Goal: Task Accomplishment & Management: Complete application form

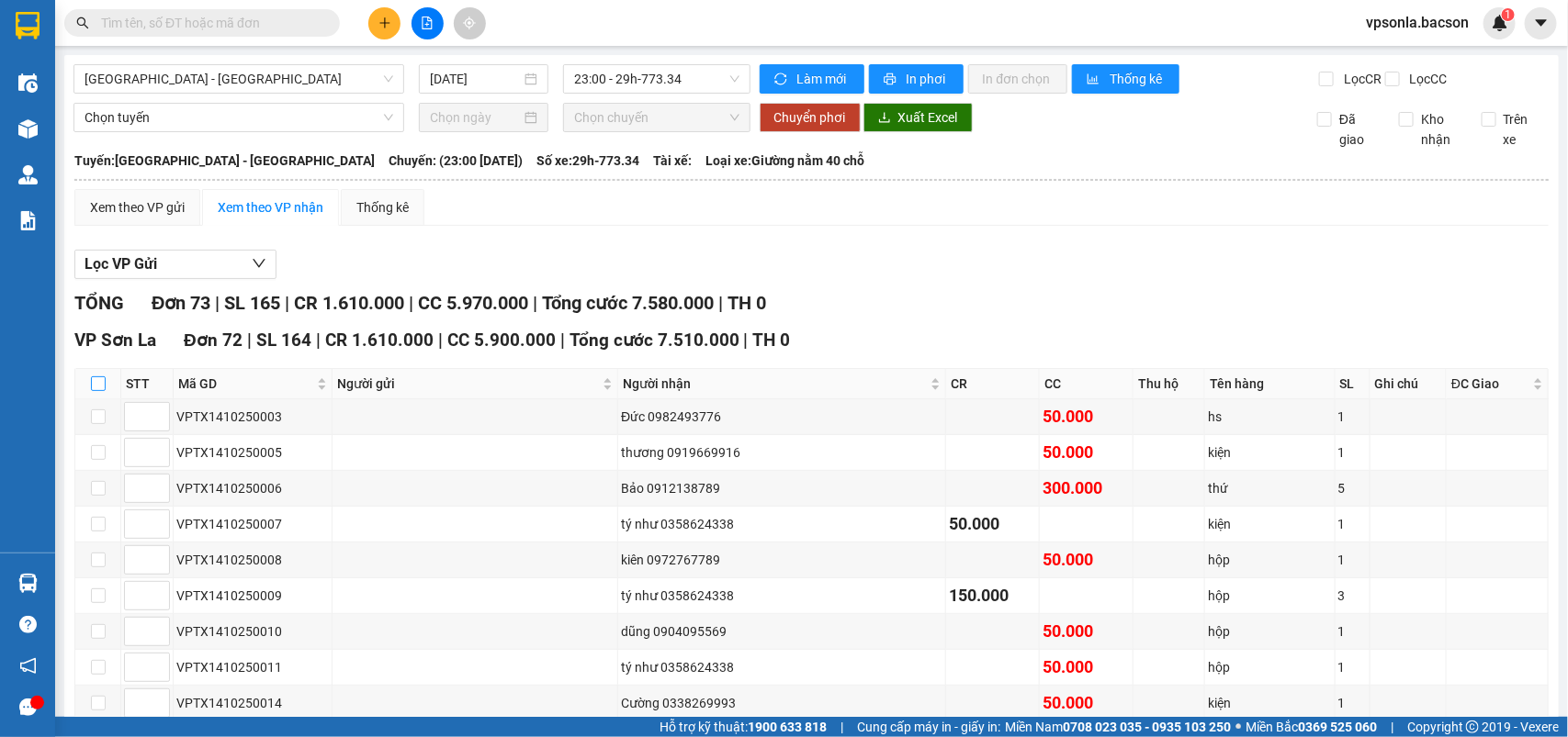
click at [99, 392] on input "checkbox" at bounding box center [98, 384] width 15 height 15
checkbox input "true"
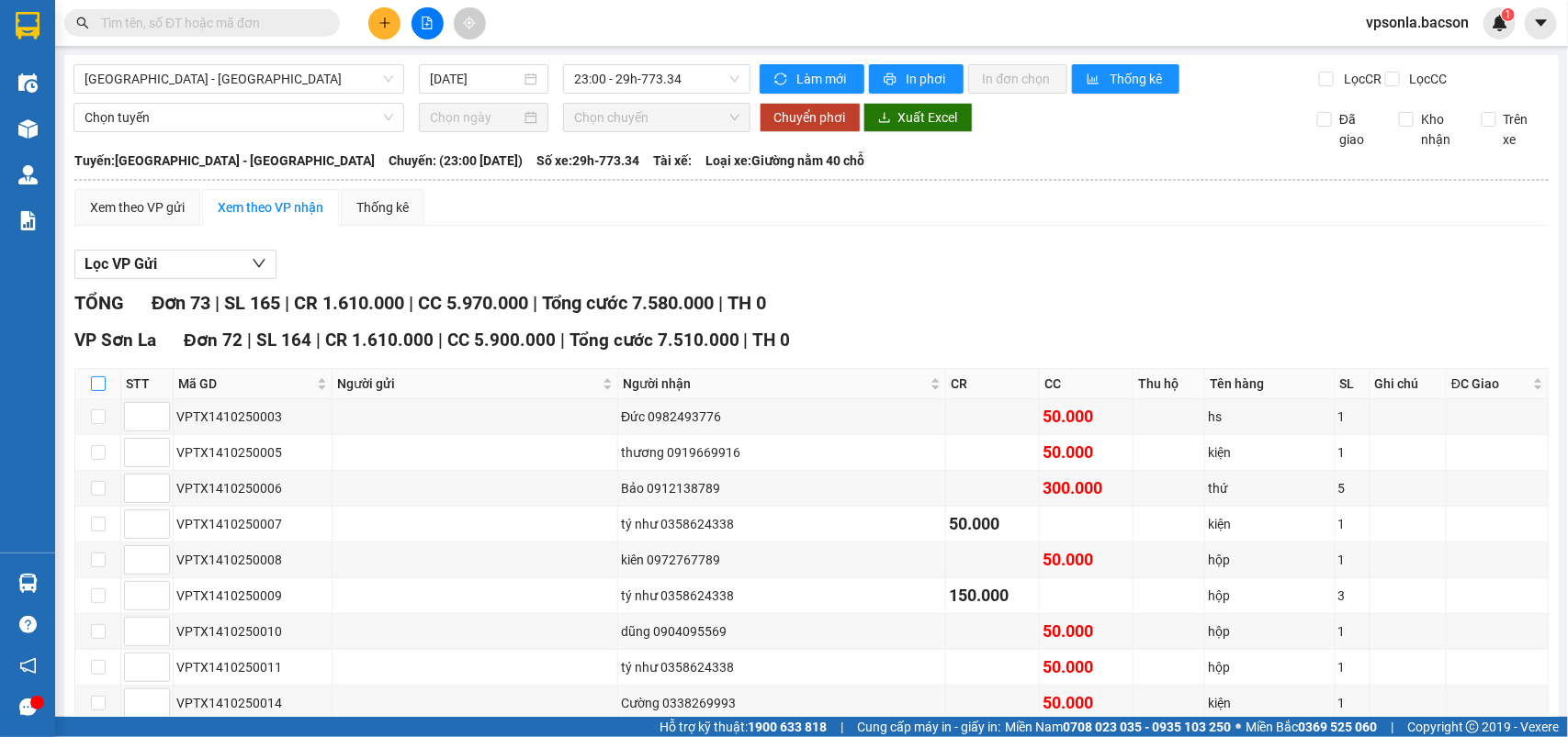
checkbox input "true"
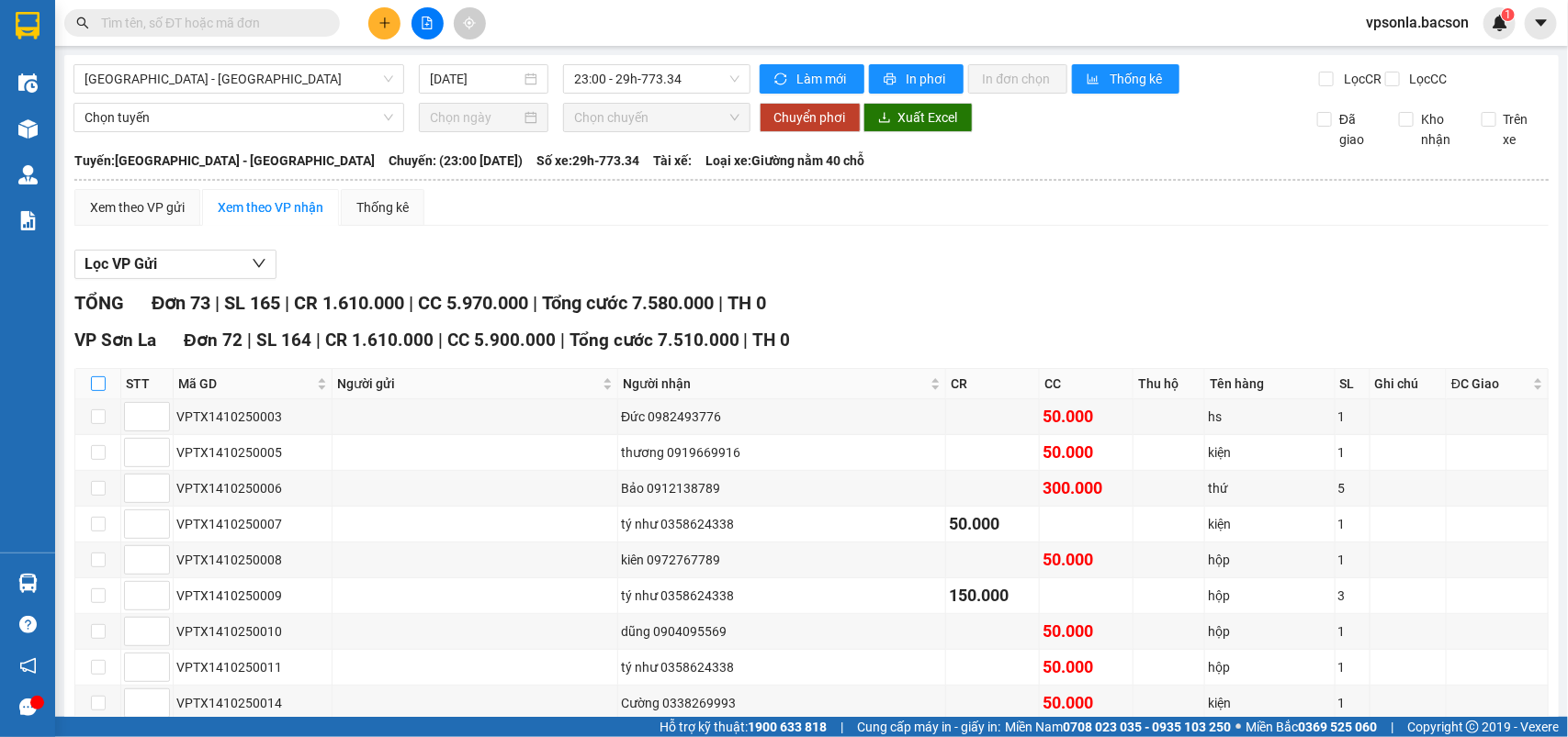
checkbox input "true"
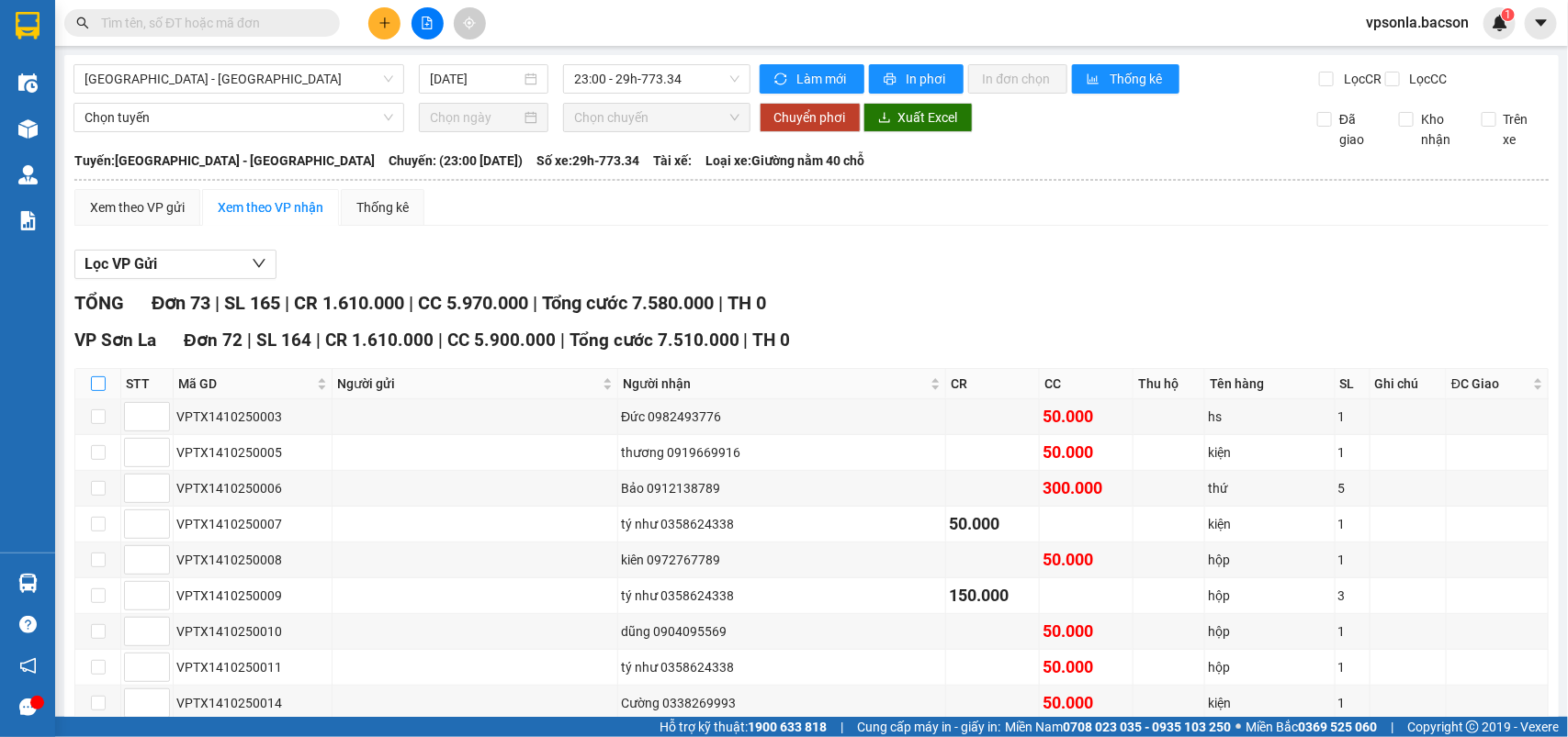
checkbox input "true"
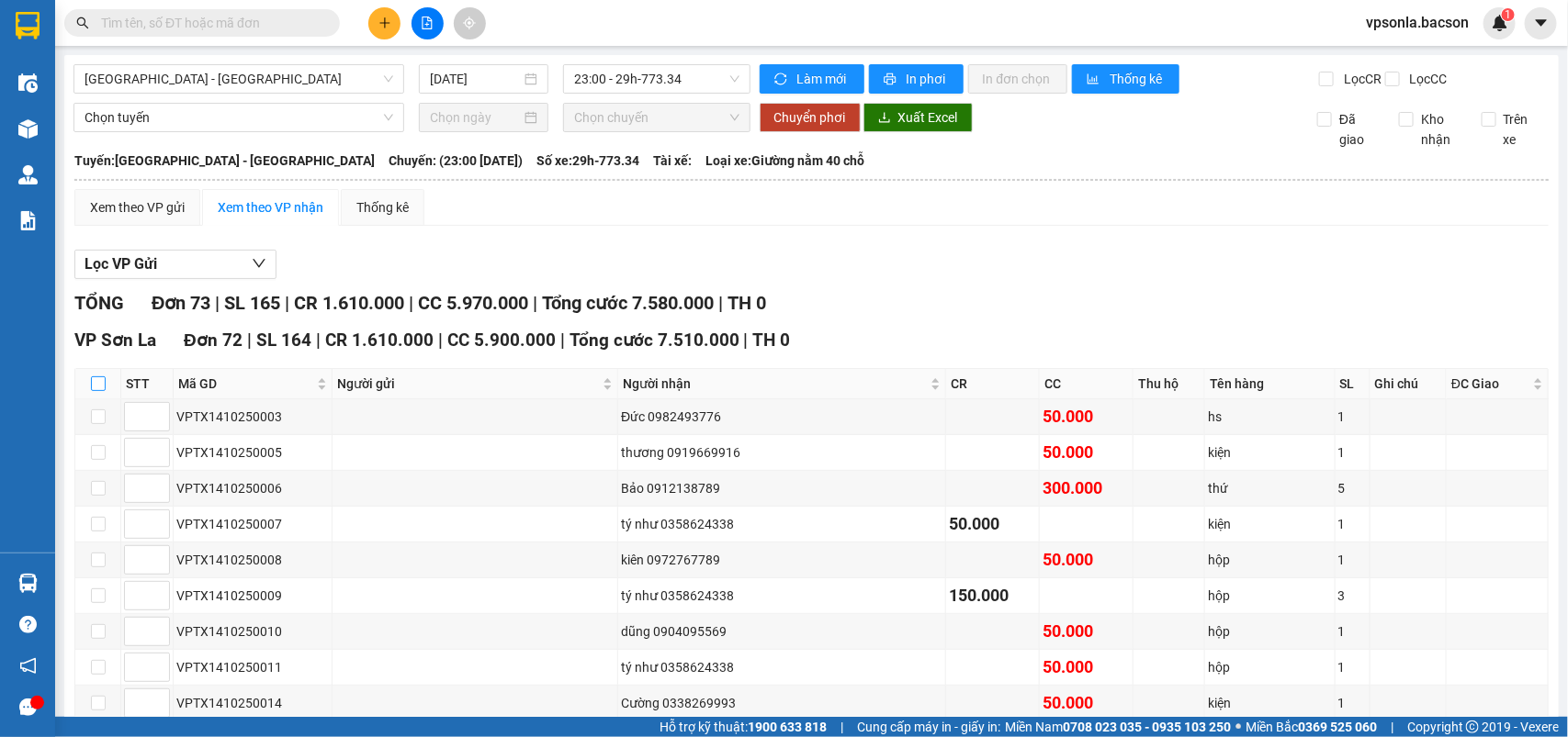
checkbox input "true"
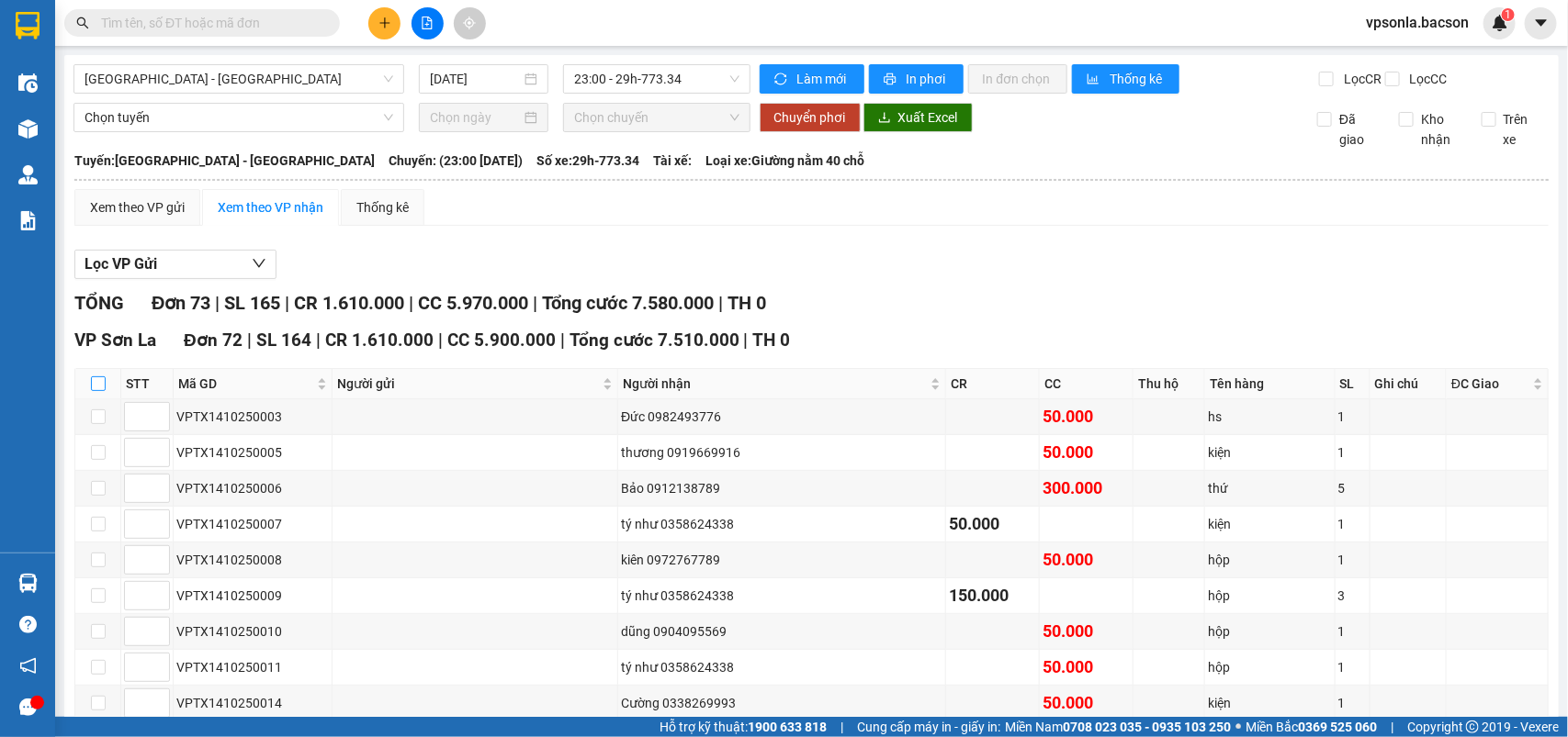
checkbox input "true"
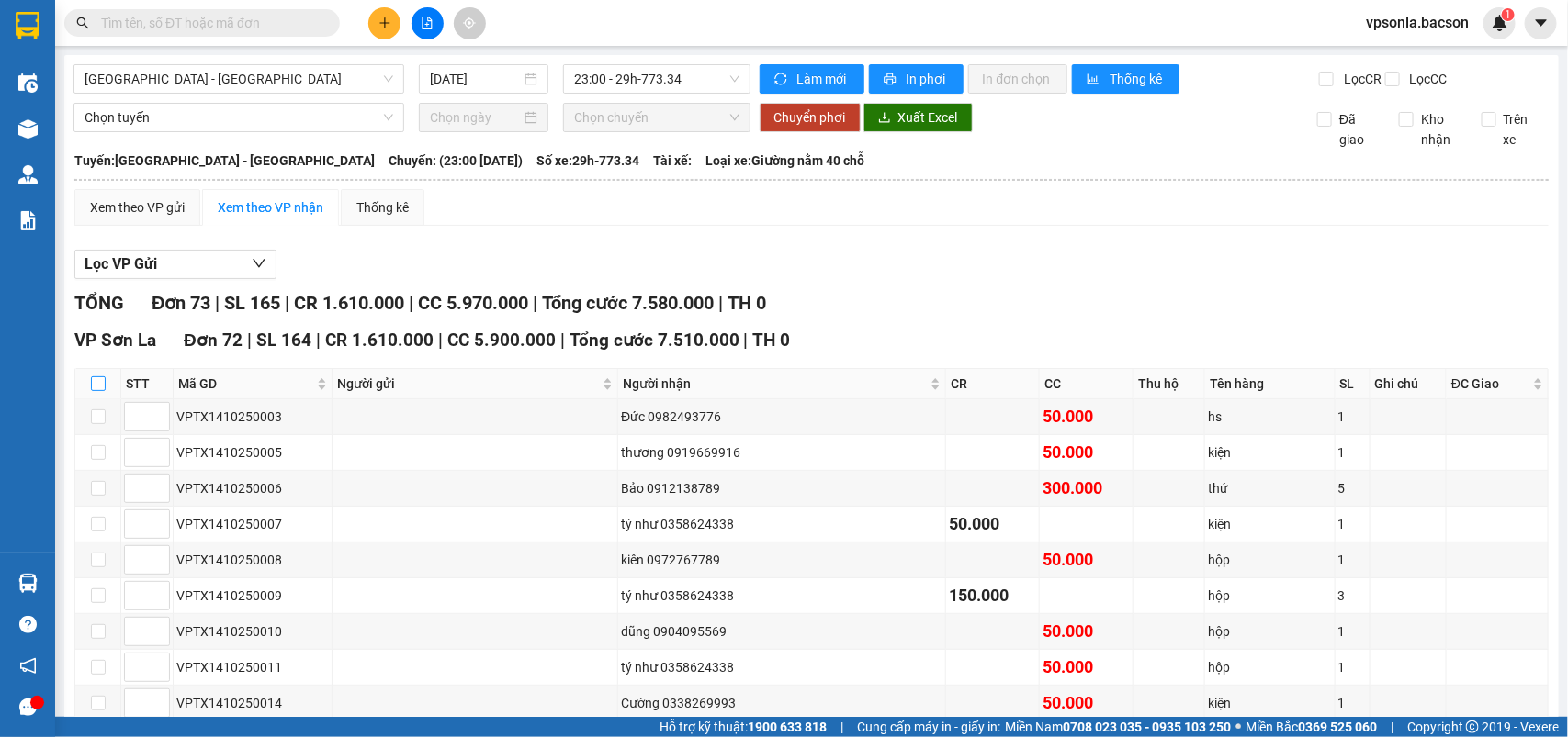
checkbox input "true"
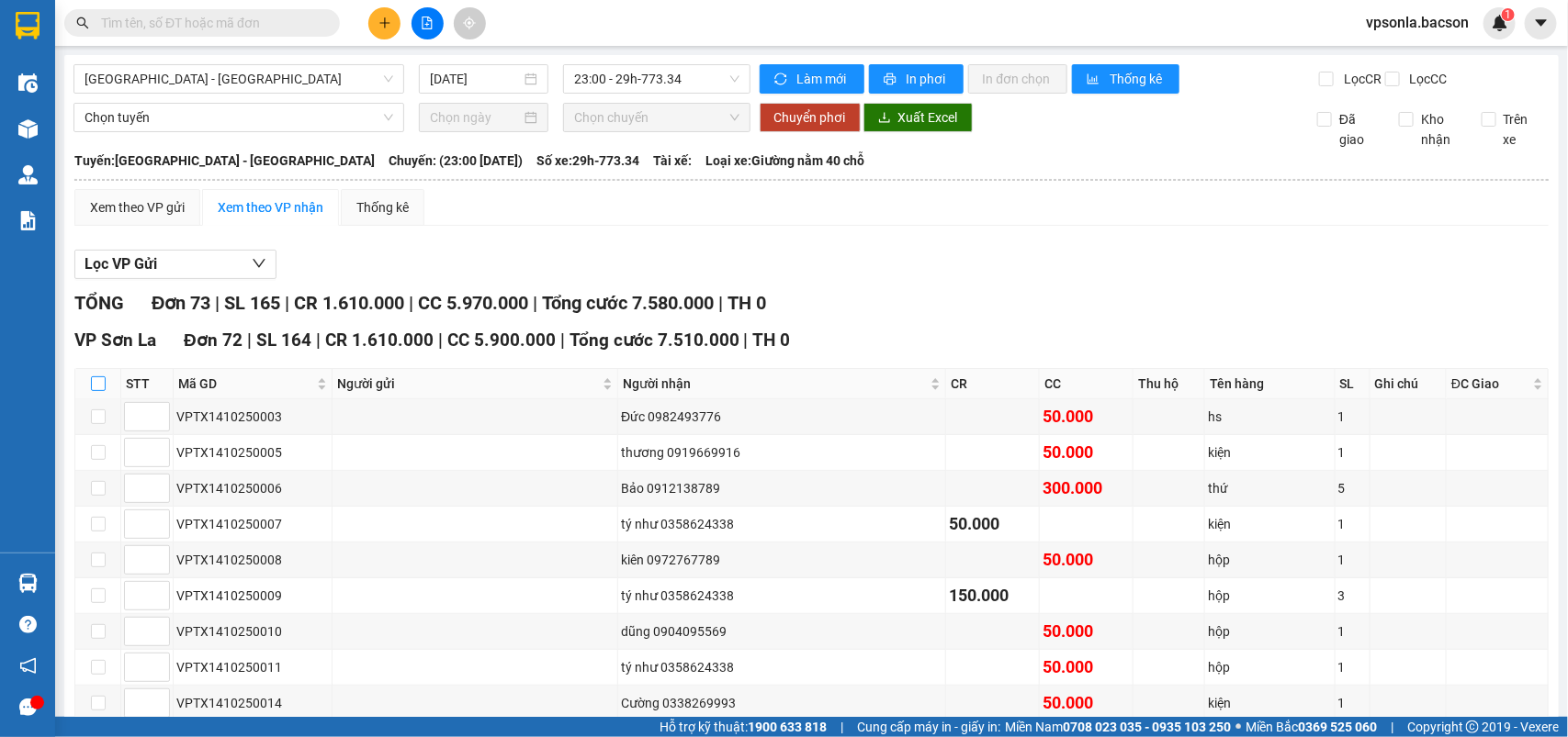
checkbox input "true"
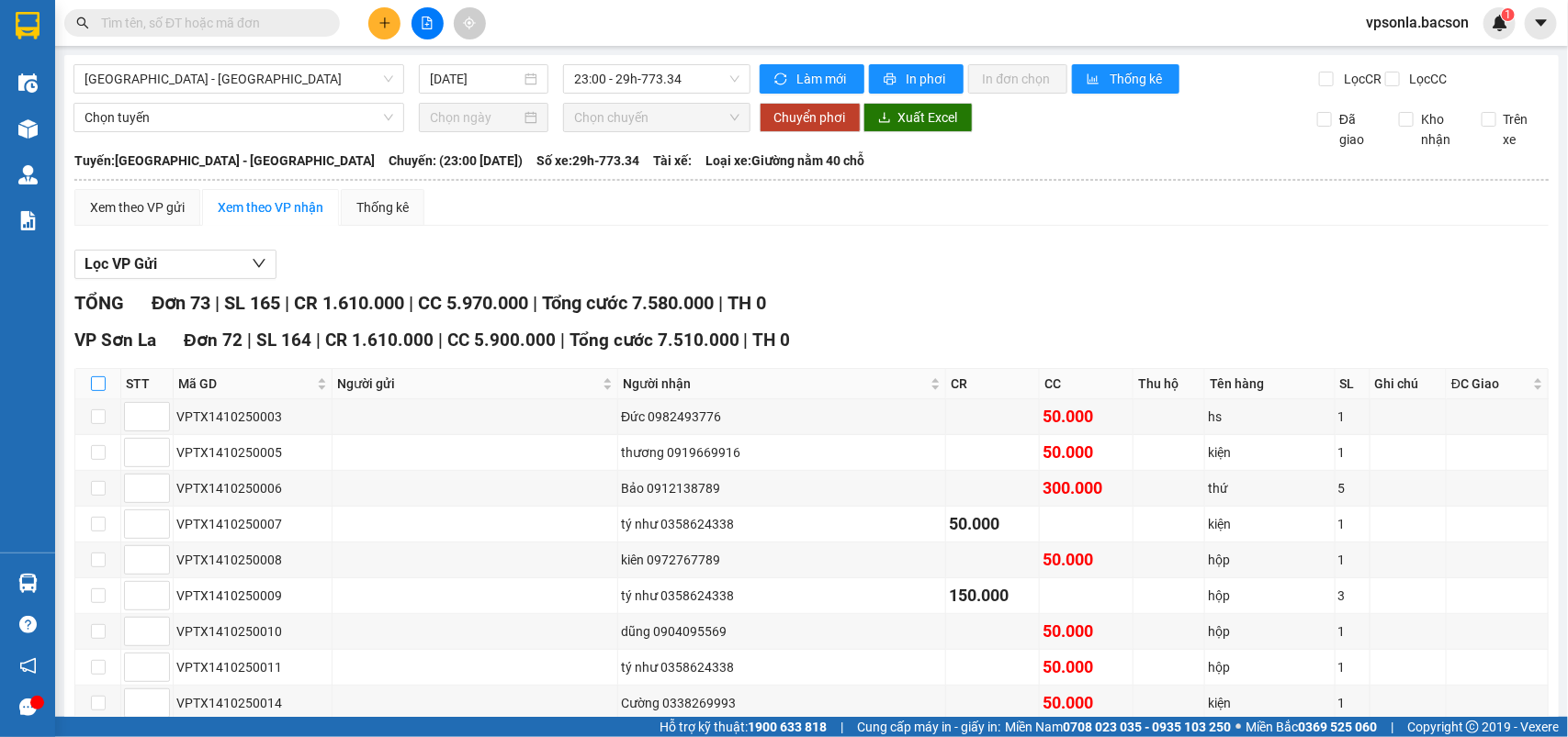
checkbox input "true"
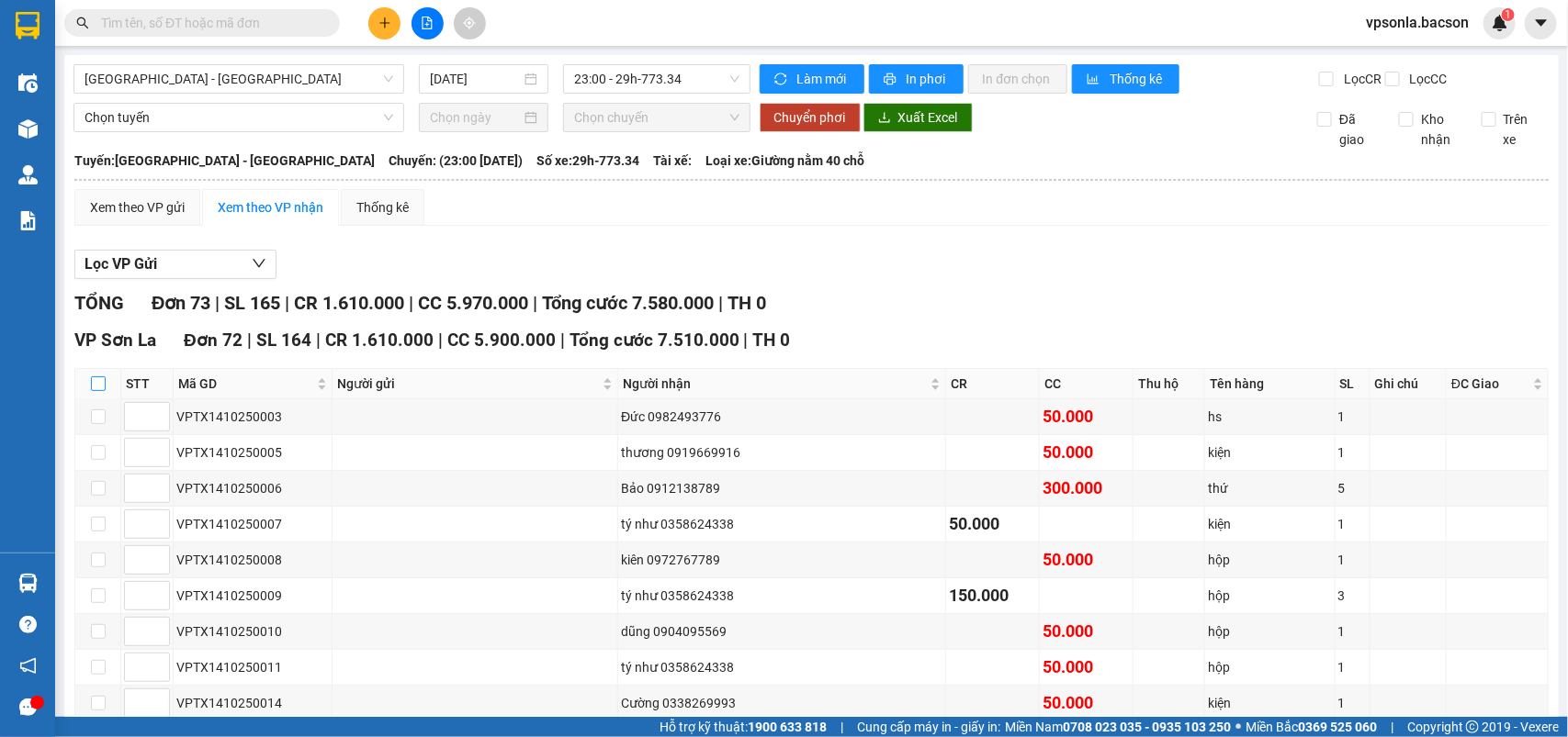
checkbox input "true"
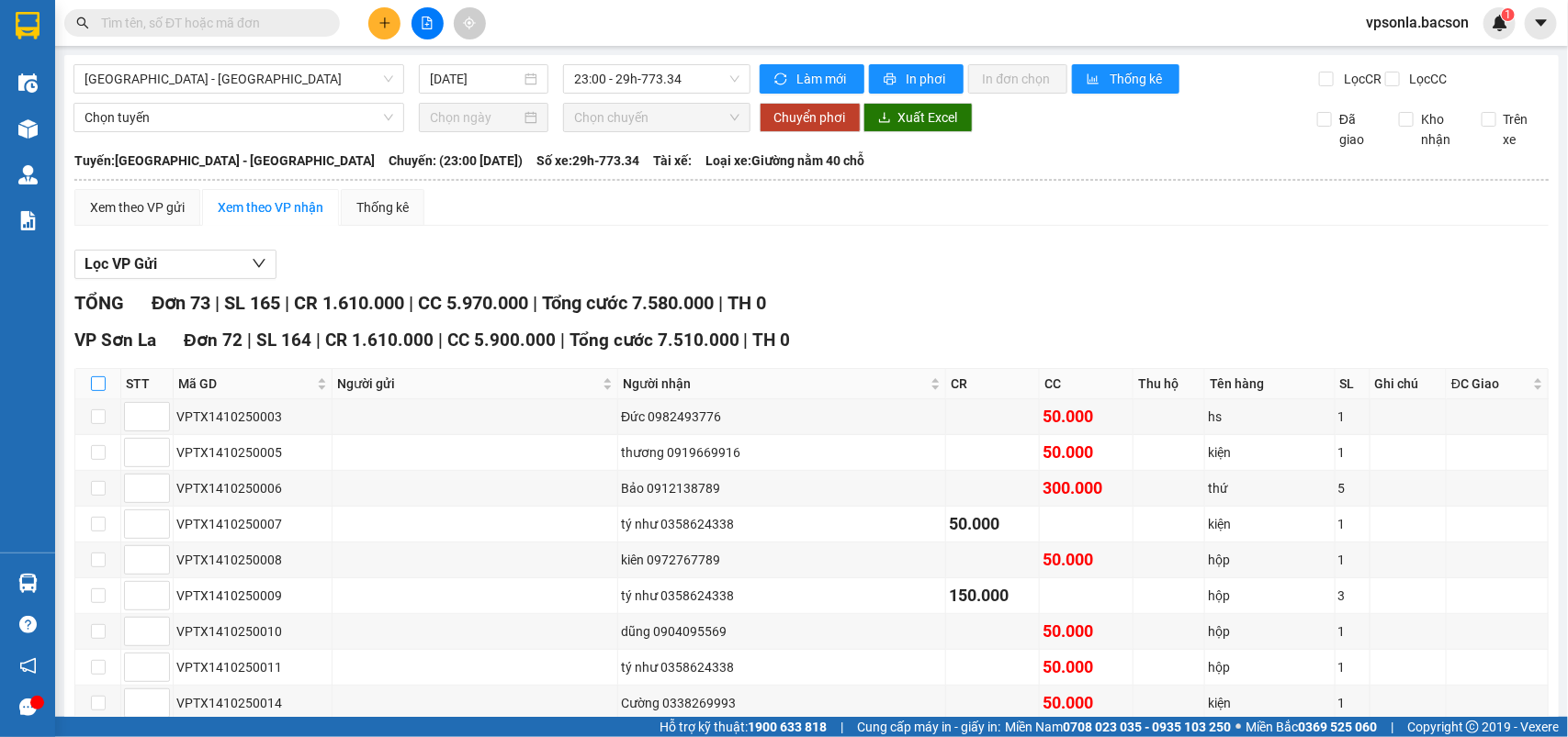
checkbox input "true"
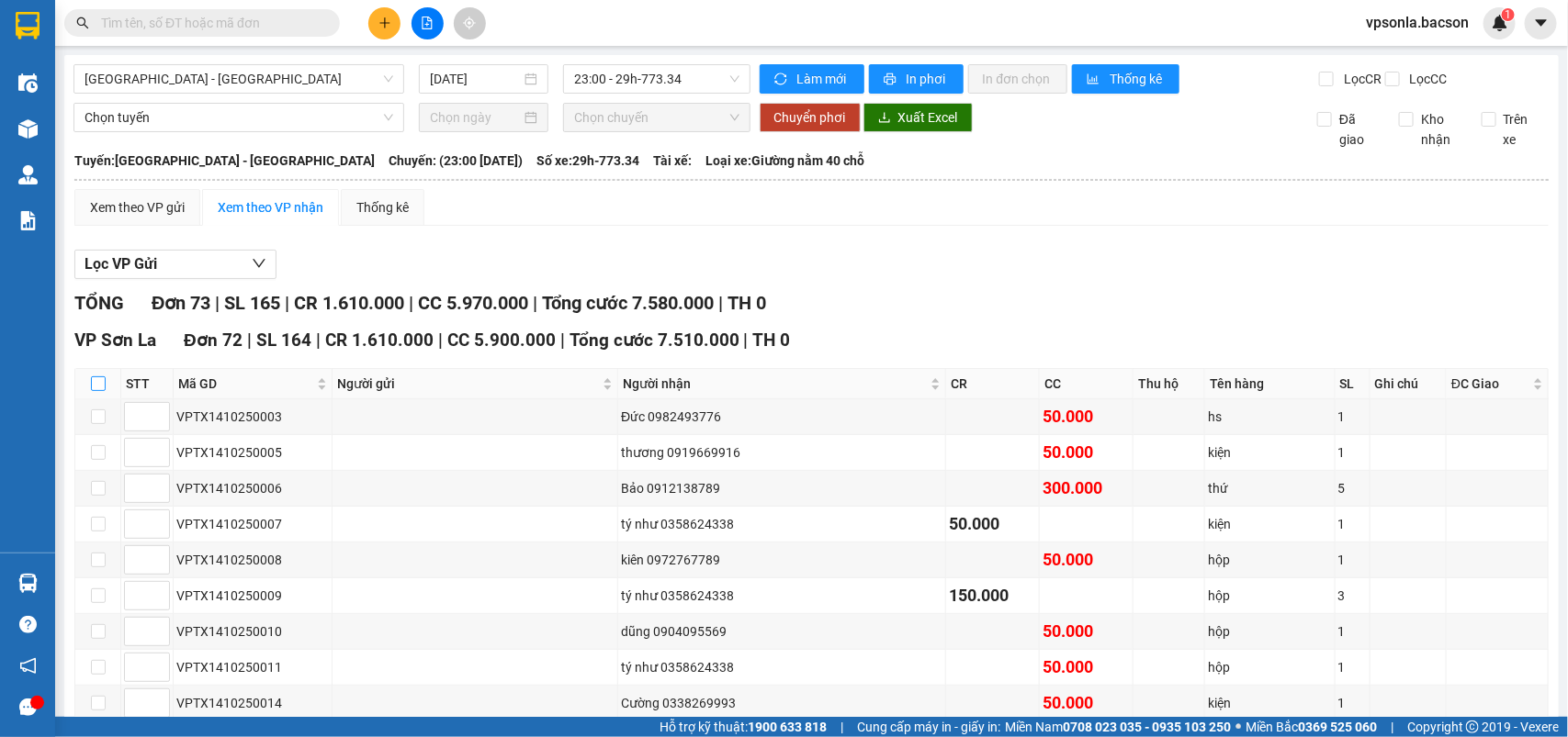
checkbox input "true"
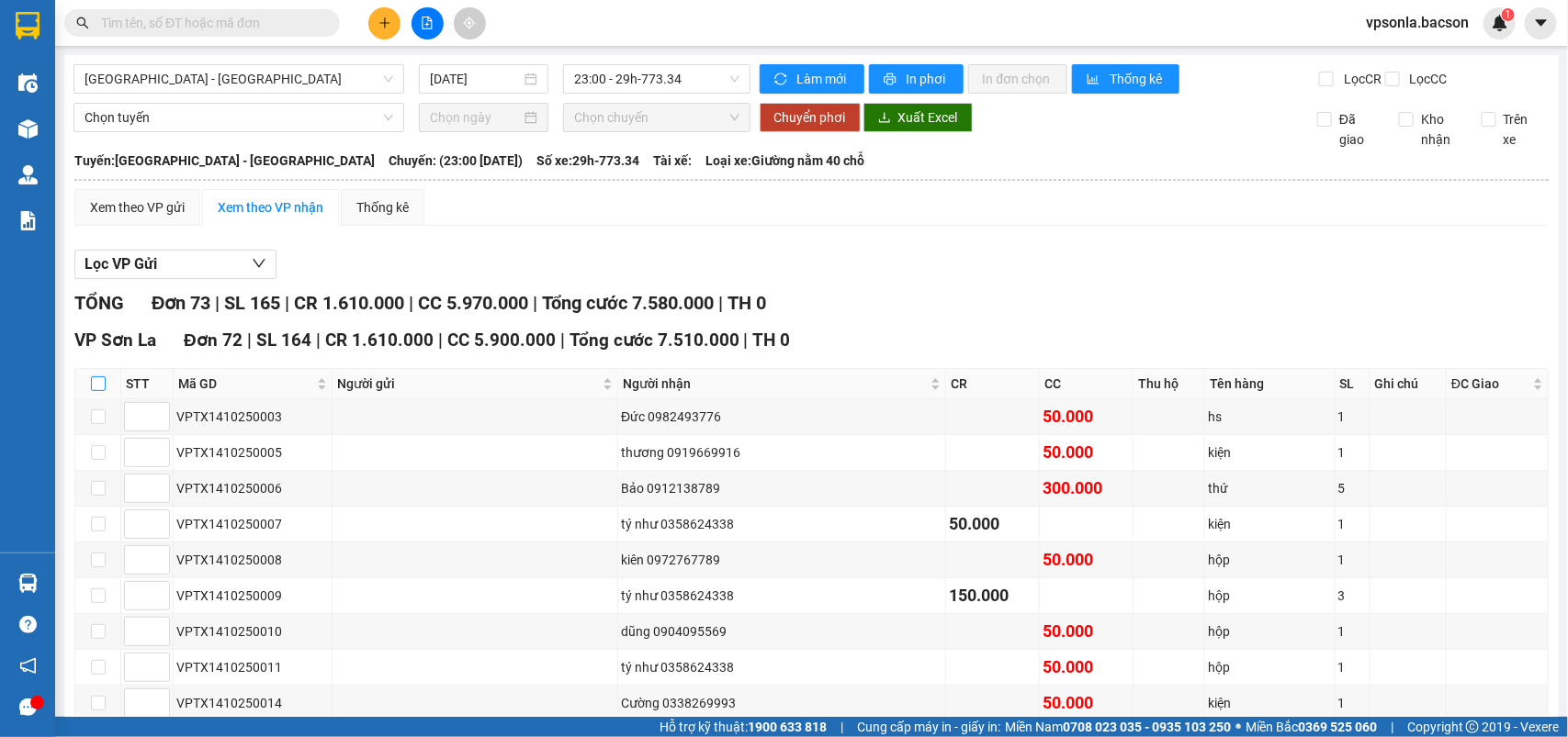
checkbox input "true"
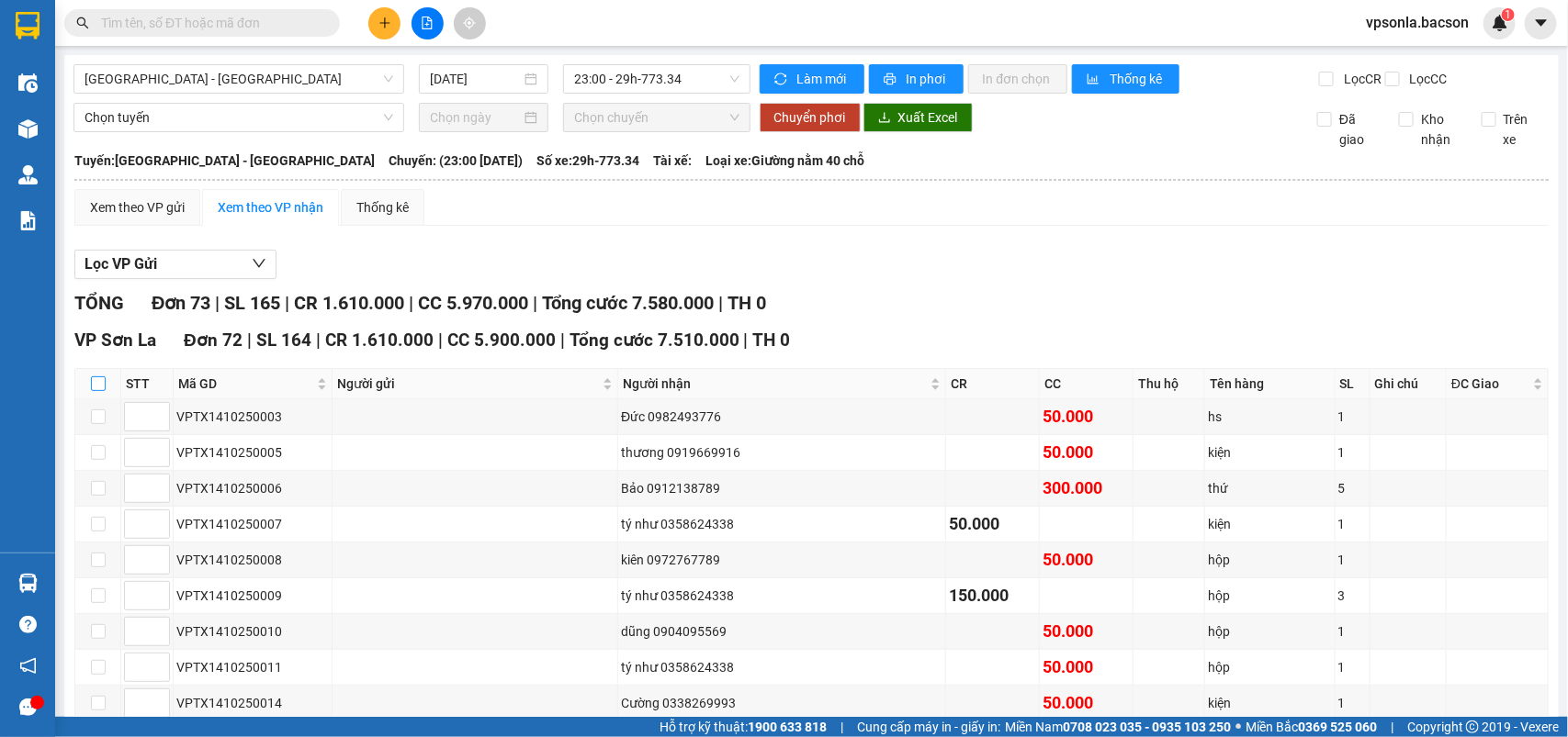
checkbox input "true"
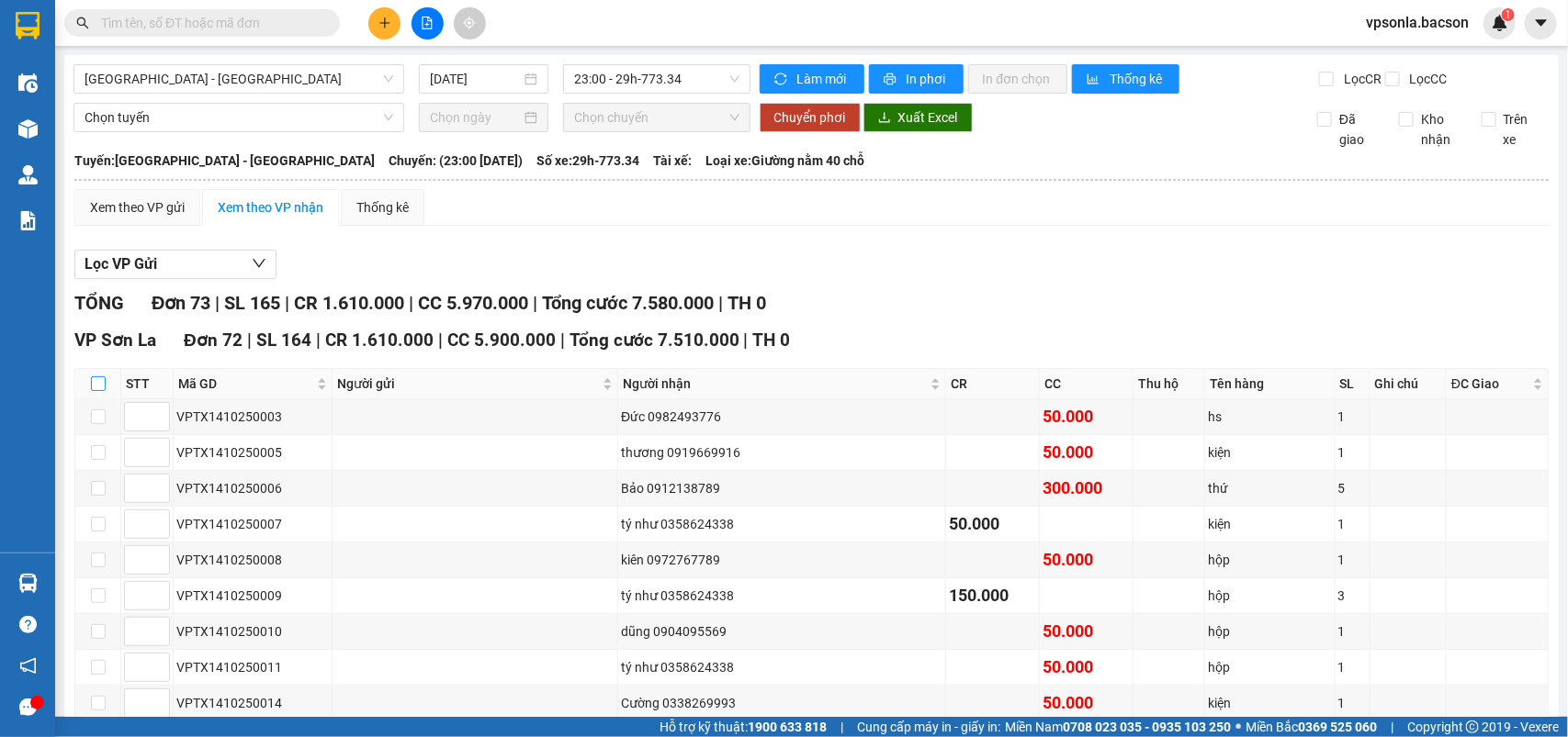
checkbox input "true"
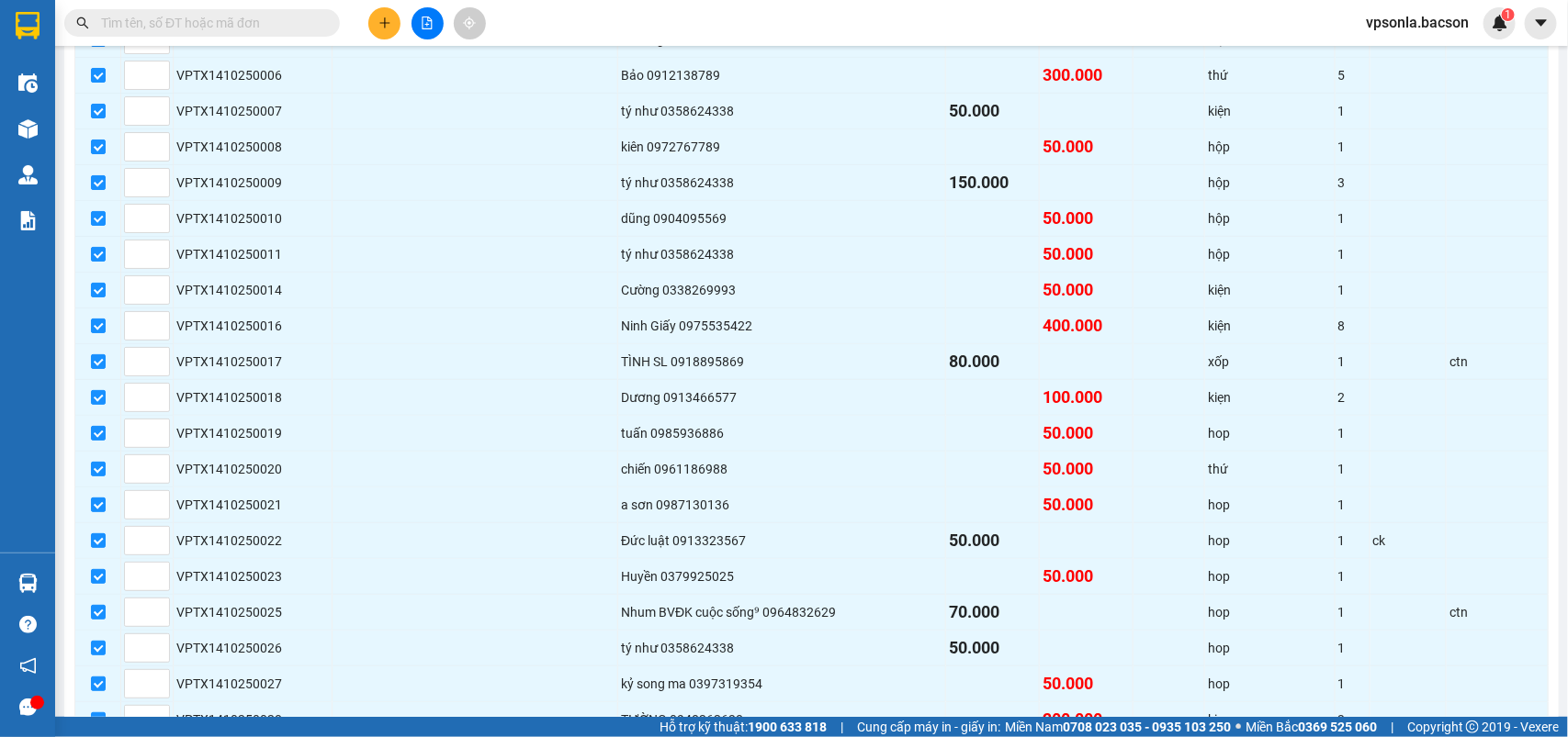
scroll to position [71, 0]
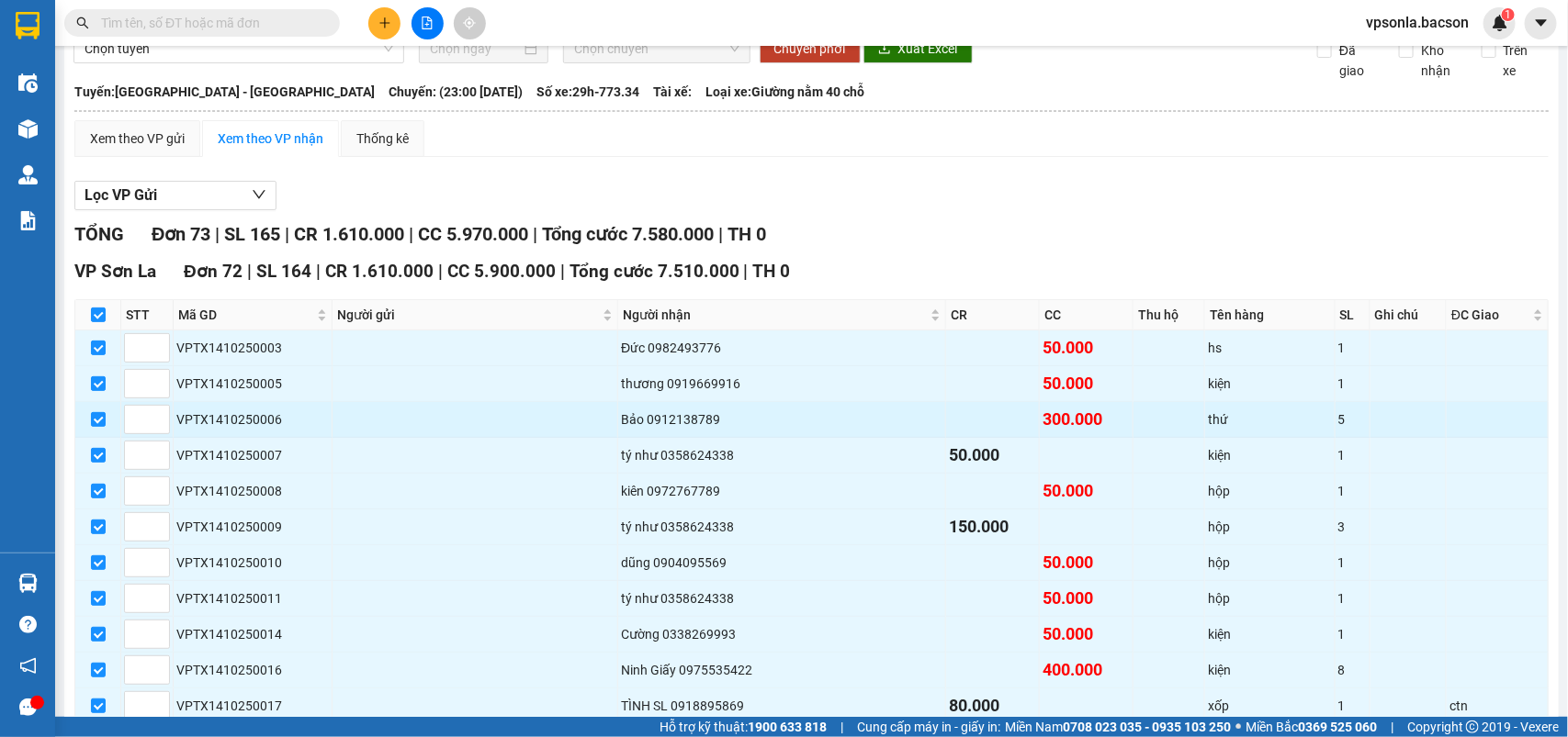
click at [110, 438] on td at bounding box center [99, 419] width 46 height 36
click at [103, 427] on input "checkbox" at bounding box center [98, 419] width 15 height 15
checkbox input "false"
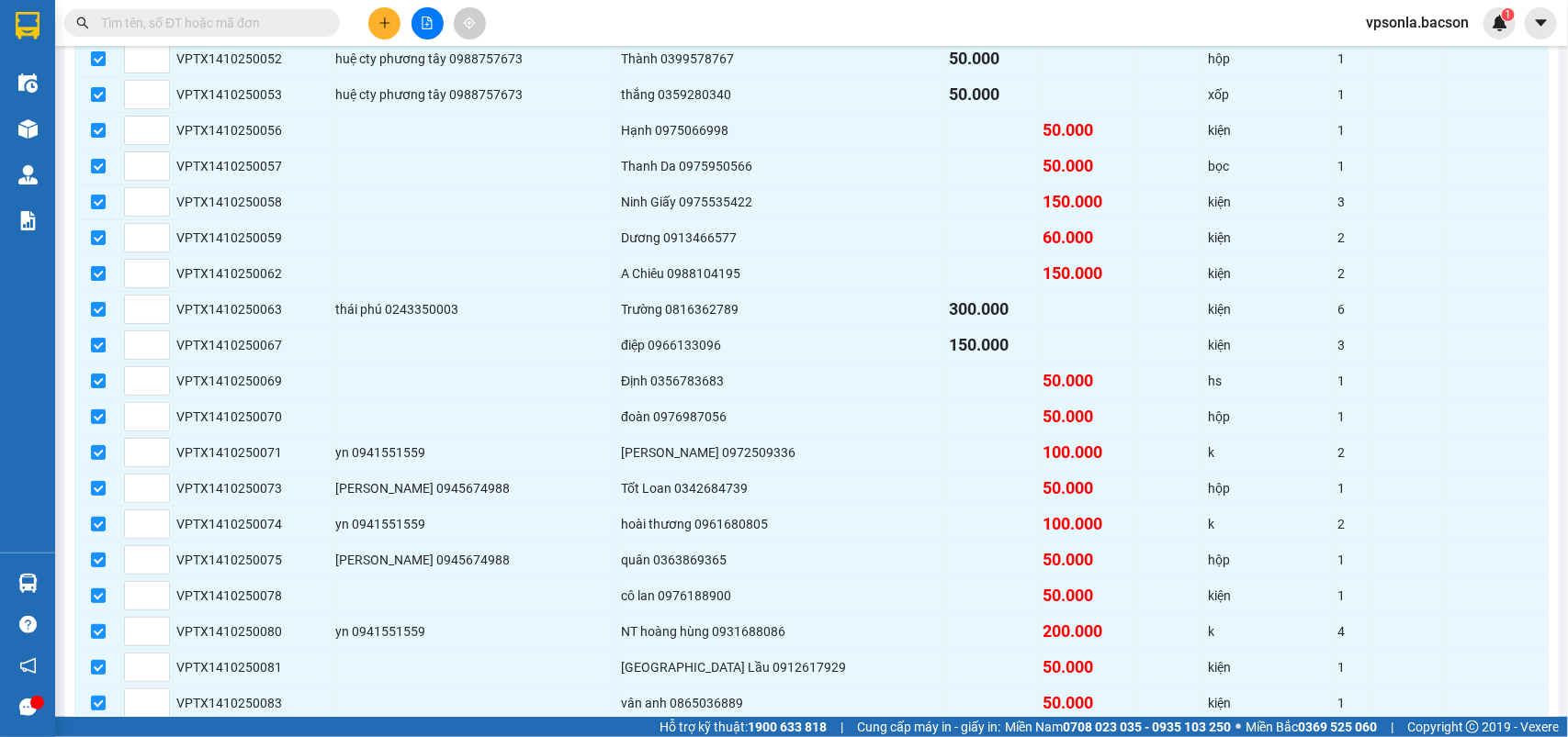
scroll to position [2366, 0]
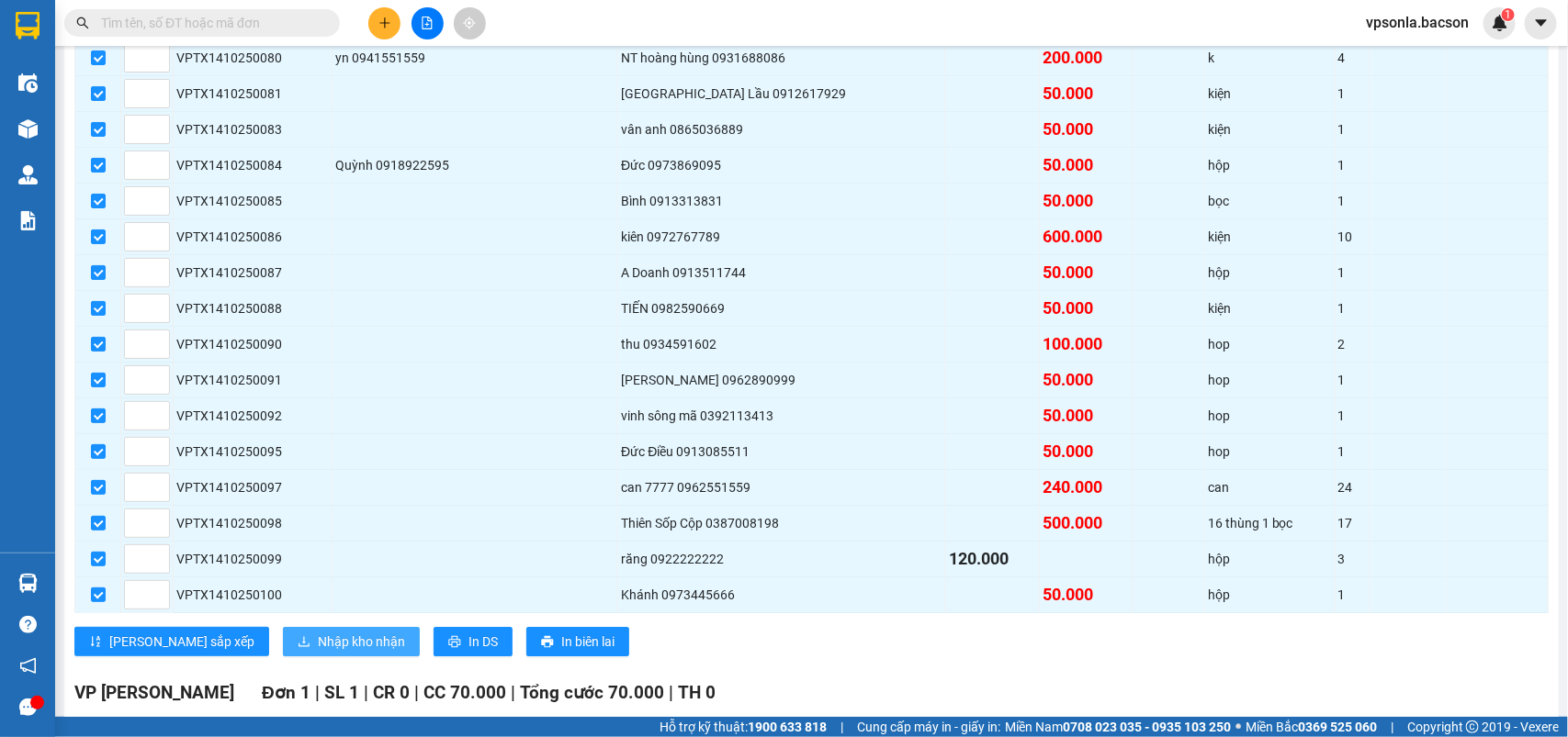
click at [318, 652] on span "Nhập kho nhận" at bounding box center [361, 642] width 87 height 20
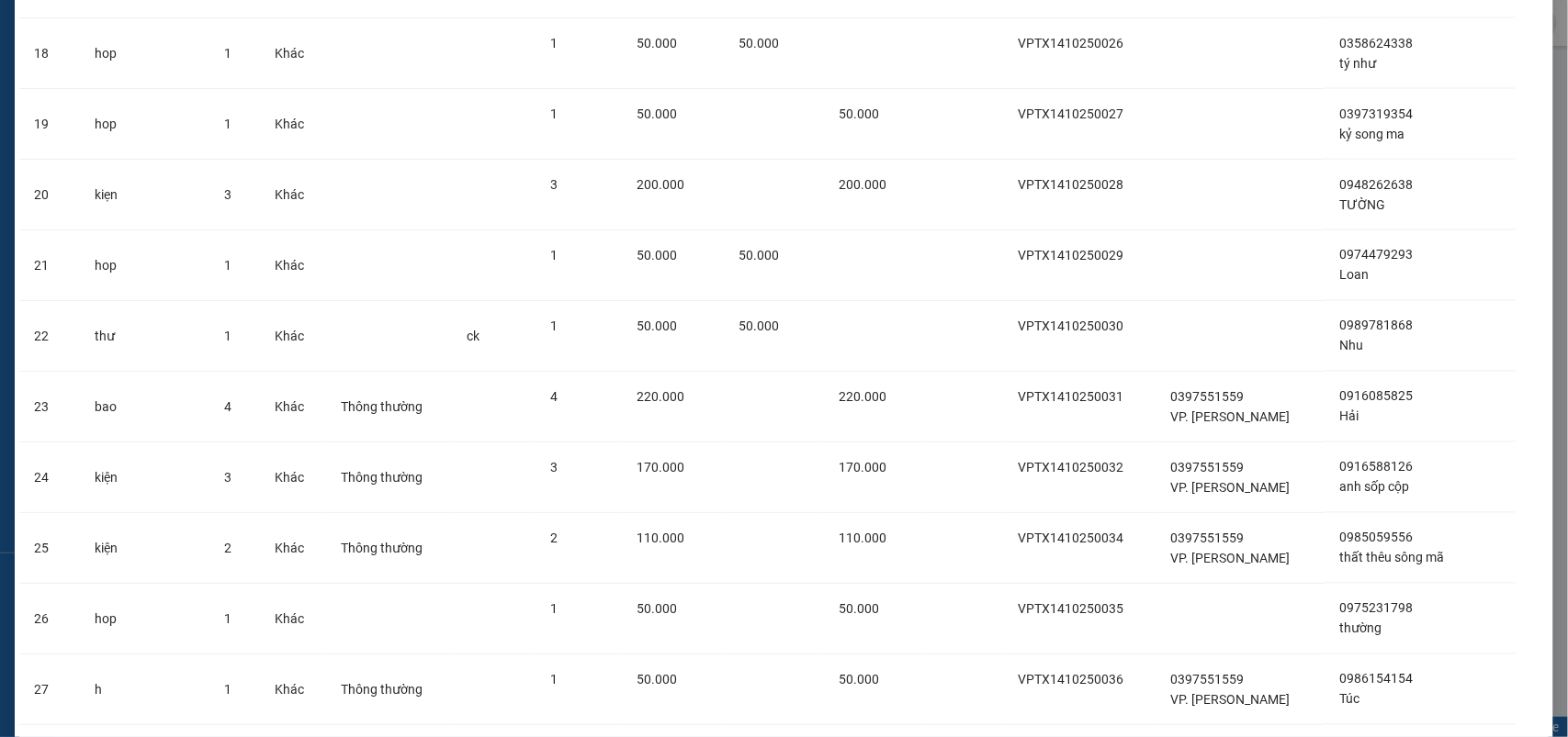
scroll to position [4585, 0]
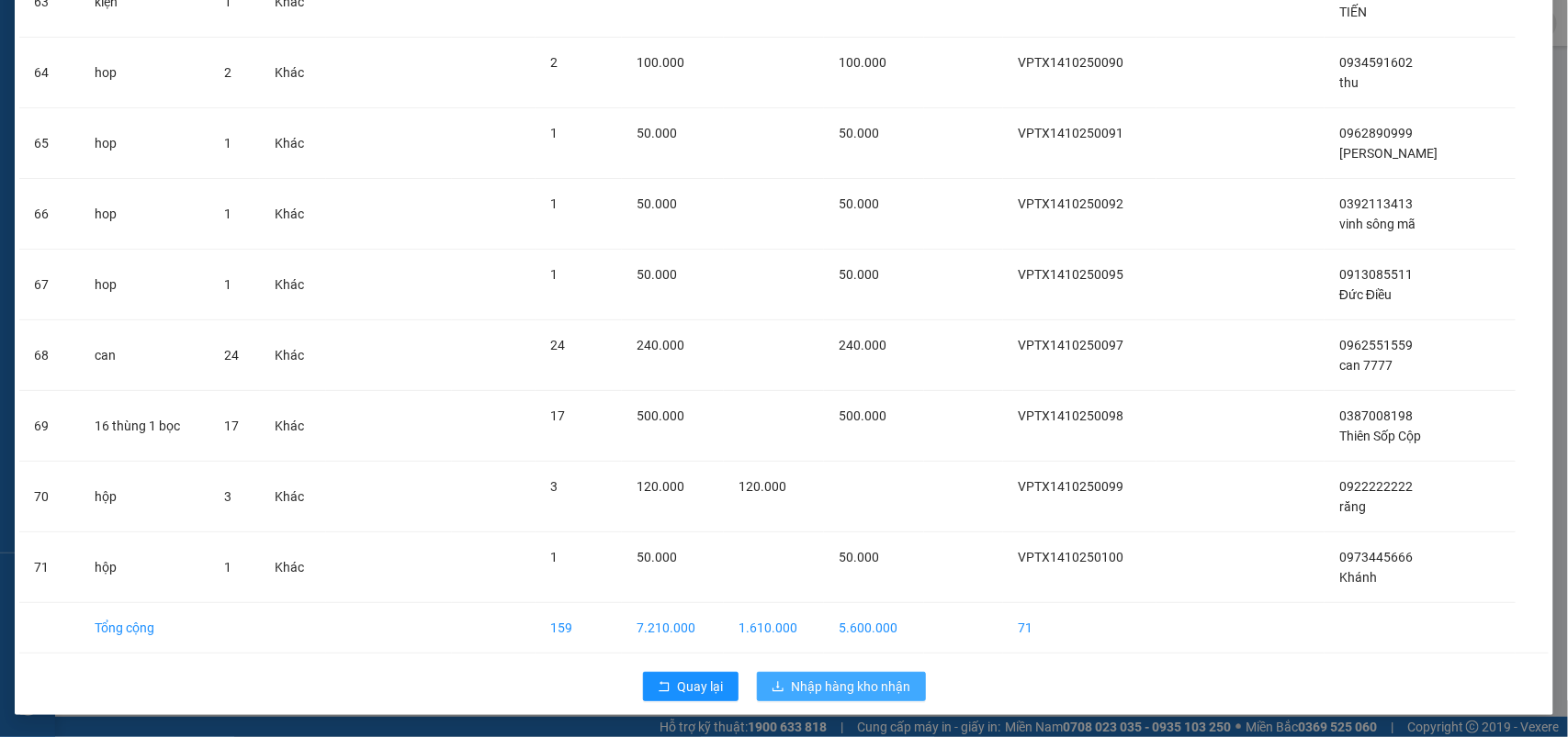
click at [816, 689] on span "Nhập hàng kho nhận" at bounding box center [851, 687] width 119 height 20
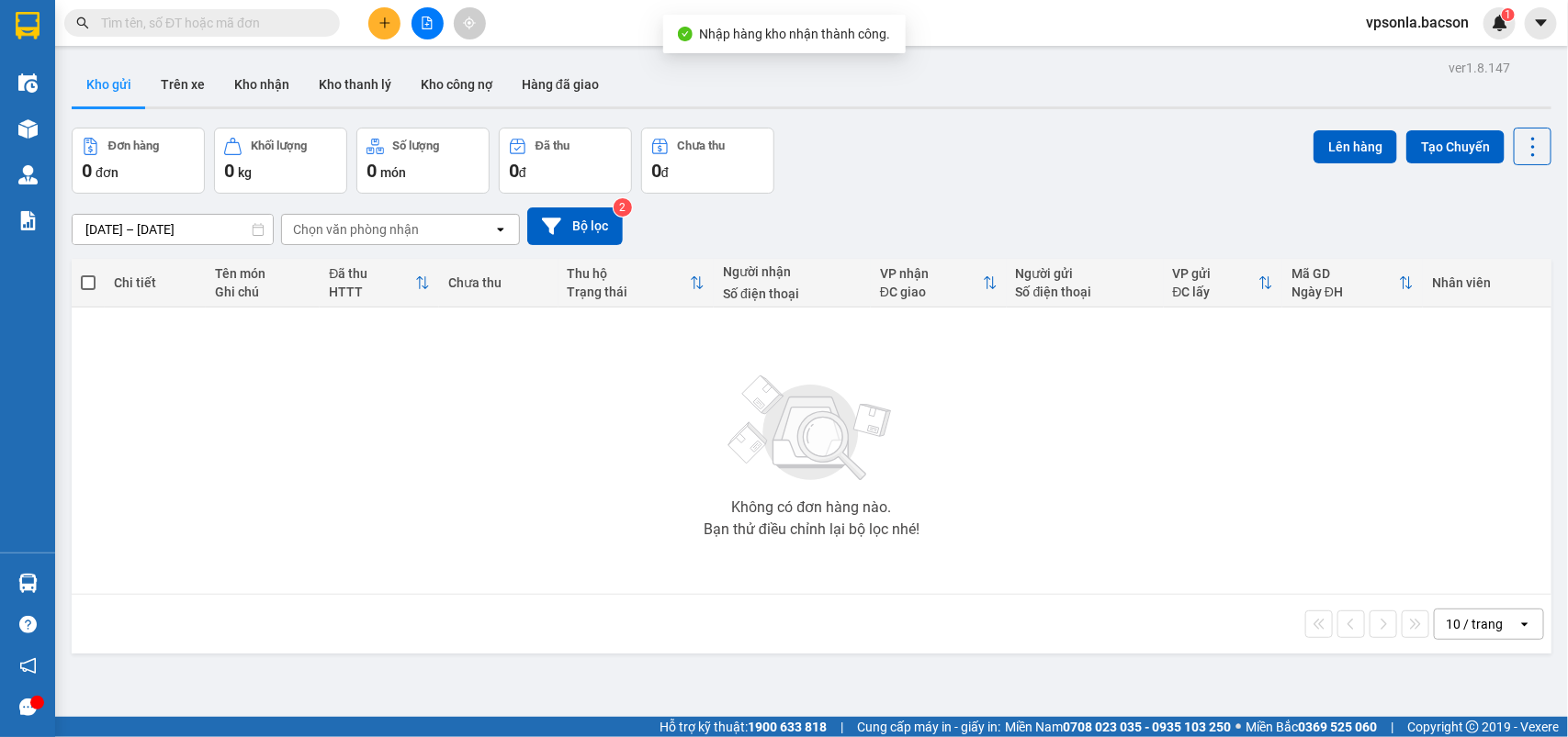
click at [223, 33] on span at bounding box center [202, 23] width 275 height 28
click at [223, 30] on input "text" at bounding box center [209, 23] width 217 height 20
click at [223, 30] on input "4" at bounding box center [209, 23] width 217 height 20
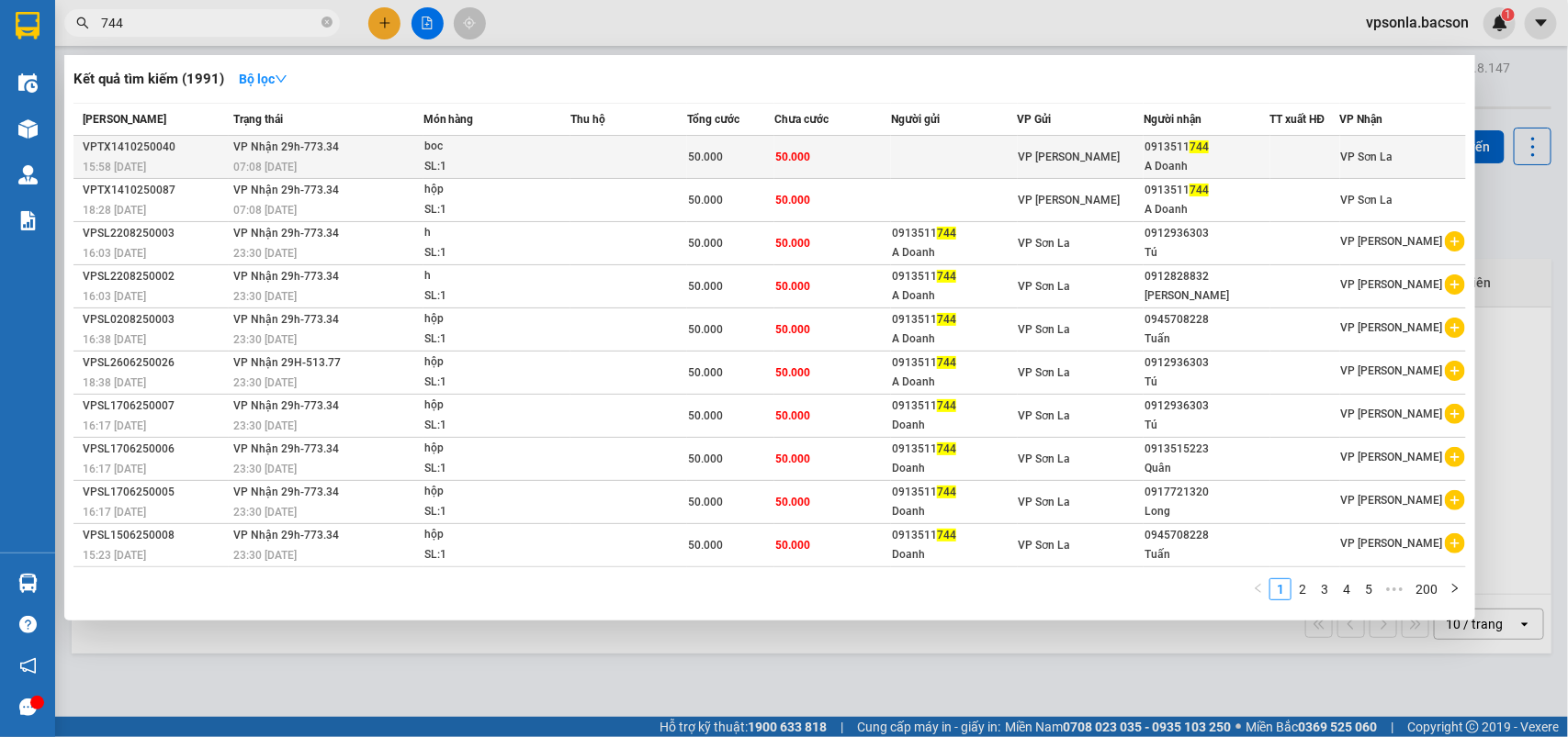
type input "744"
click at [1179, 163] on div "A Doanh" at bounding box center [1207, 166] width 124 height 19
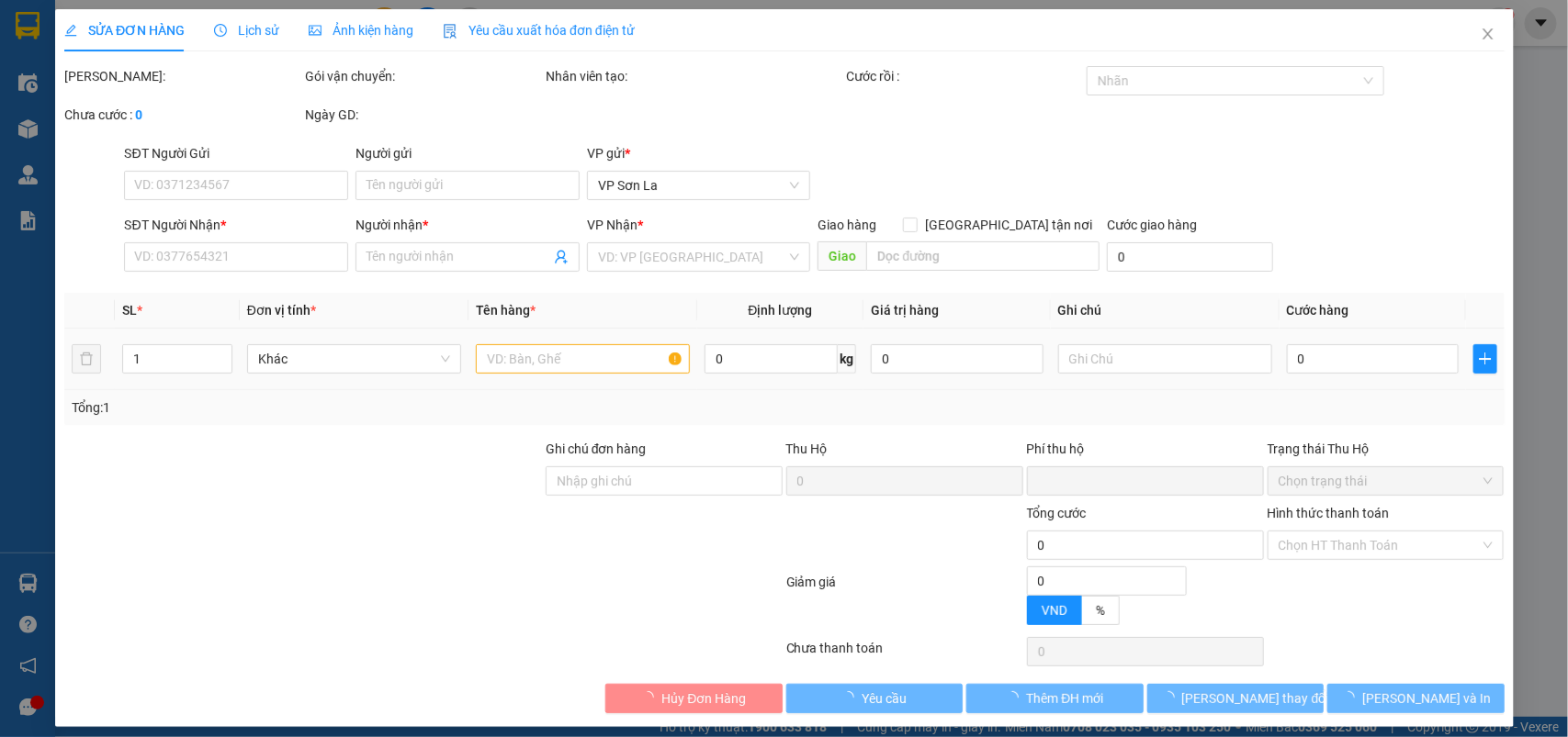
type input "0913511744"
type input "A Doanh"
type input "0"
type input "50.000"
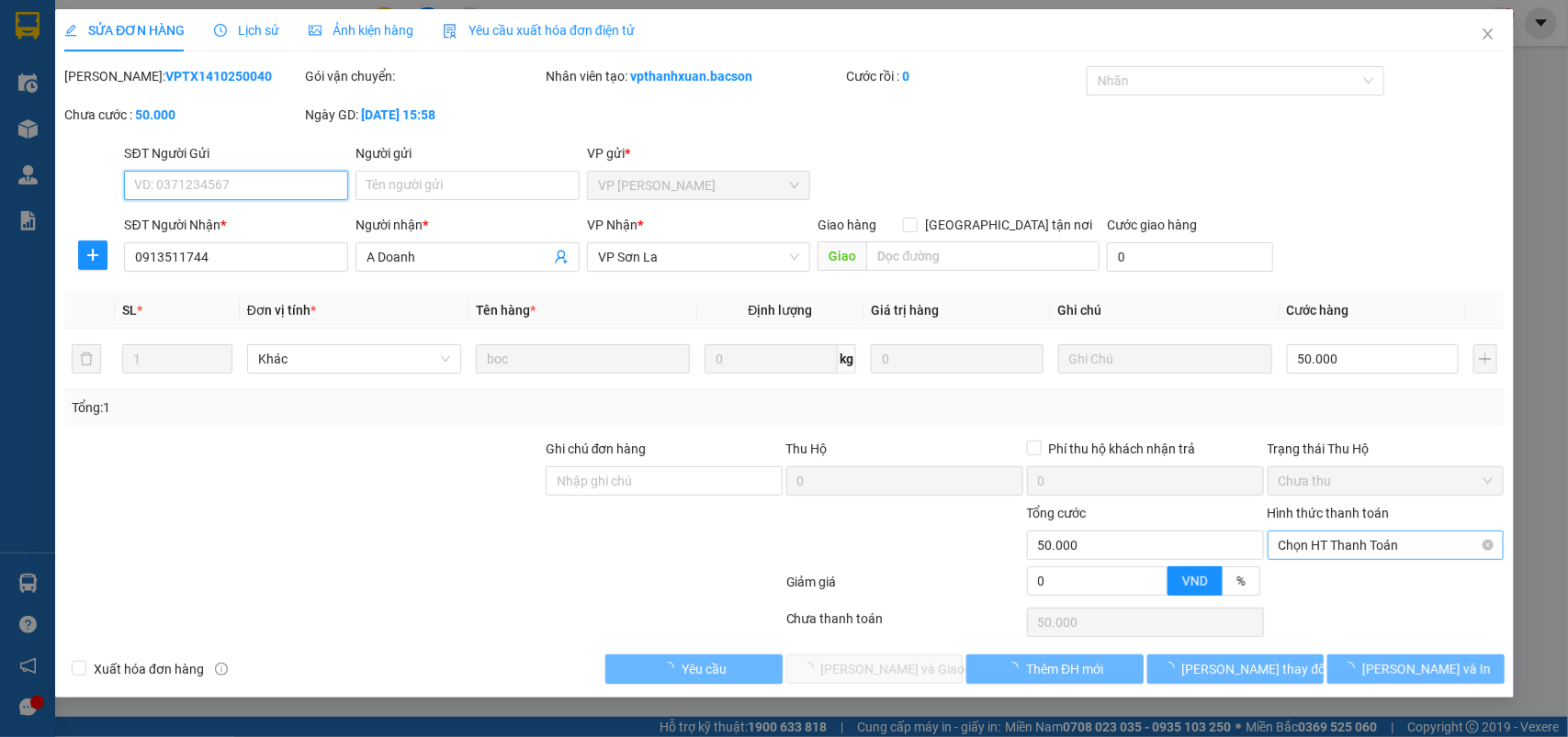
click at [1309, 548] on span "Chọn HT Thanh Toán" at bounding box center [1385, 546] width 215 height 28
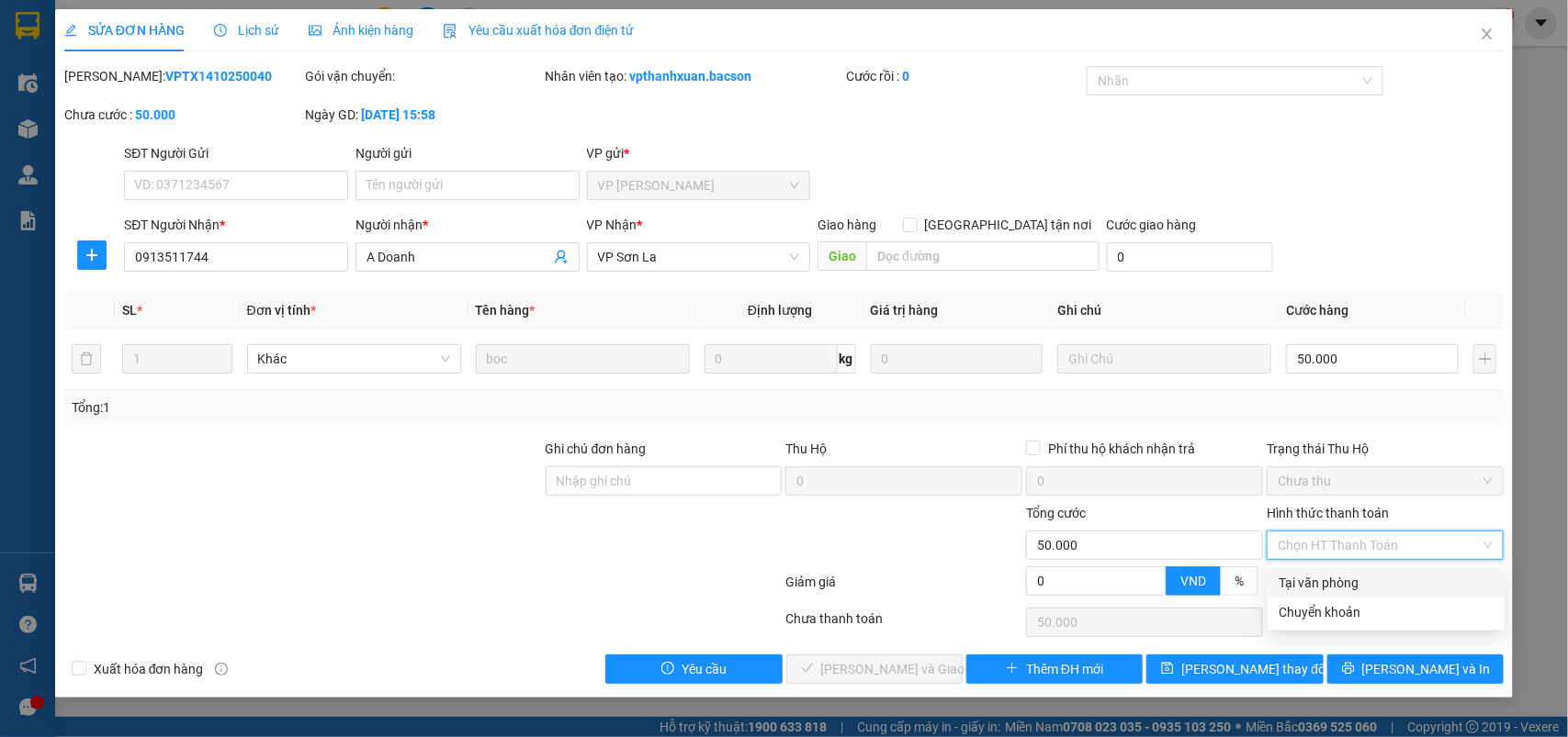
click at [1306, 573] on div "Tại văn phòng" at bounding box center [1386, 583] width 215 height 20
type input "0"
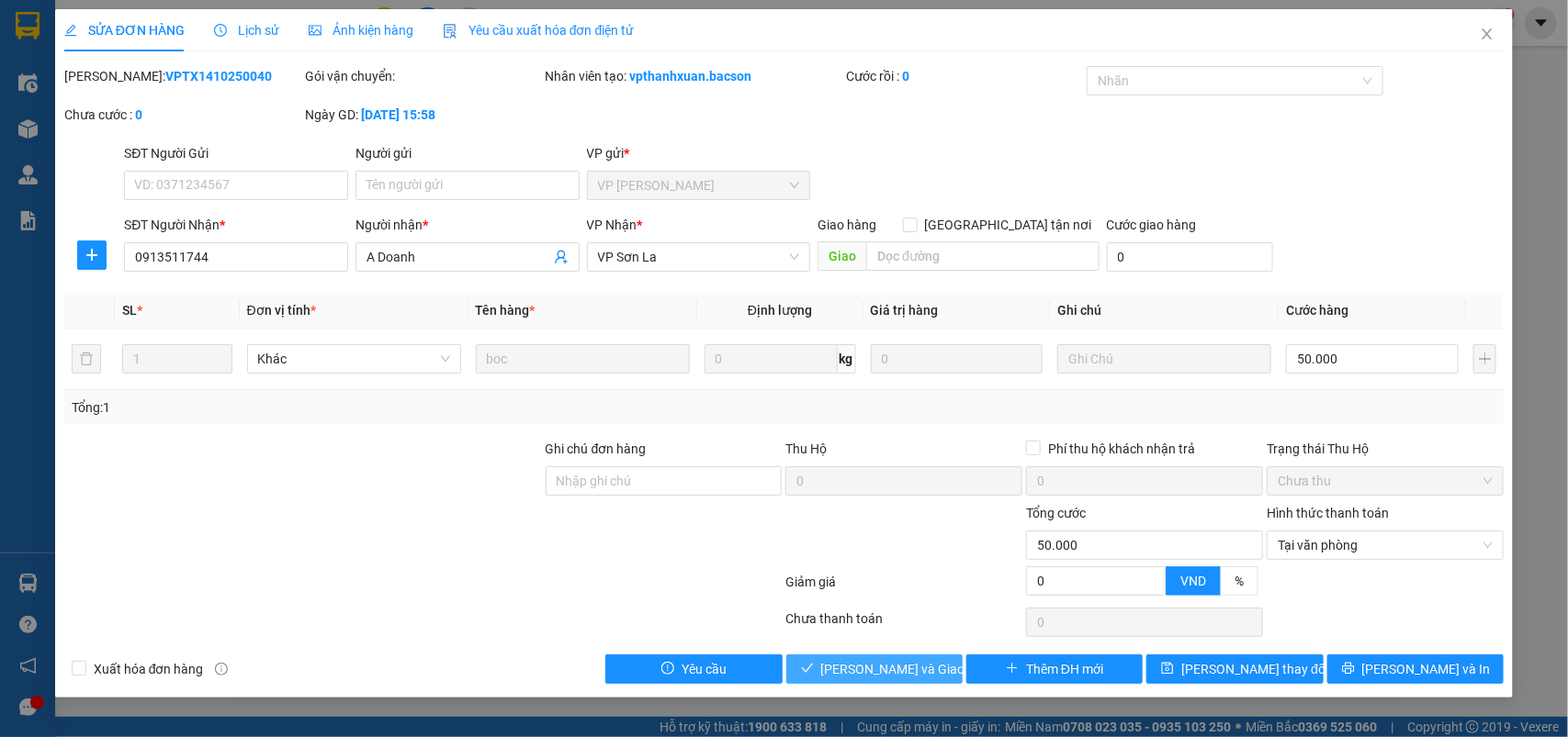
click at [878, 666] on span "[PERSON_NAME] và Giao hàng" at bounding box center [909, 670] width 176 height 20
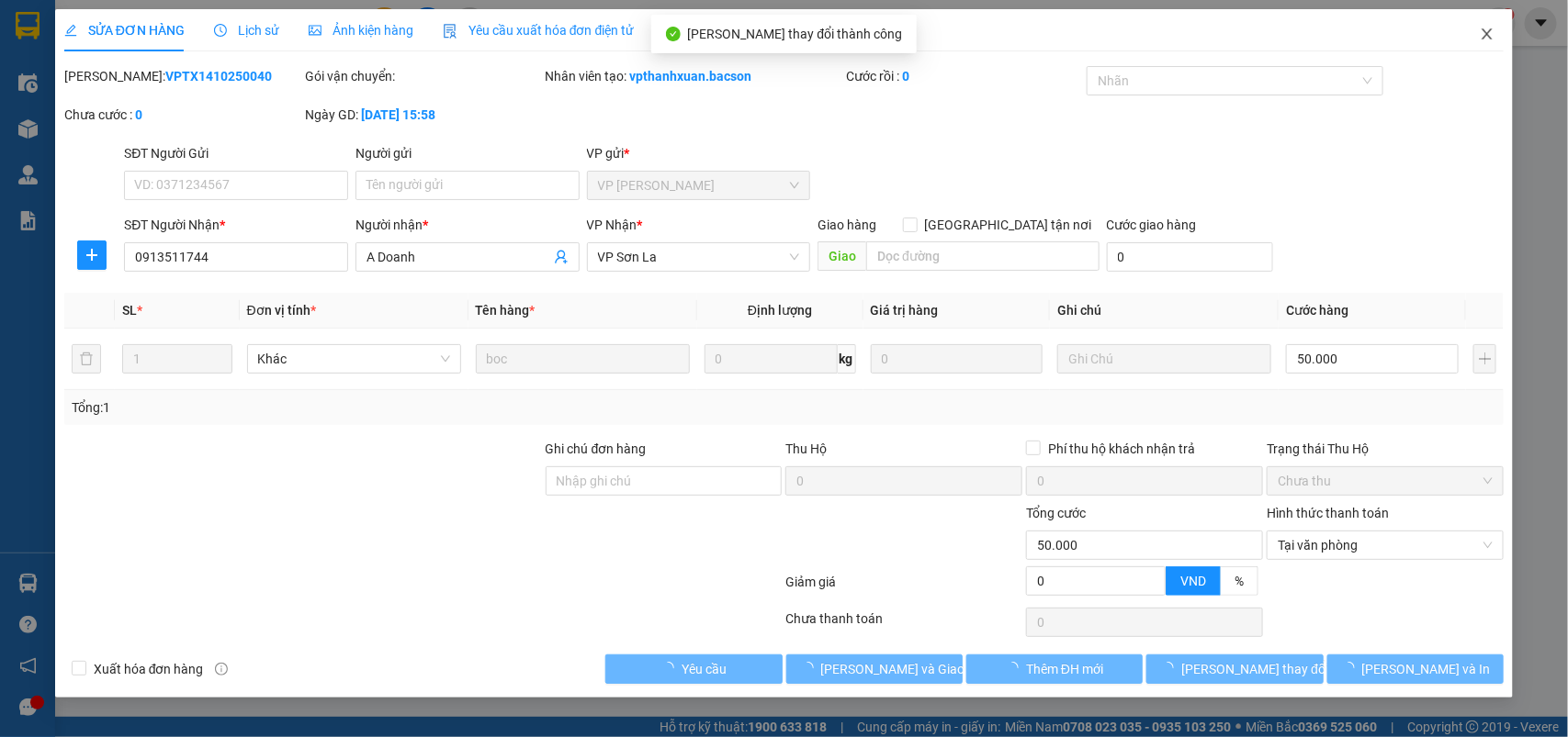
click at [1482, 38] on icon "close" at bounding box center [1488, 34] width 15 height 15
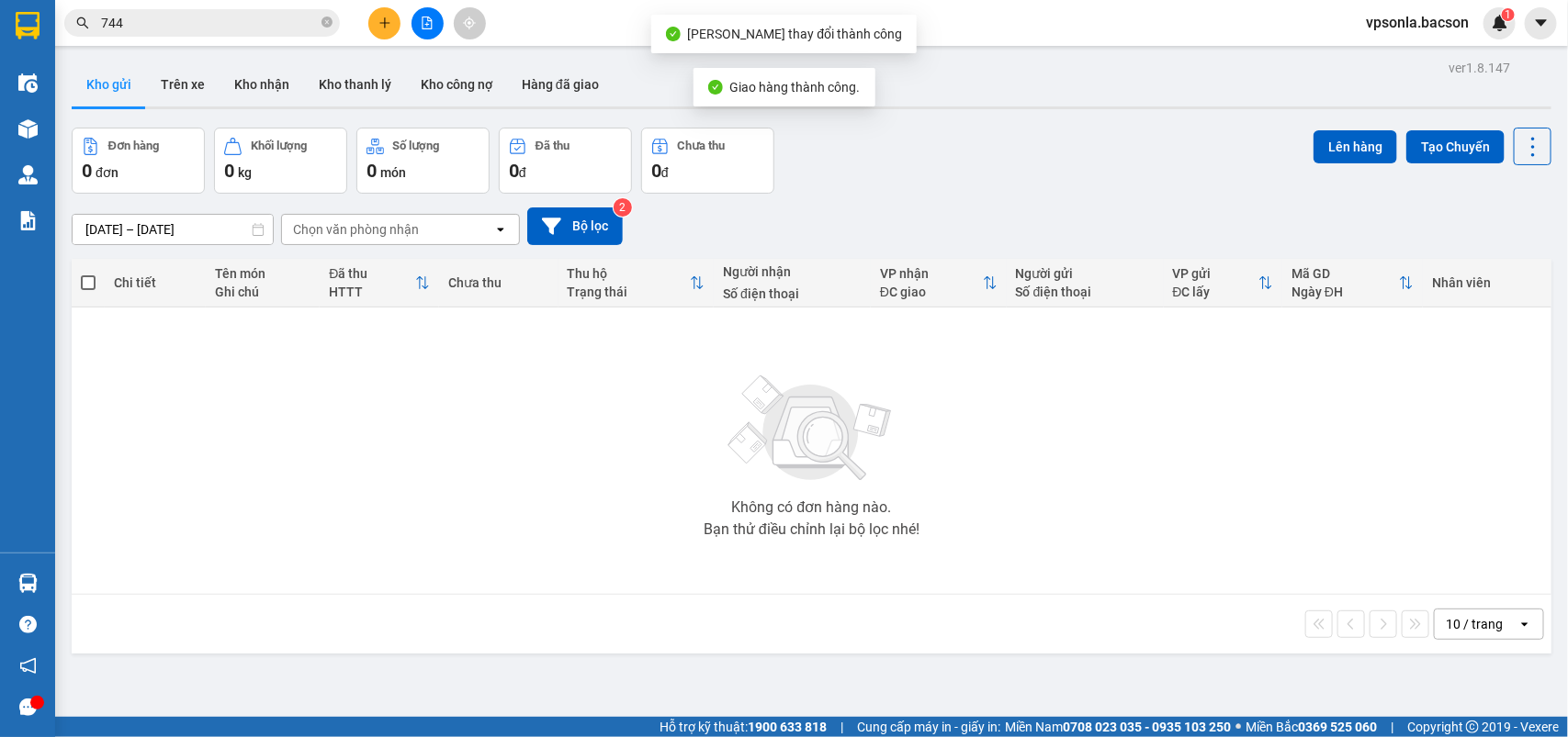
click at [167, 18] on input "744" at bounding box center [209, 23] width 217 height 20
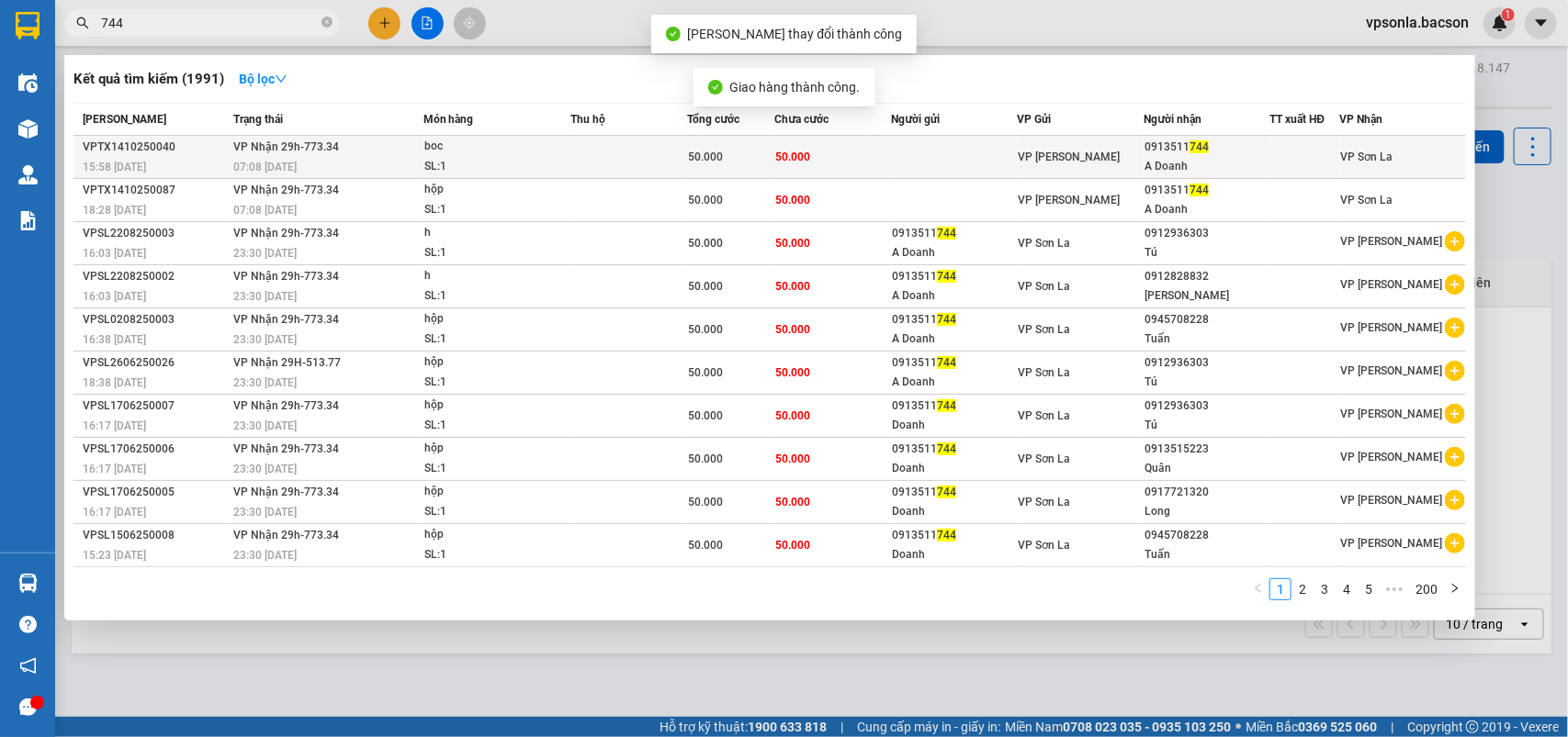
click at [1315, 175] on td at bounding box center [1306, 157] width 70 height 43
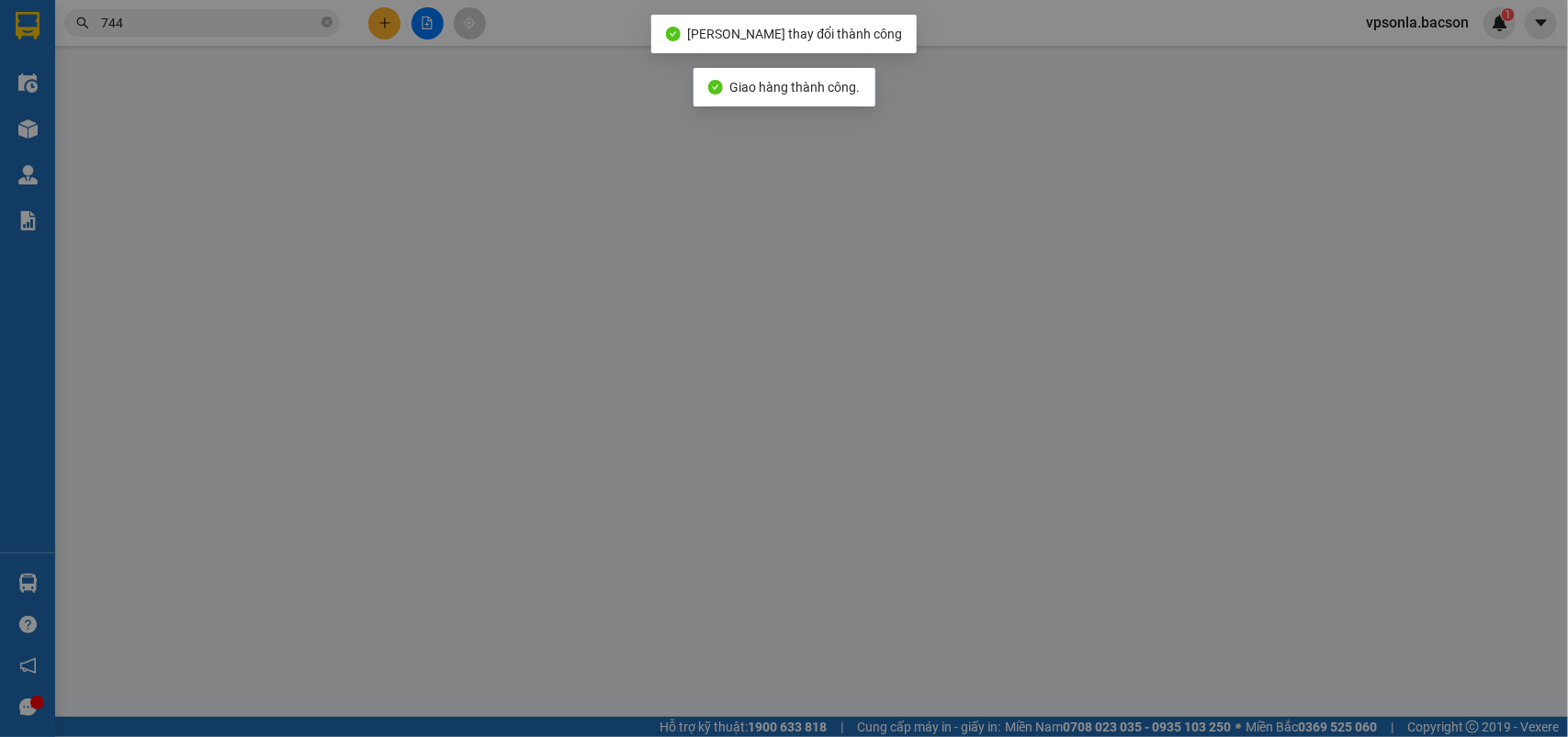
type input "0913511744"
type input "A Doanh"
type input "0"
type input "50.000"
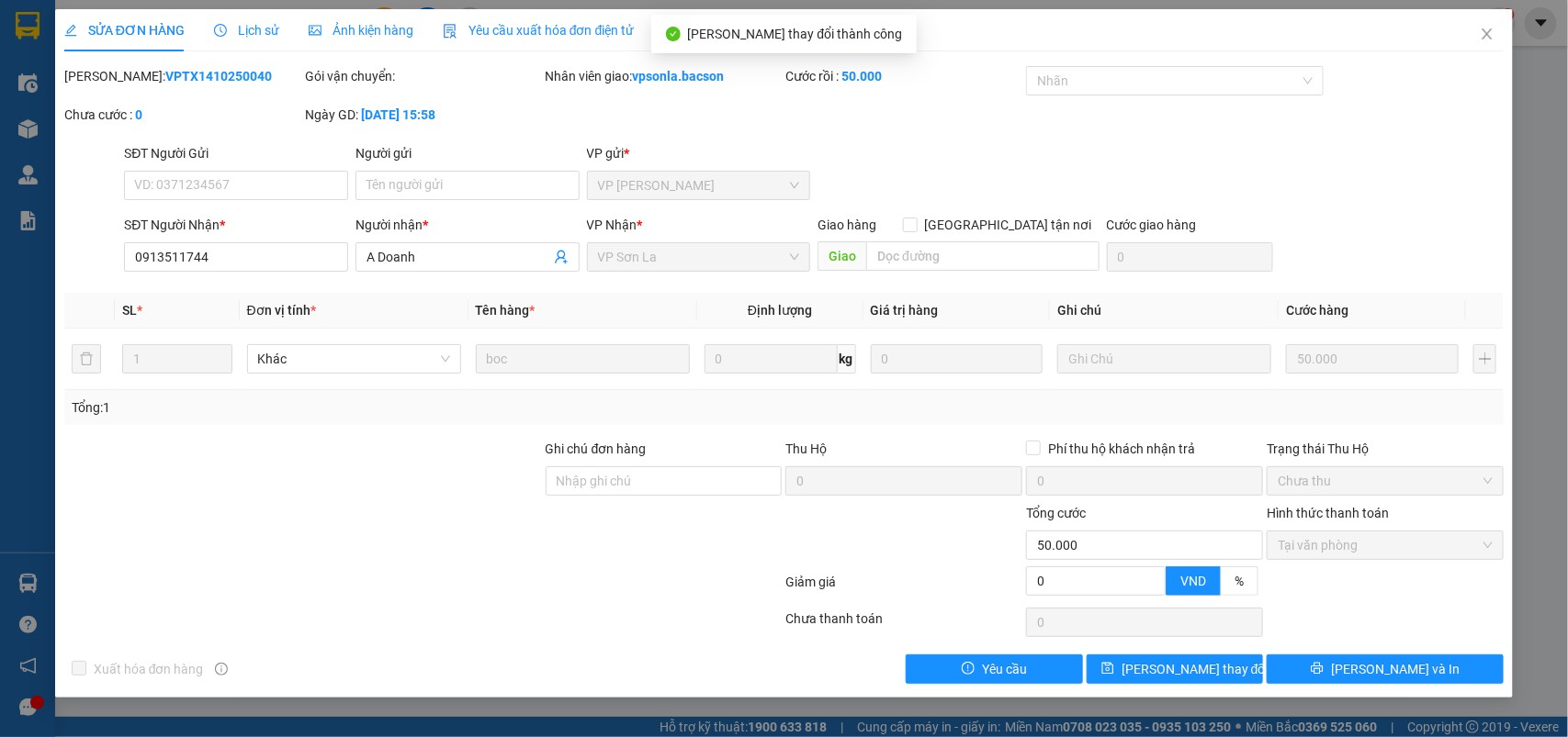
click at [1324, 611] on div "Chọn HT Thanh Toán" at bounding box center [1385, 622] width 241 height 37
click at [1485, 33] on icon "close" at bounding box center [1488, 34] width 15 height 15
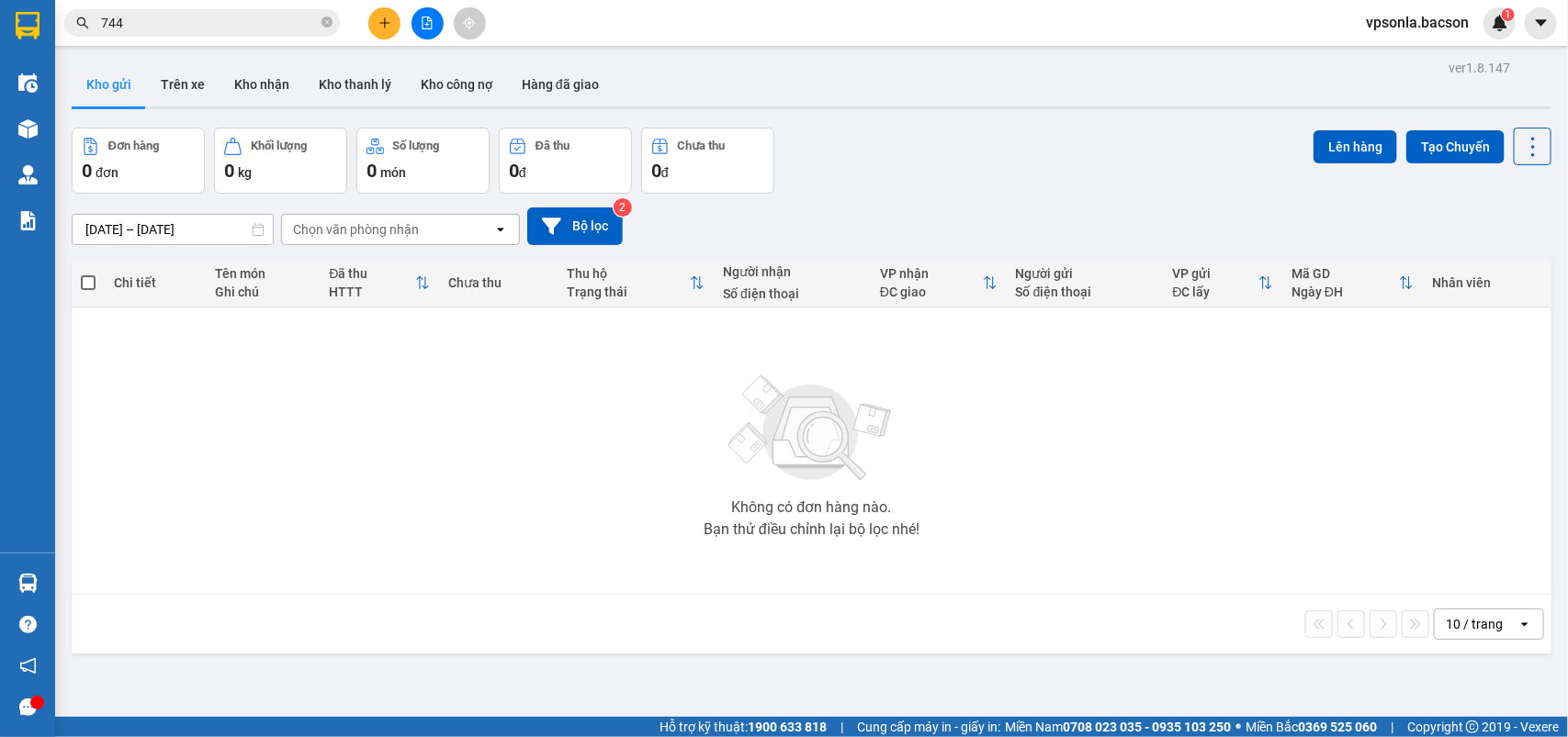
drag, startPoint x: 164, startPoint y: 20, endPoint x: 401, endPoint y: 53, distance: 239.3
click at [164, 23] on input "744" at bounding box center [209, 23] width 217 height 20
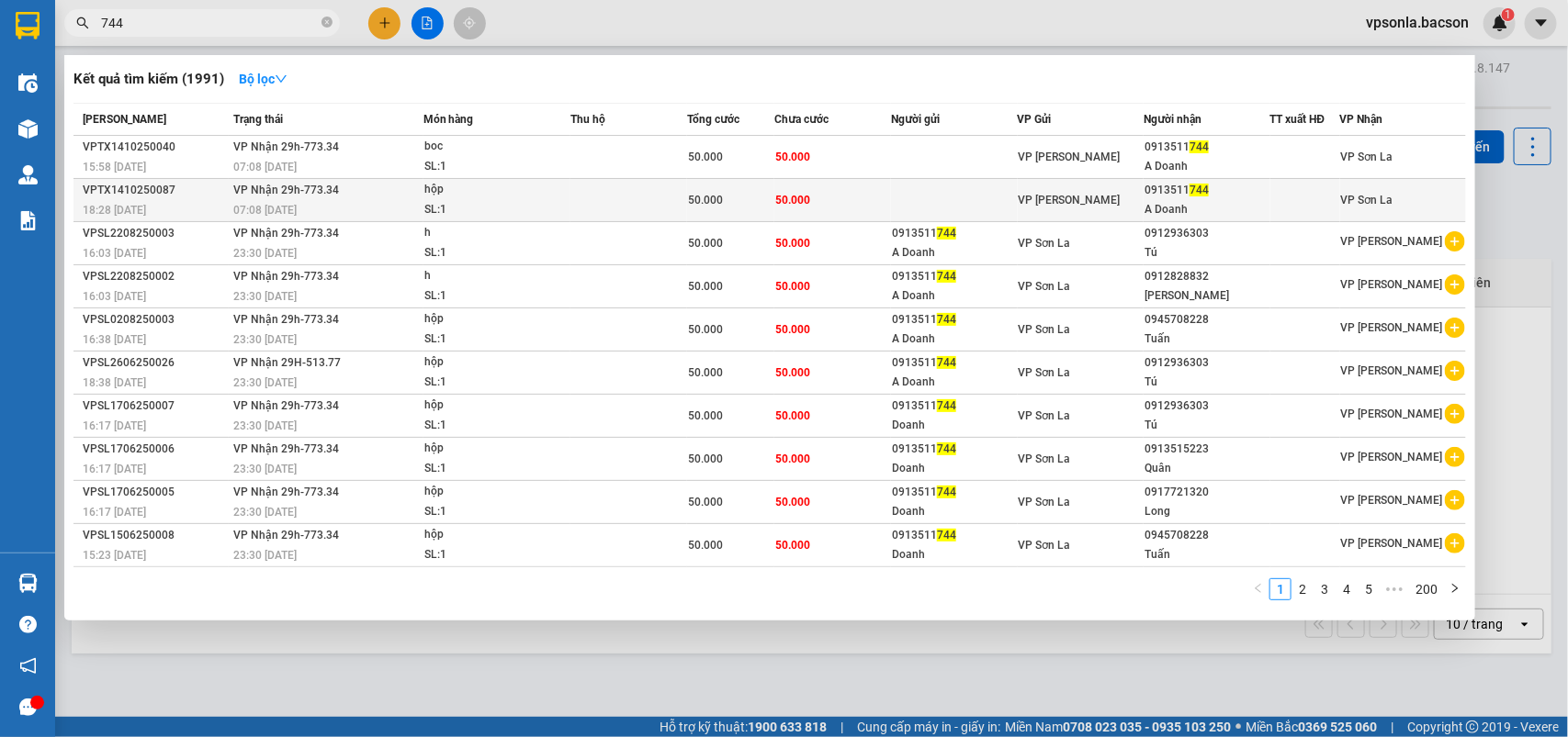
click at [1212, 193] on div "0913511 744" at bounding box center [1207, 190] width 124 height 19
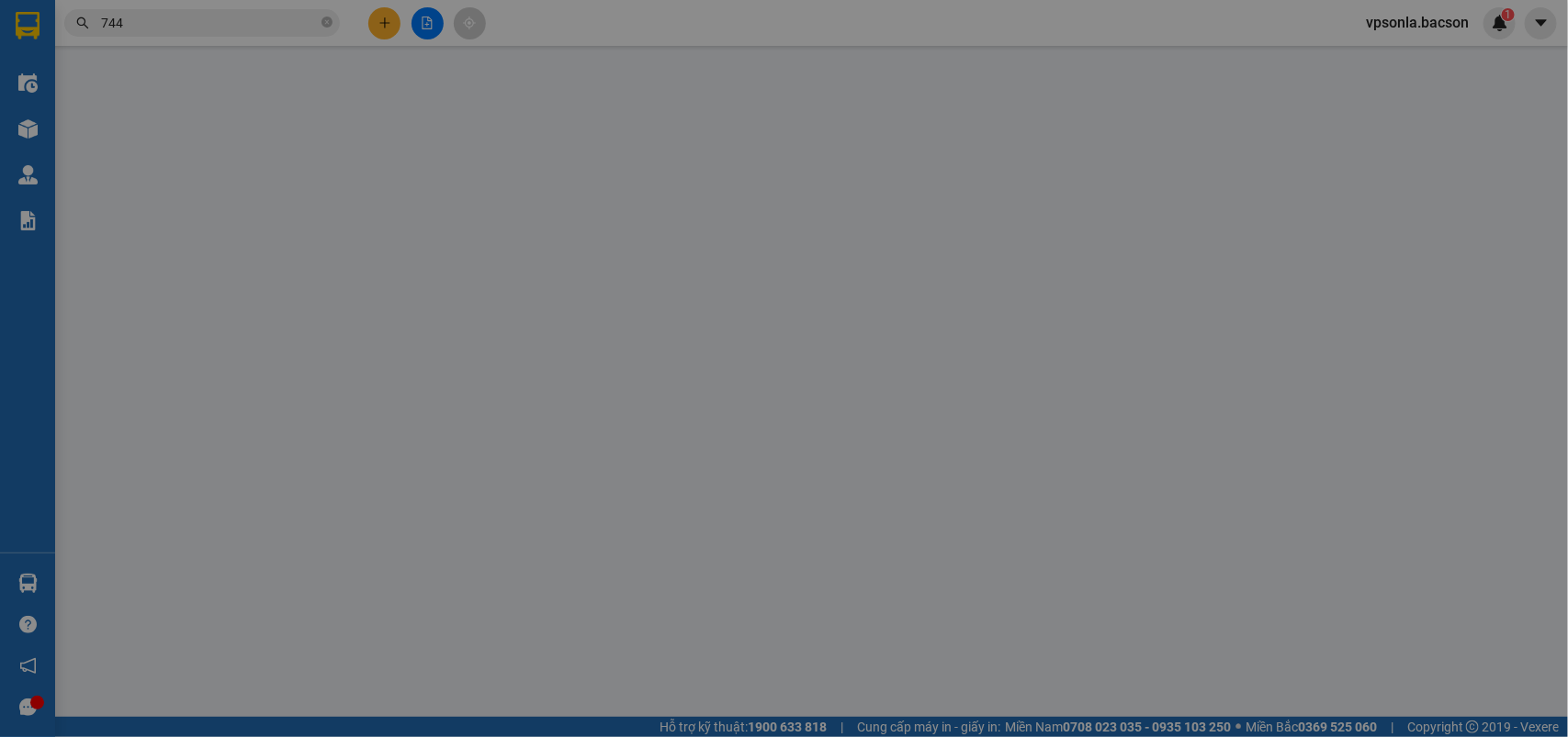
type input "0913511744"
type input "A Doanh"
type input "0"
type input "50.000"
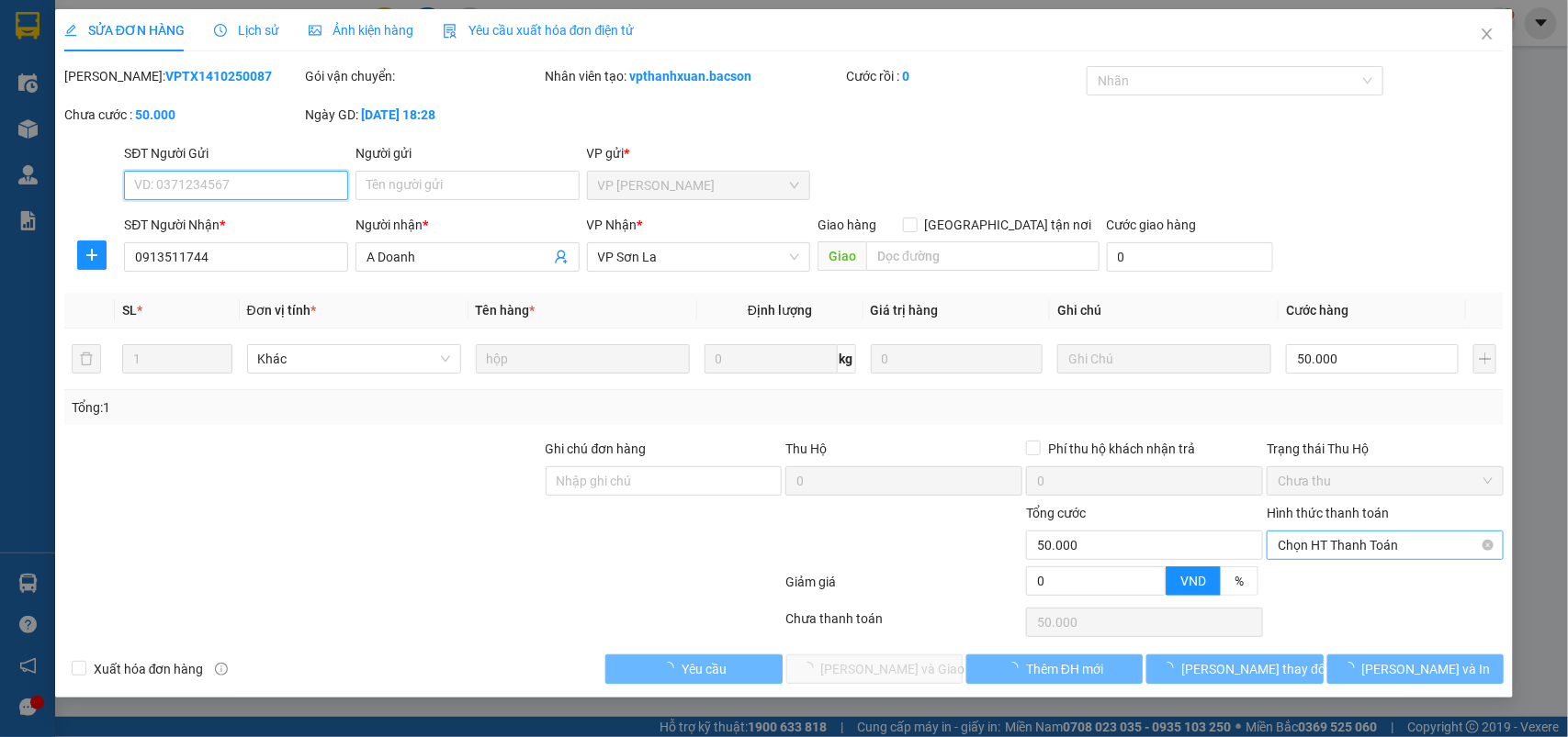
click at [1363, 556] on span "Chọn HT Thanh Toán" at bounding box center [1385, 546] width 215 height 28
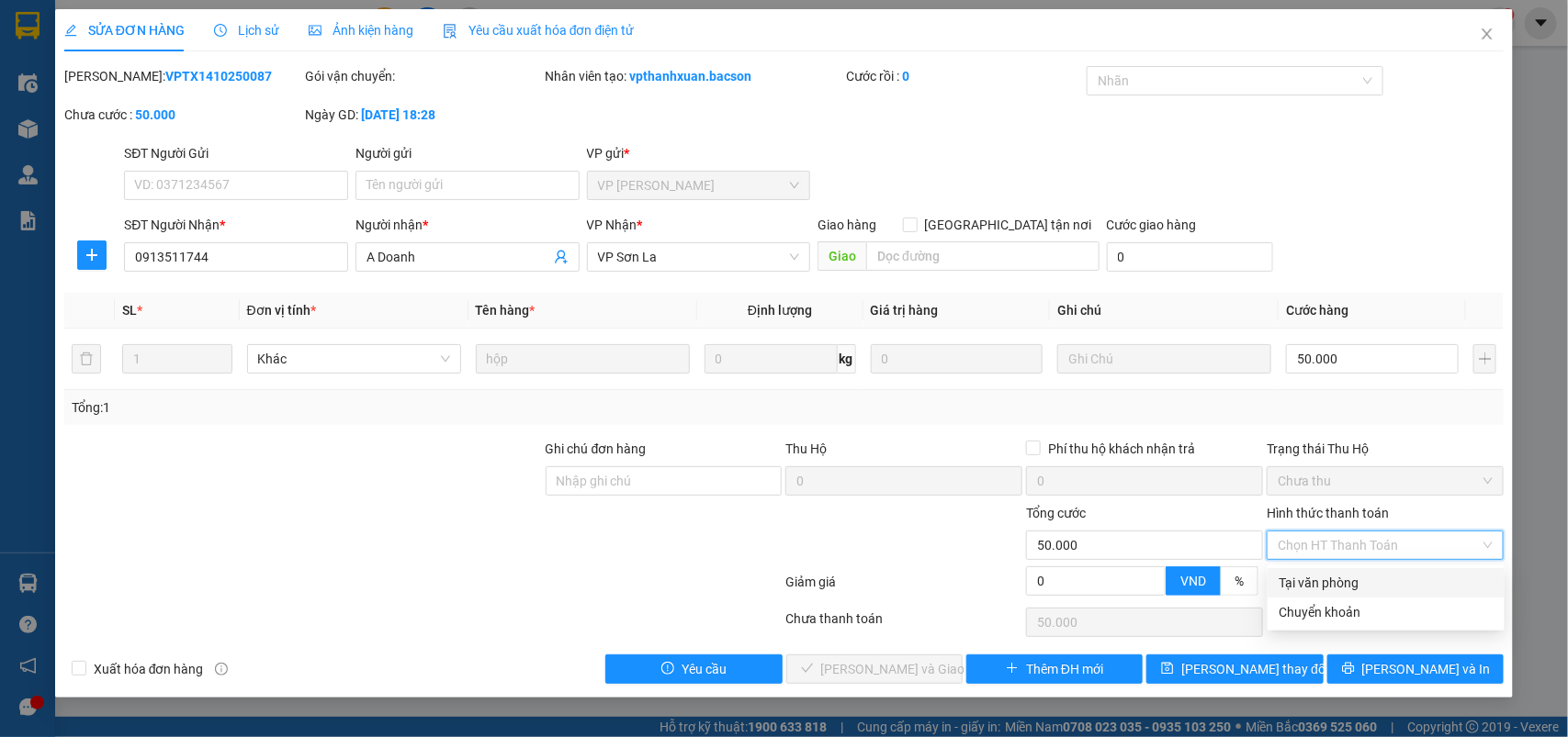
drag, startPoint x: 1354, startPoint y: 581, endPoint x: 935, endPoint y: 613, distance: 420.2
click at [1353, 584] on div "Tại văn phòng" at bounding box center [1386, 583] width 215 height 20
type input "0"
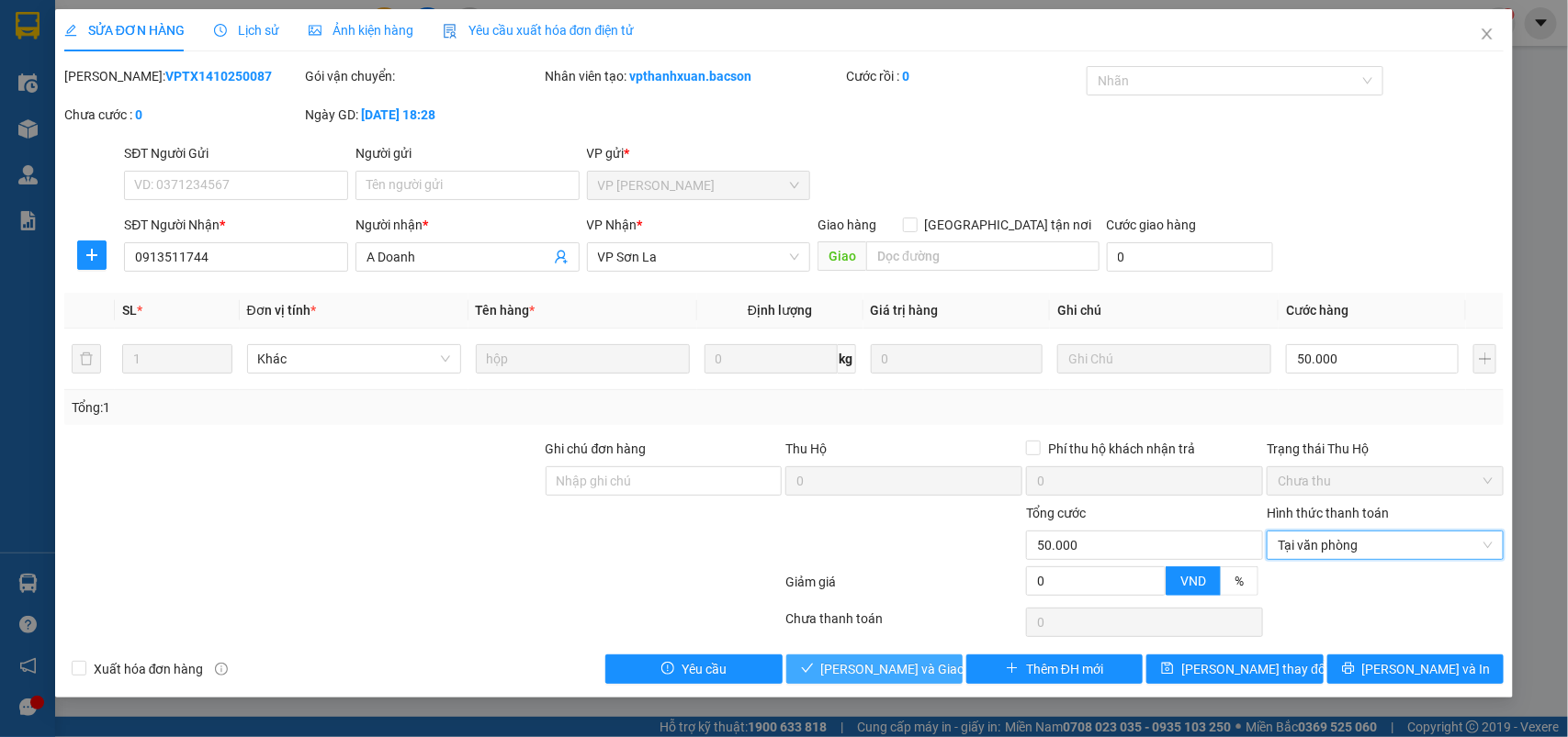
click at [864, 673] on span "[PERSON_NAME] và Giao hàng" at bounding box center [909, 670] width 176 height 20
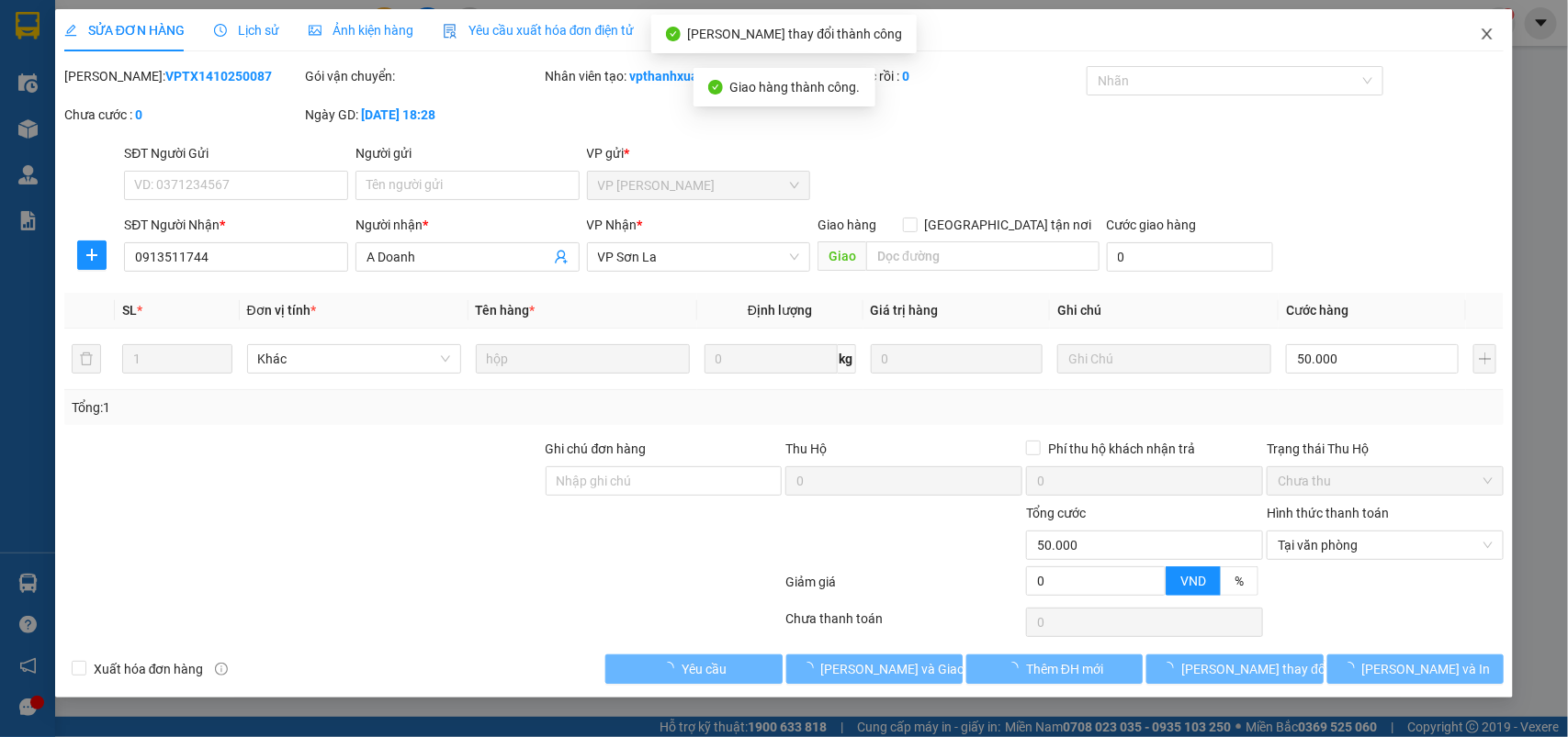
click at [1489, 34] on icon "close" at bounding box center [1488, 34] width 10 height 11
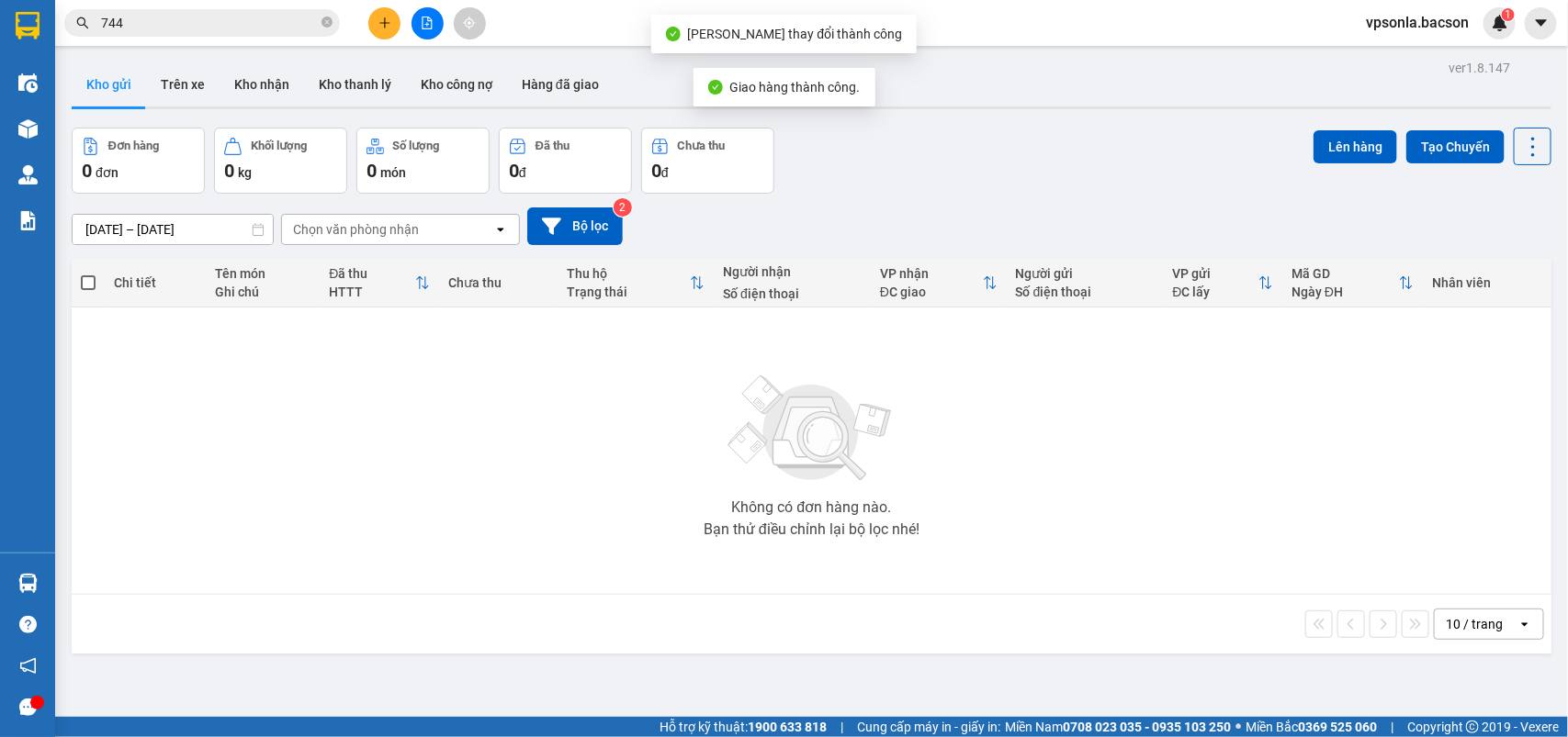
click at [207, 25] on input "744" at bounding box center [209, 23] width 217 height 20
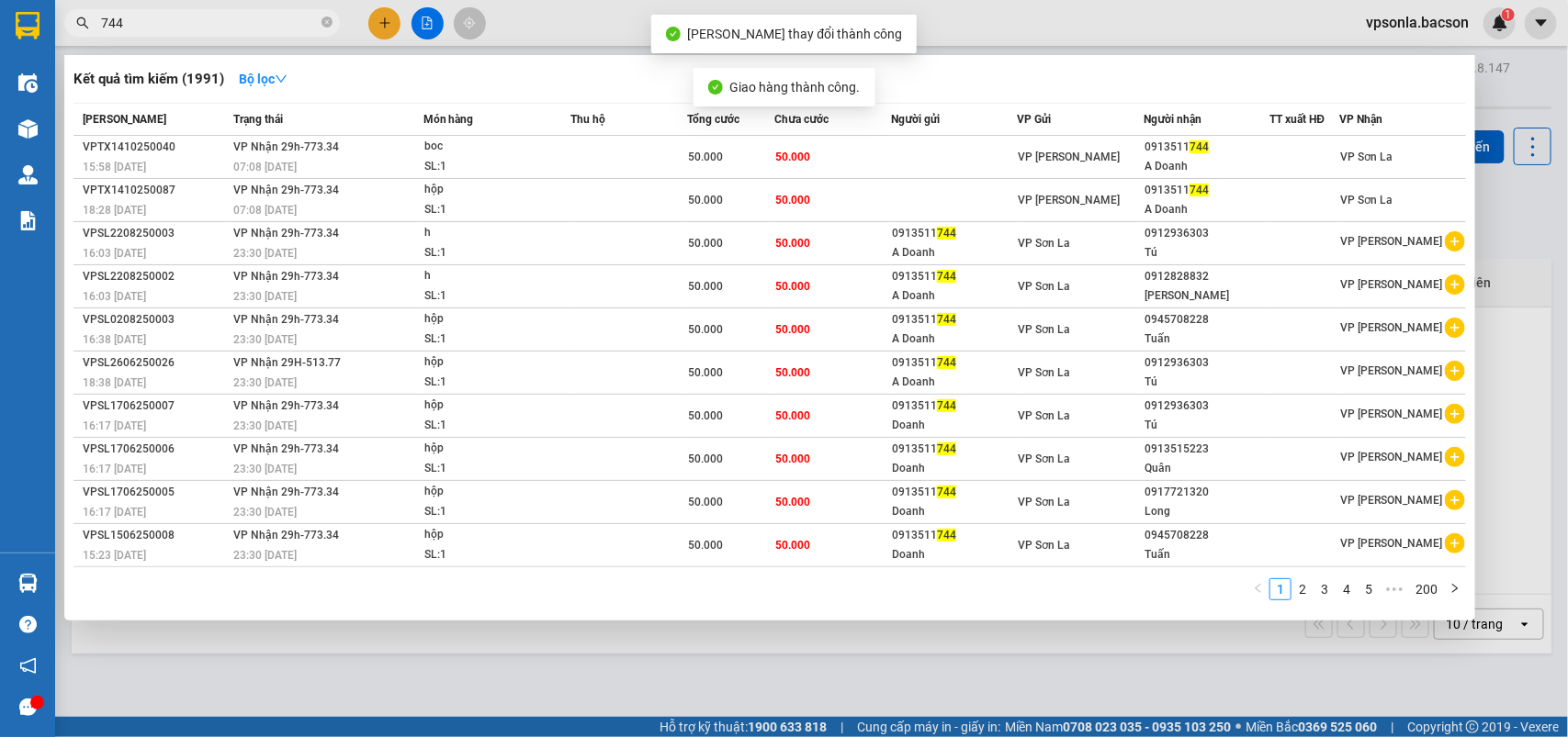
click at [207, 25] on input "744" at bounding box center [209, 23] width 217 height 20
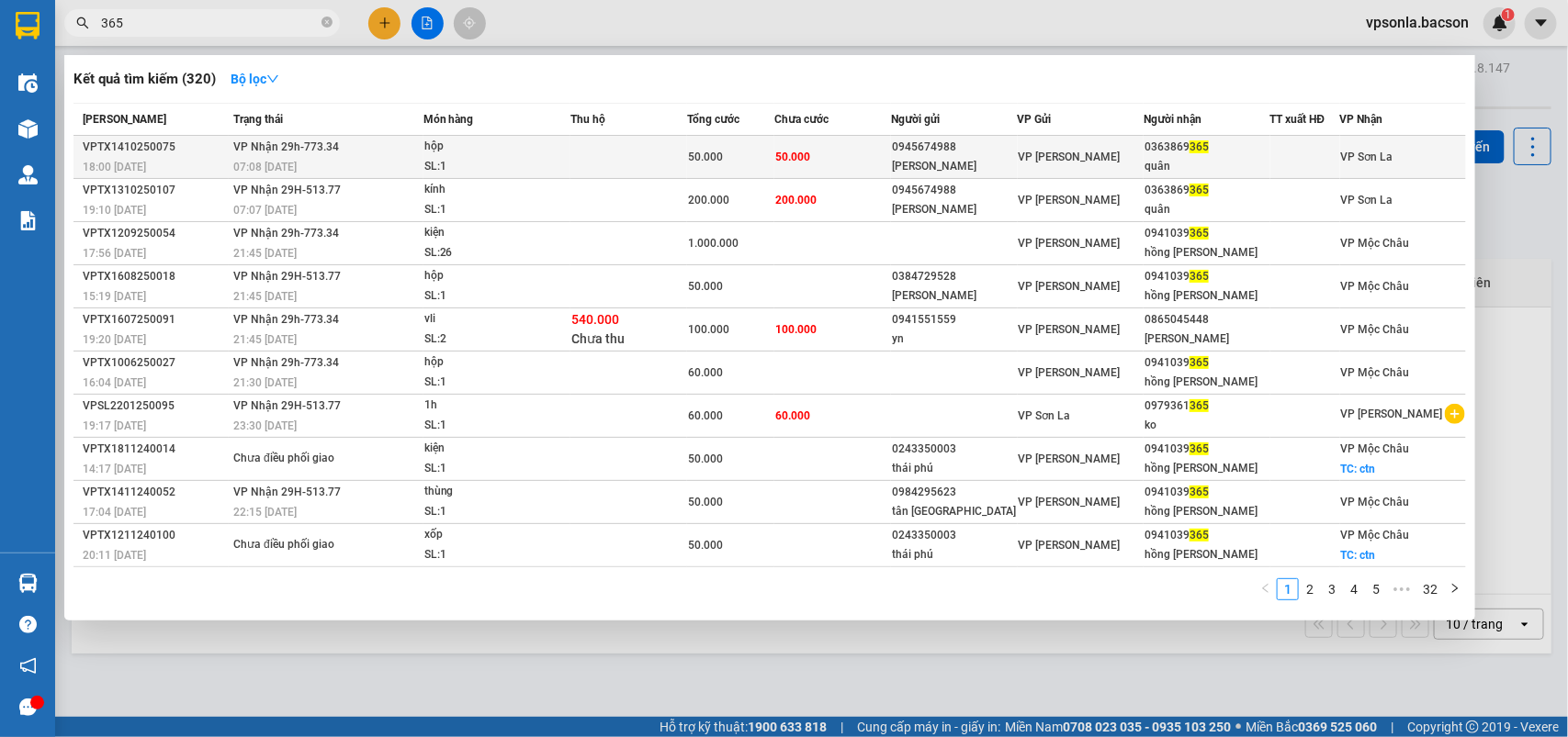
type input "365"
click at [1220, 153] on div "0363869 365" at bounding box center [1207, 147] width 124 height 19
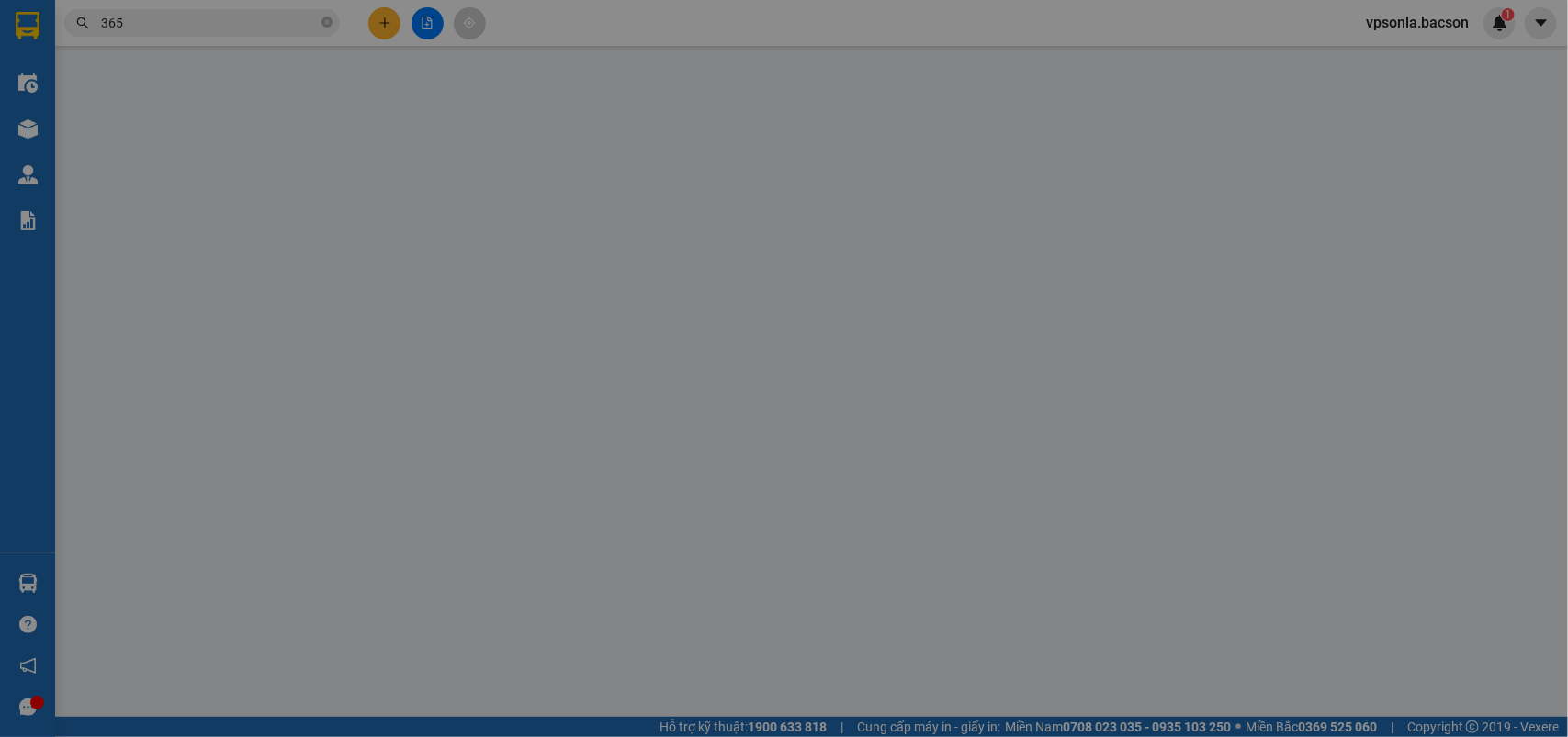
type input "0945674988"
type input "[PERSON_NAME]"
type input "0363869365"
type input "quân"
type input "0"
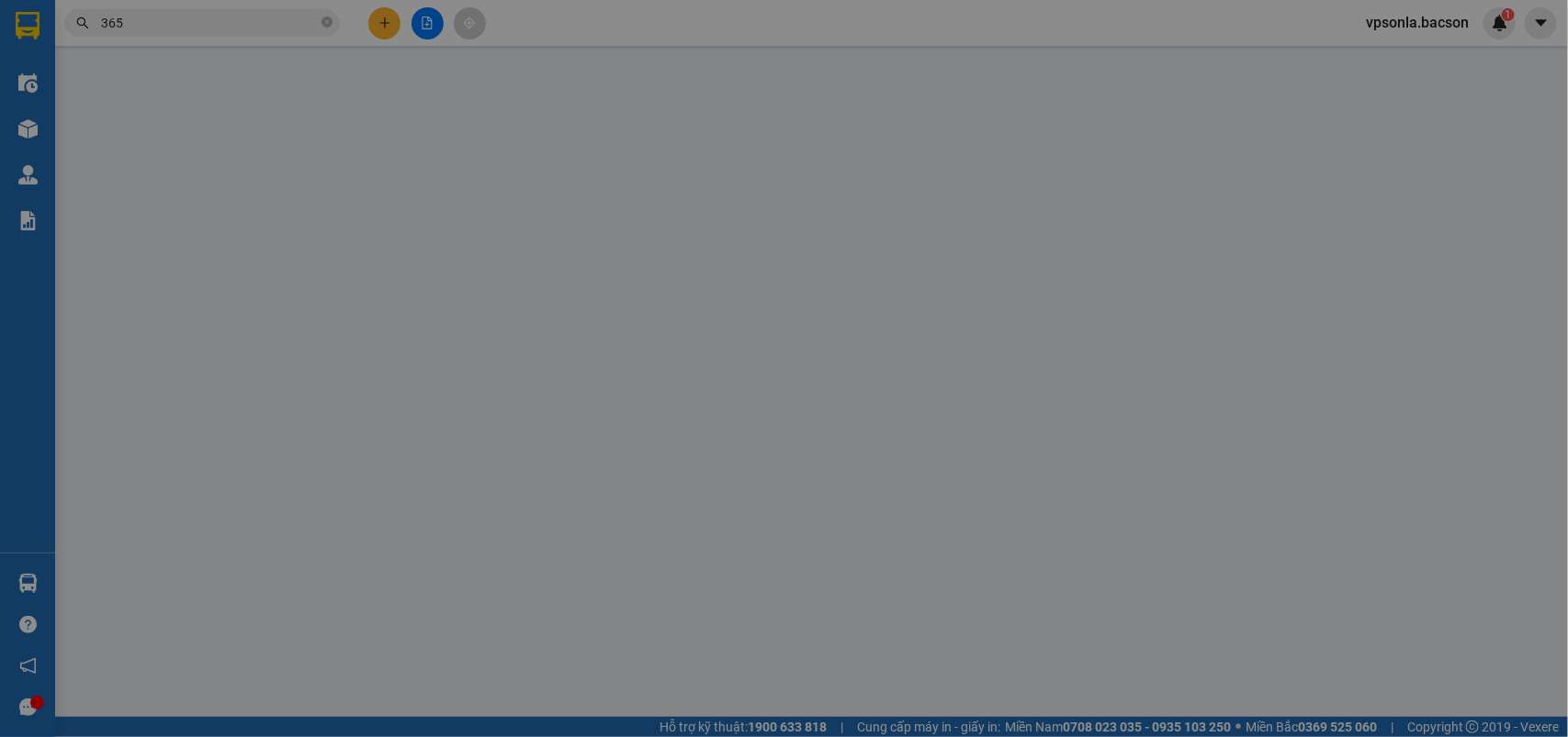
type input "50.000"
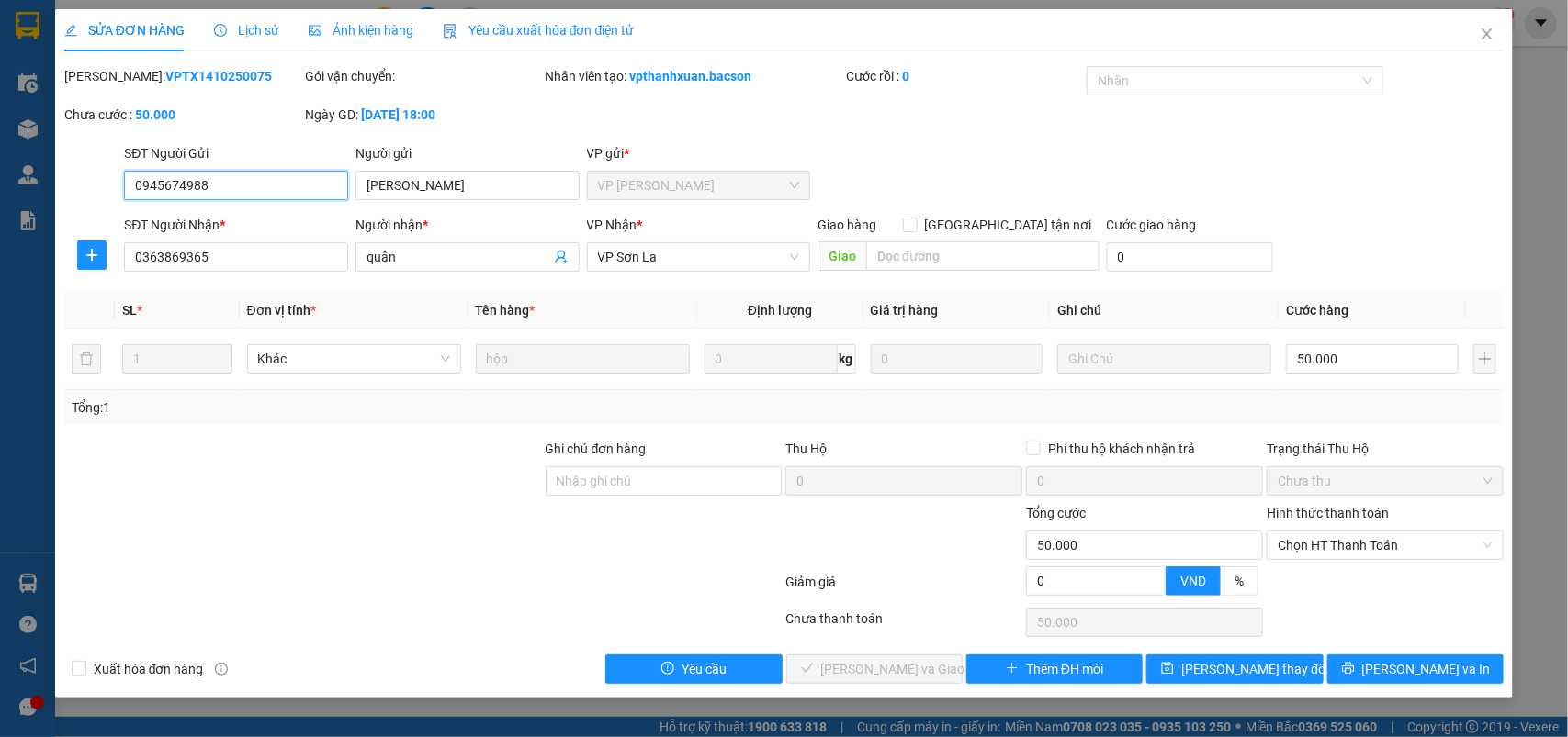
drag, startPoint x: 1312, startPoint y: 551, endPoint x: 1315, endPoint y: 562, distance: 11.4
click at [1312, 552] on span "Chọn HT Thanh Toán" at bounding box center [1385, 546] width 215 height 28
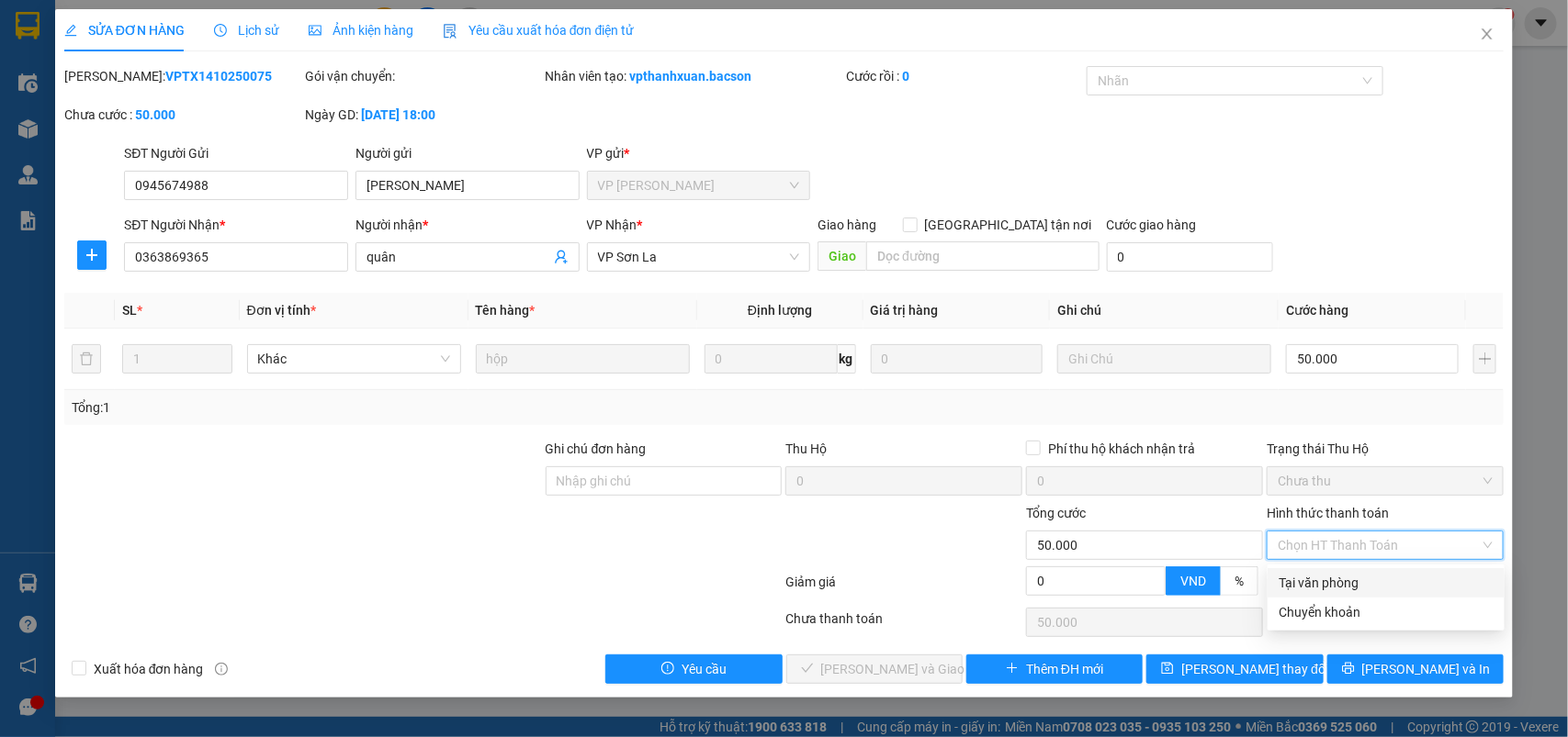
click at [1315, 581] on div "Tại văn phòng" at bounding box center [1386, 583] width 215 height 20
type input "0"
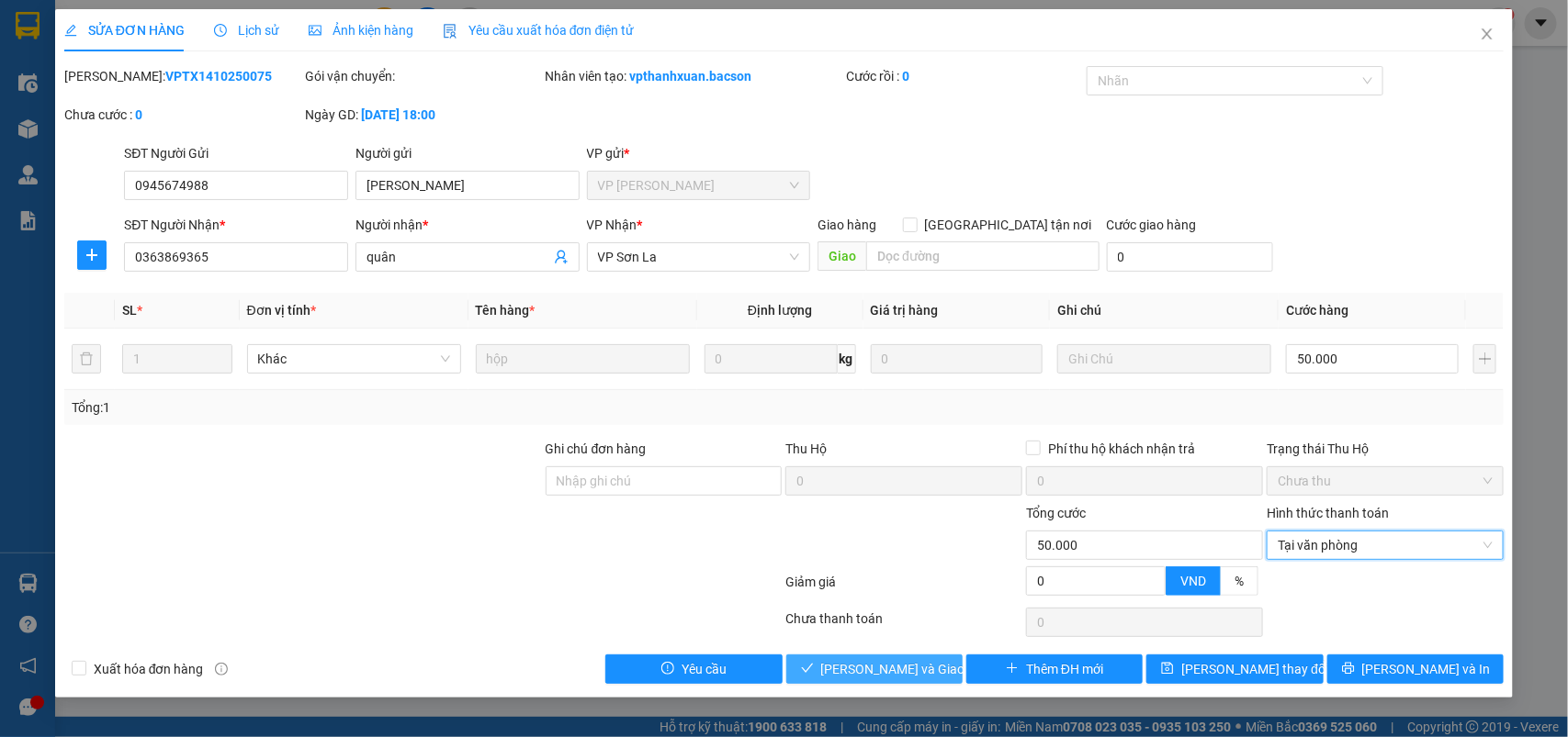
click at [920, 666] on span "[PERSON_NAME] và Giao hàng" at bounding box center [909, 670] width 176 height 20
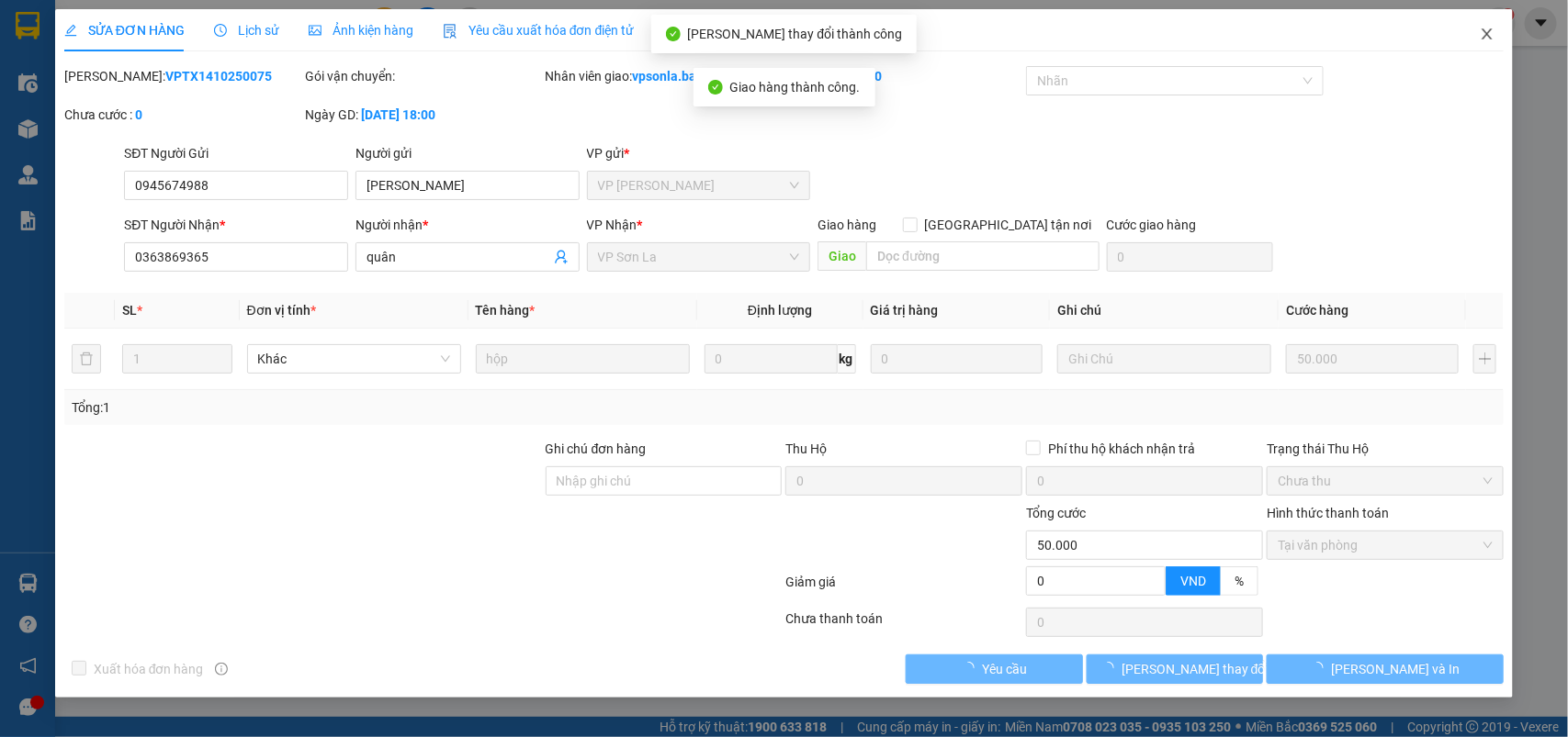
click at [1489, 30] on icon "close" at bounding box center [1488, 34] width 15 height 15
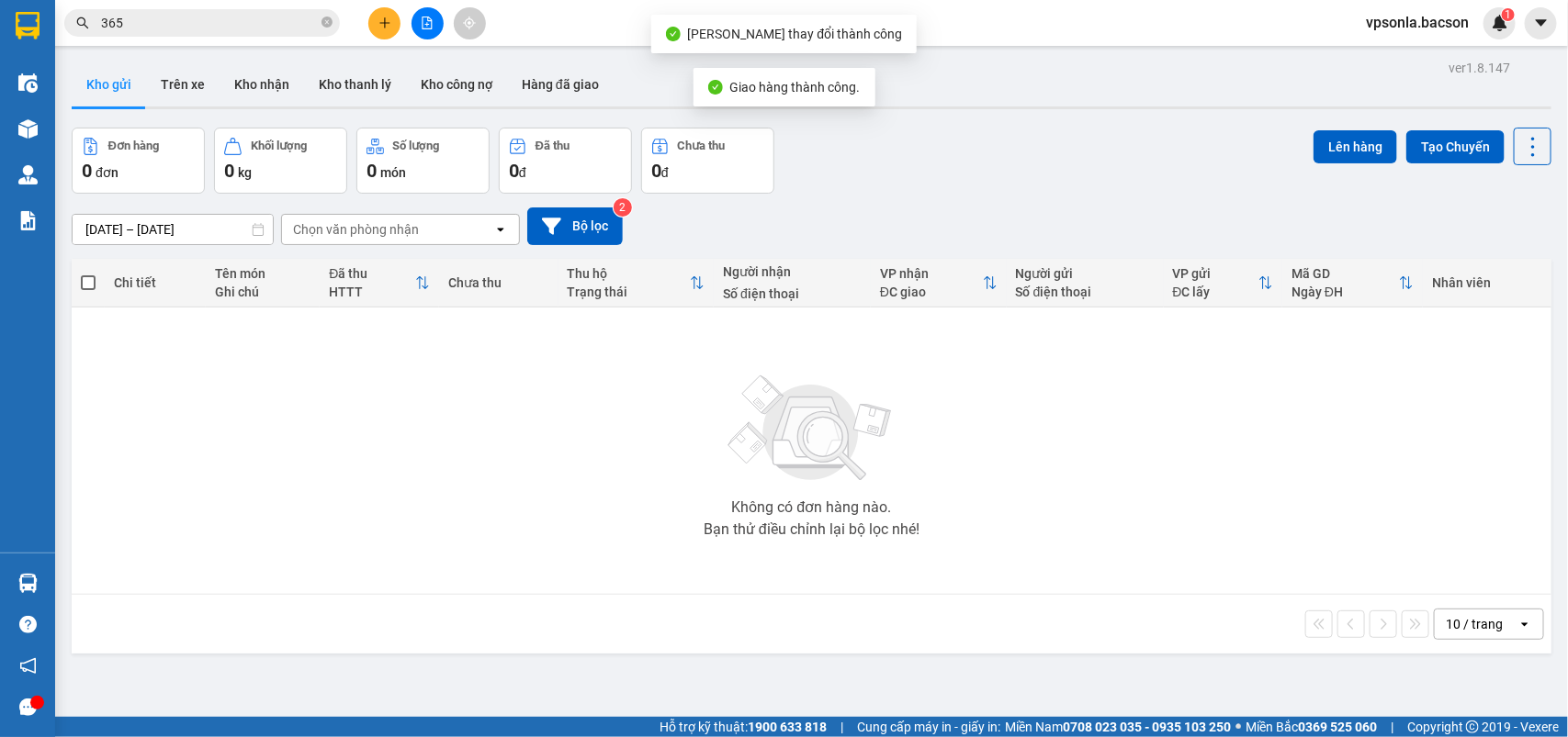
click at [214, 30] on input "365" at bounding box center [209, 23] width 217 height 20
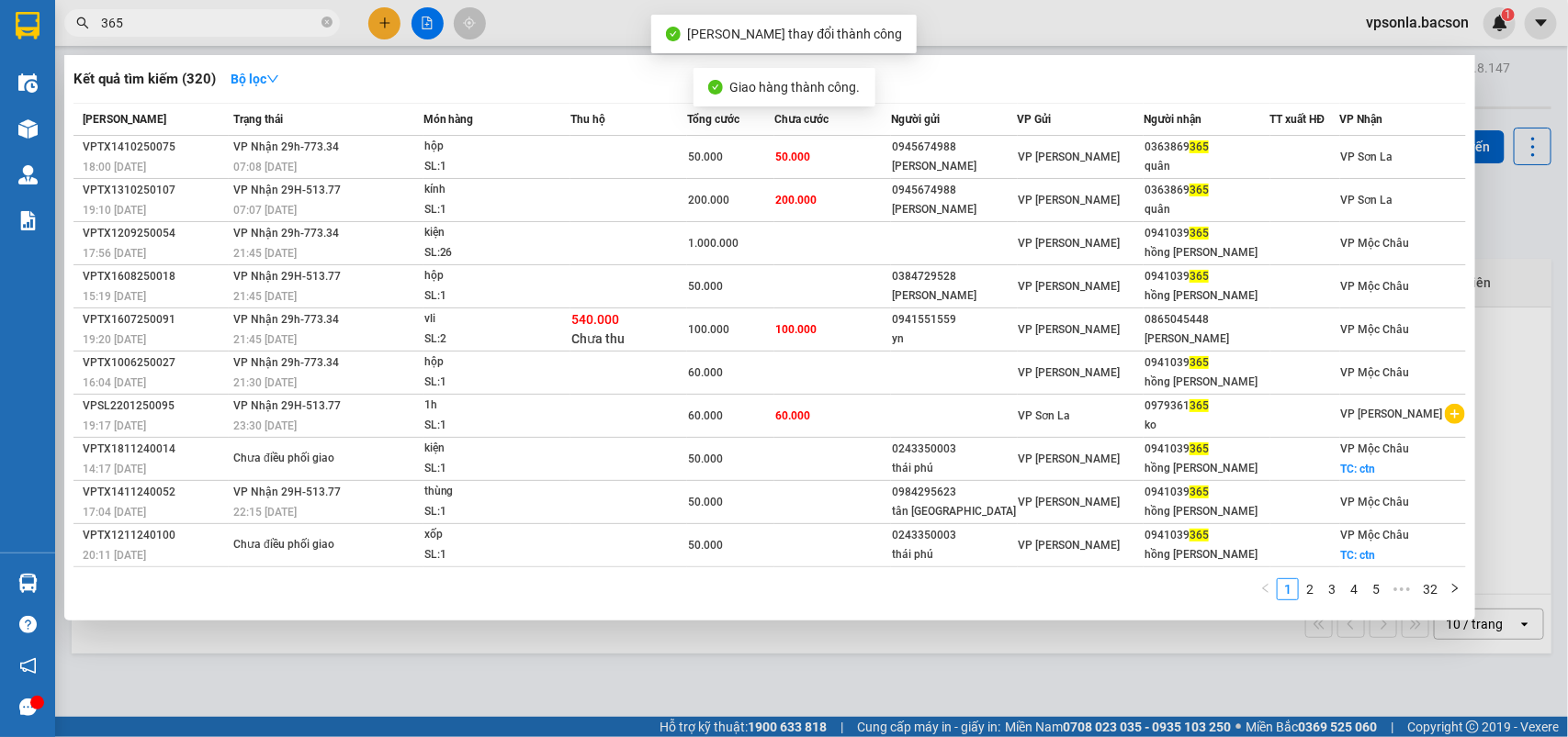
click at [214, 30] on input "365" at bounding box center [209, 23] width 217 height 20
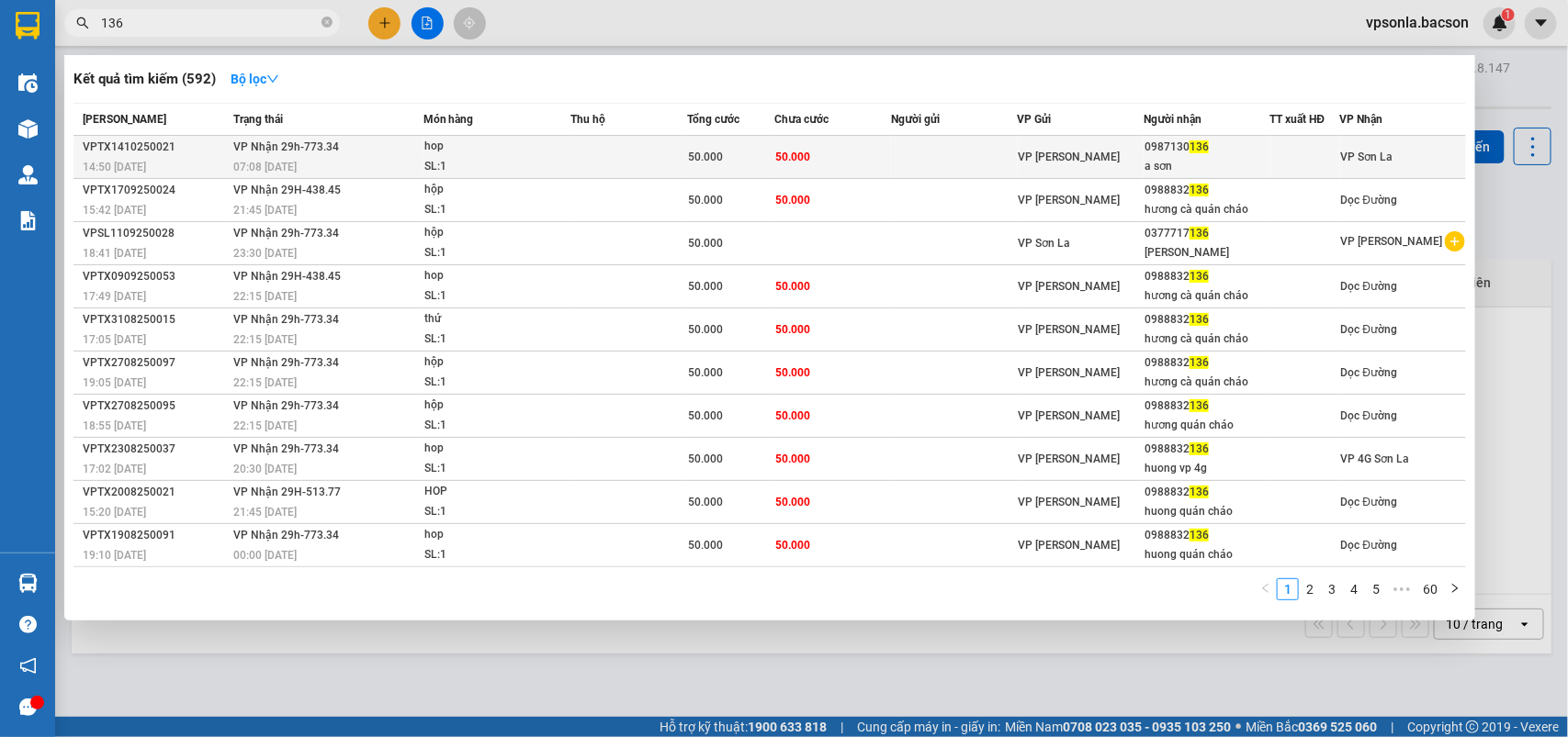
type input "136"
click at [1176, 159] on div "a sơn" at bounding box center [1207, 166] width 124 height 19
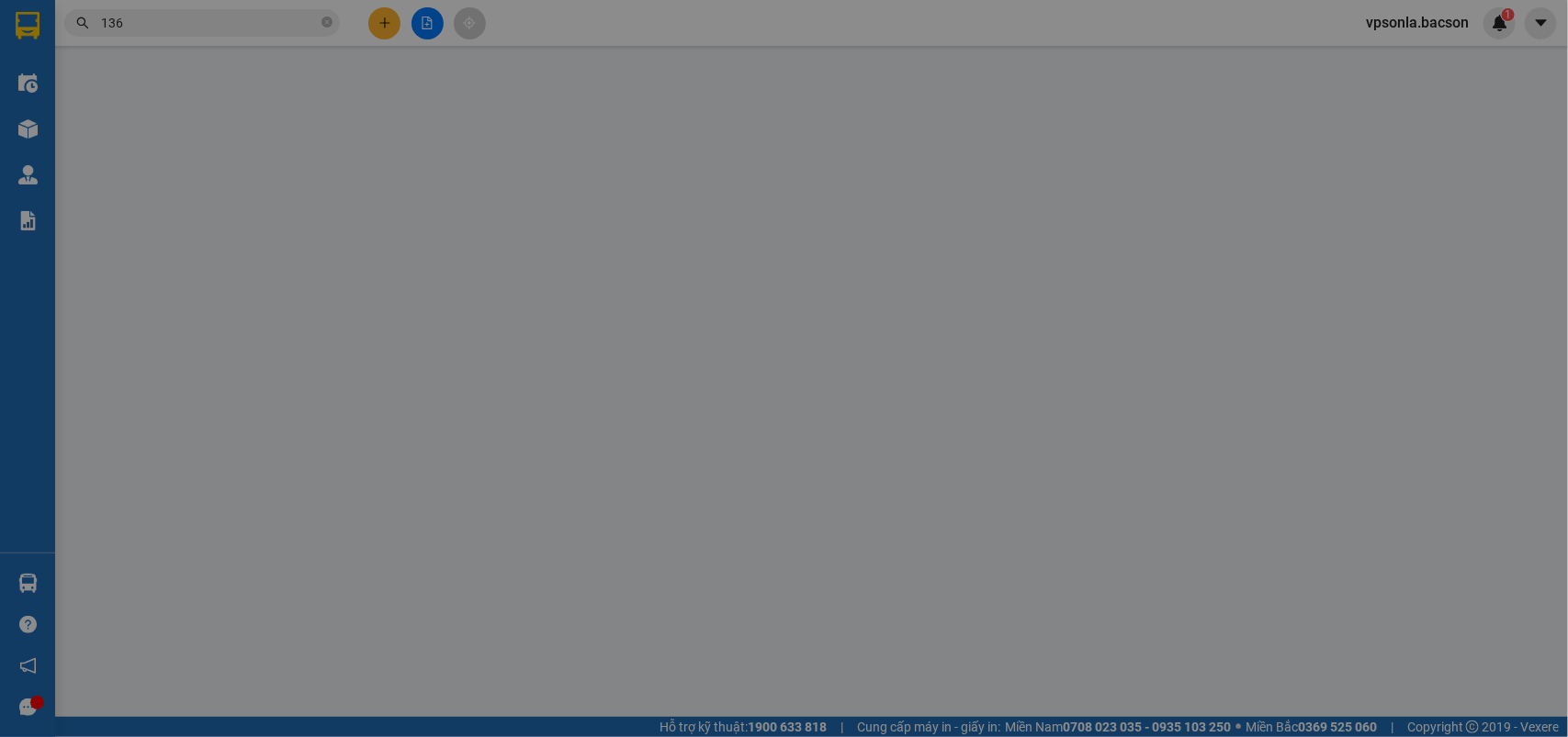
type input "0987130136"
type input "a sơn"
type input "0"
type input "50.000"
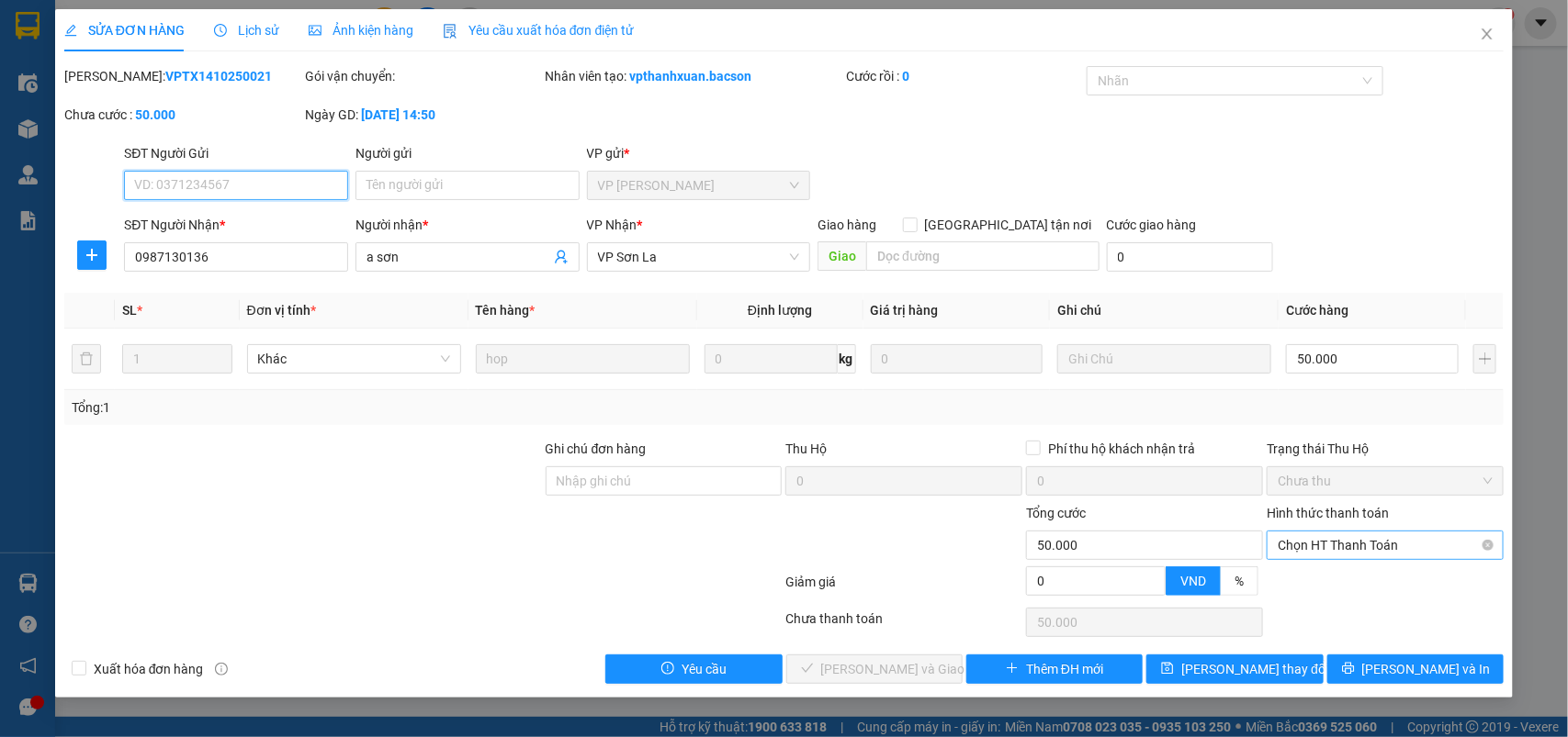
click at [1282, 558] on span "Chọn HT Thanh Toán" at bounding box center [1385, 546] width 215 height 28
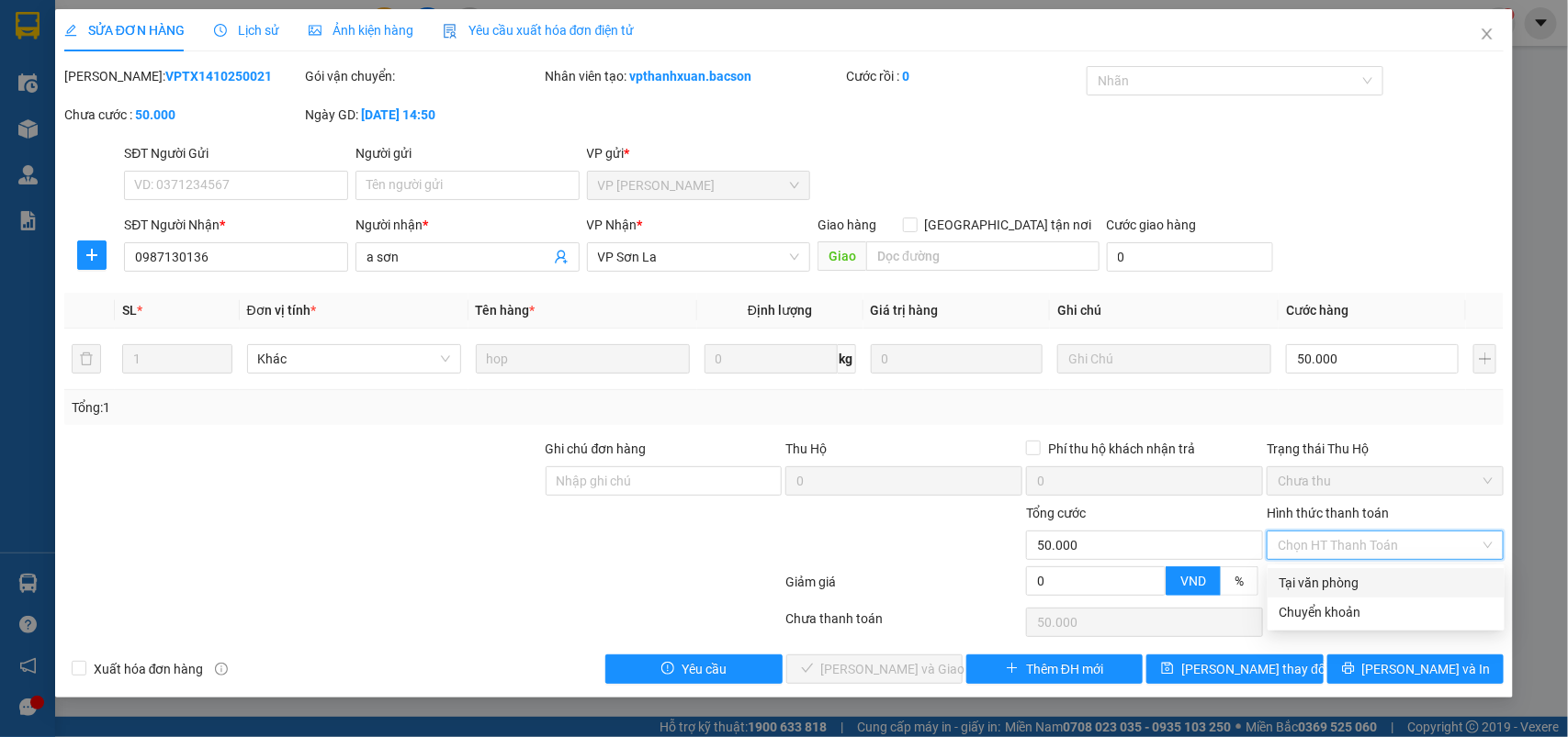
drag, startPoint x: 1280, startPoint y: 588, endPoint x: 1172, endPoint y: 602, distance: 108.9
click at [1280, 590] on div "Tại văn phòng" at bounding box center [1386, 583] width 215 height 20
type input "0"
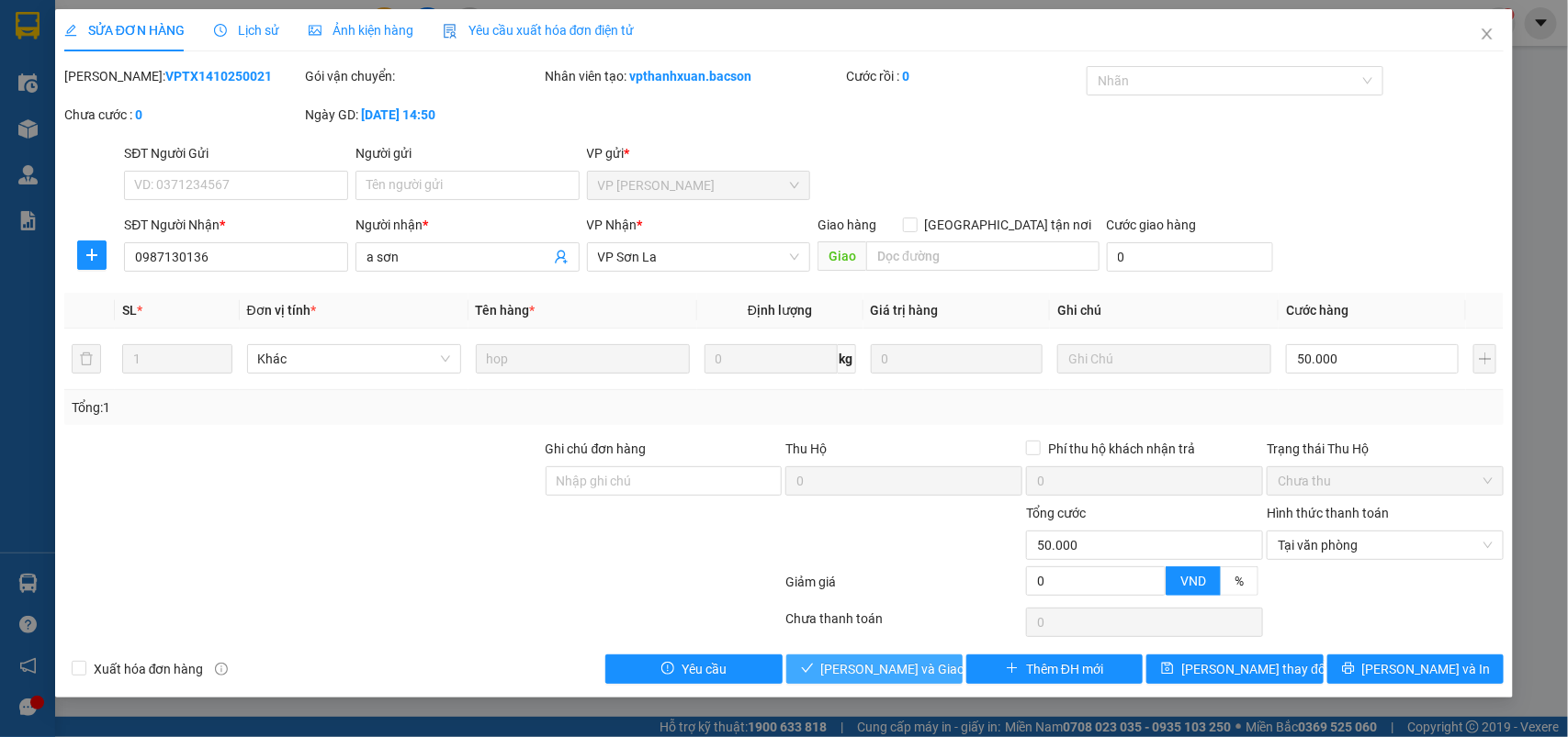
click at [833, 658] on button "[PERSON_NAME] và Giao hàng" at bounding box center [874, 670] width 176 height 30
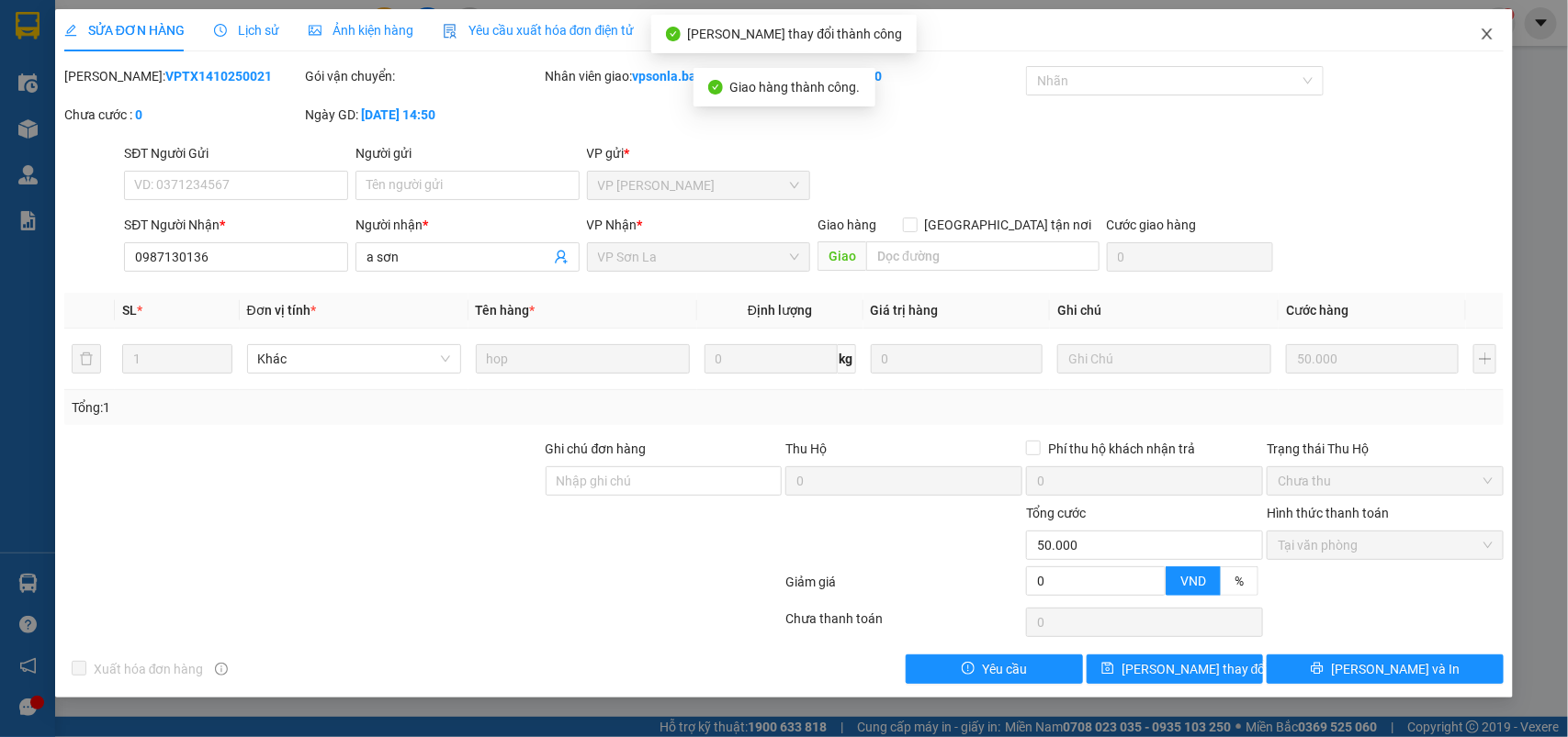
click at [1489, 37] on icon "close" at bounding box center [1488, 34] width 15 height 15
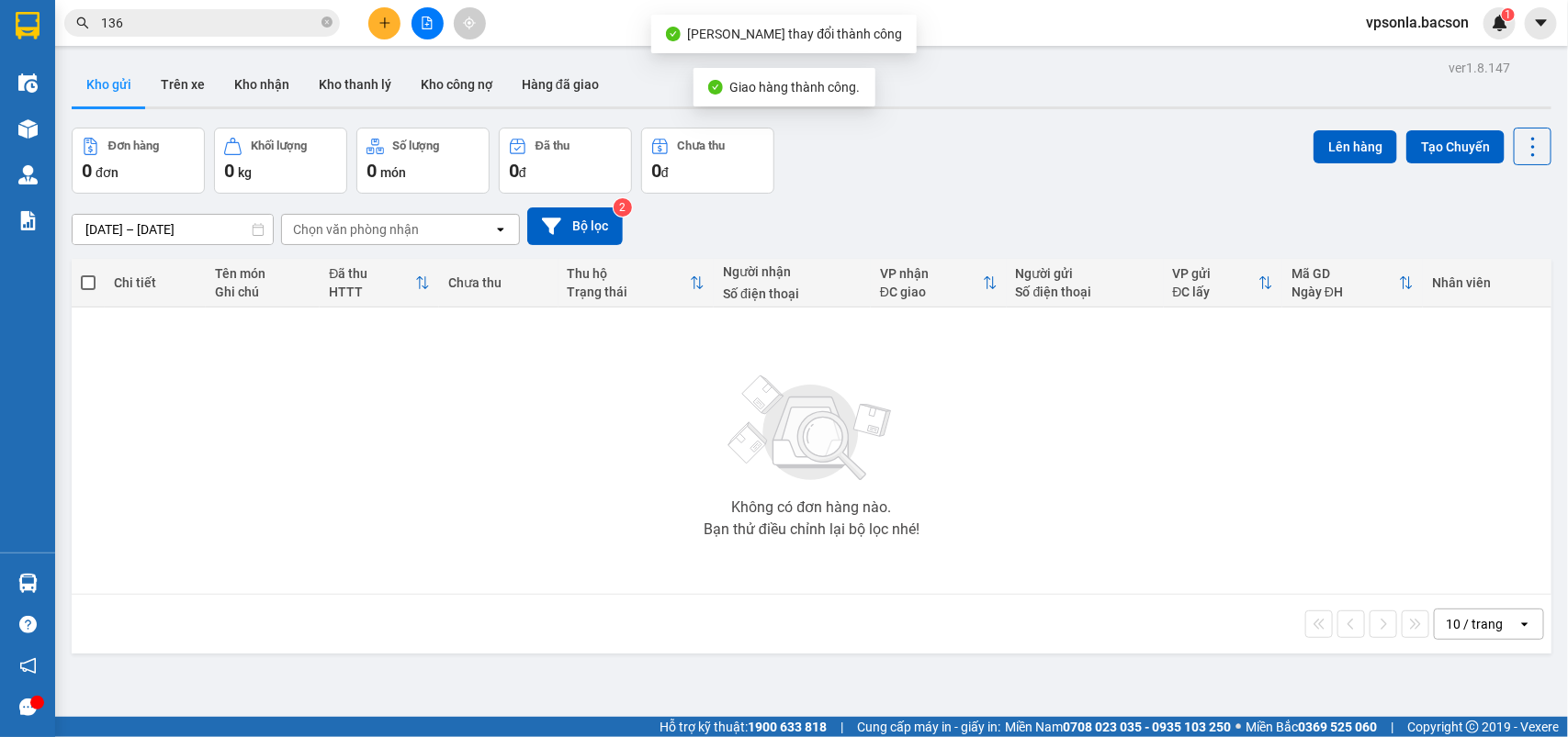
scroll to position [84, 0]
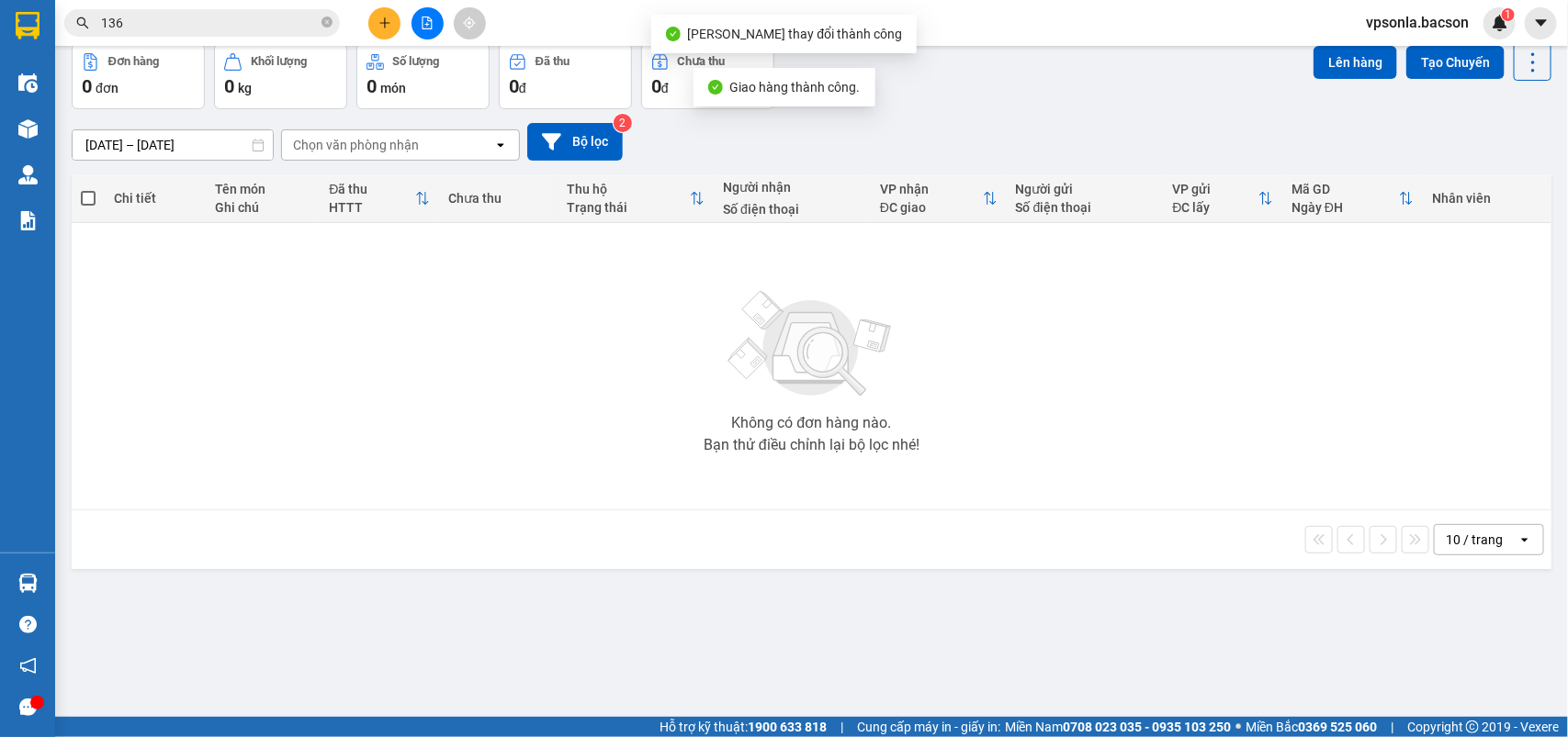
click at [1196, 92] on div "Đơn hàng 0 đơn Khối lượng 0 kg Số lượng 0 món Đã thu 0 đ Chưa thu 0 đ Lên hàng …" at bounding box center [812, 77] width 1480 height 66
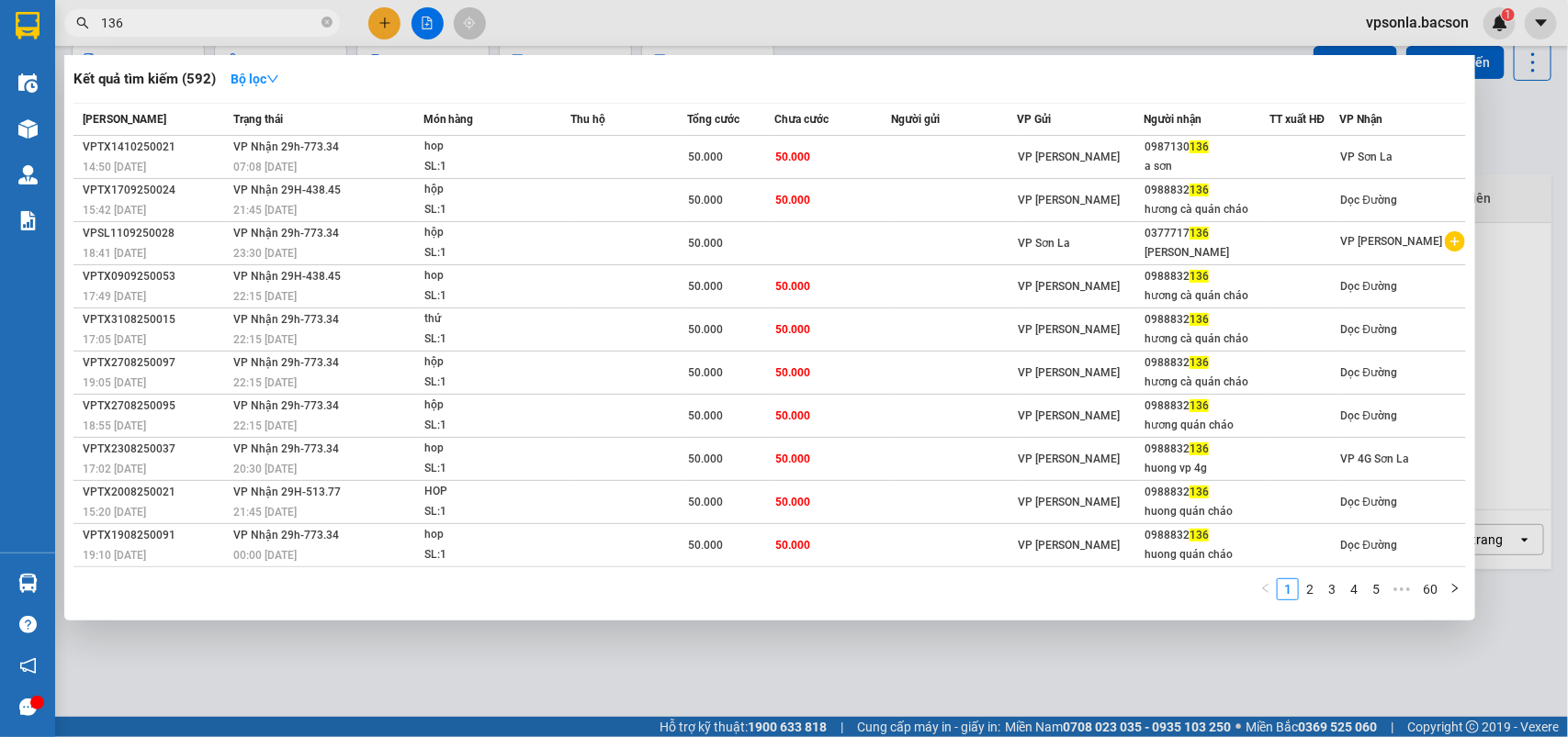
click at [209, 30] on input "136" at bounding box center [209, 23] width 217 height 20
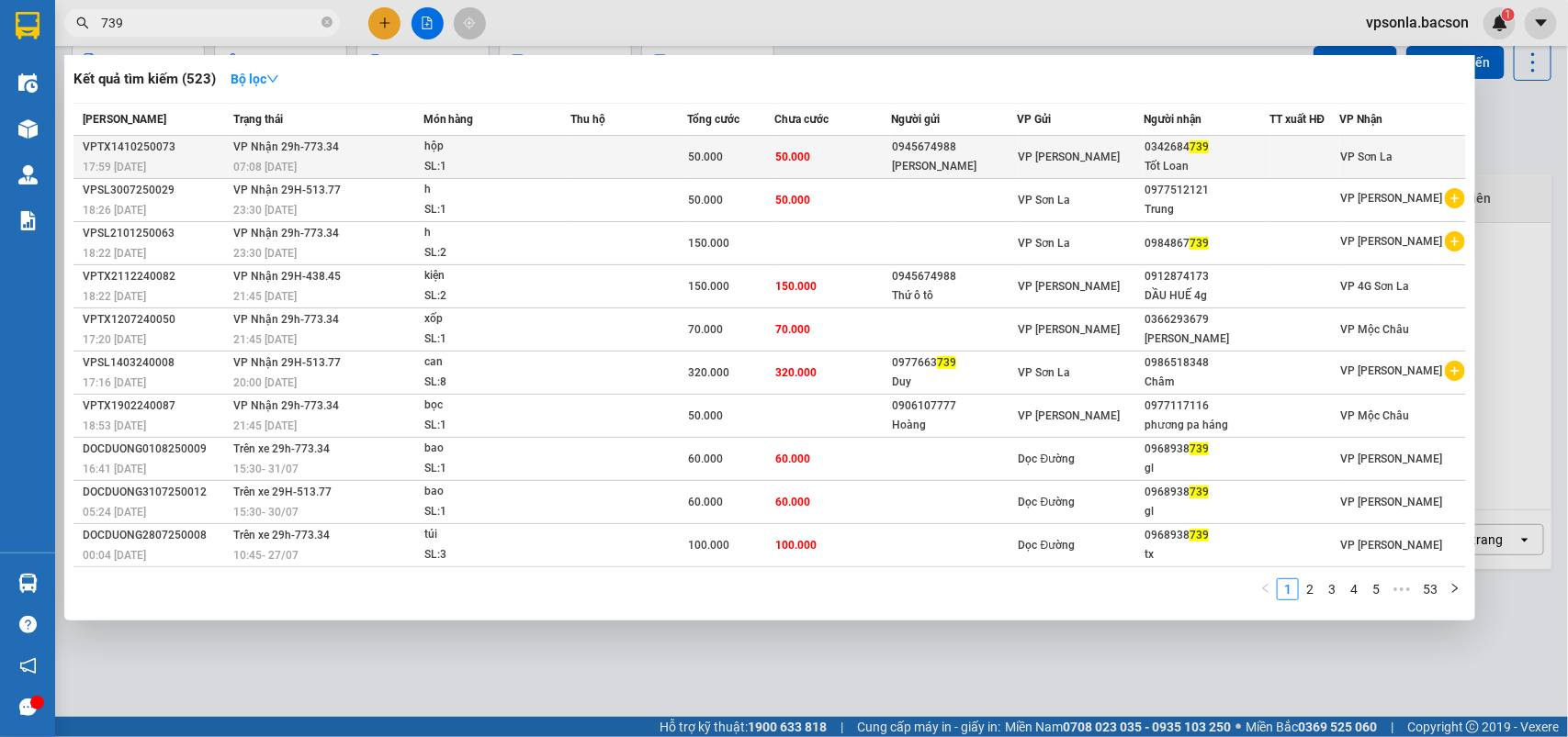
type input "739"
click at [1195, 154] on div "0342684 739" at bounding box center [1207, 147] width 124 height 19
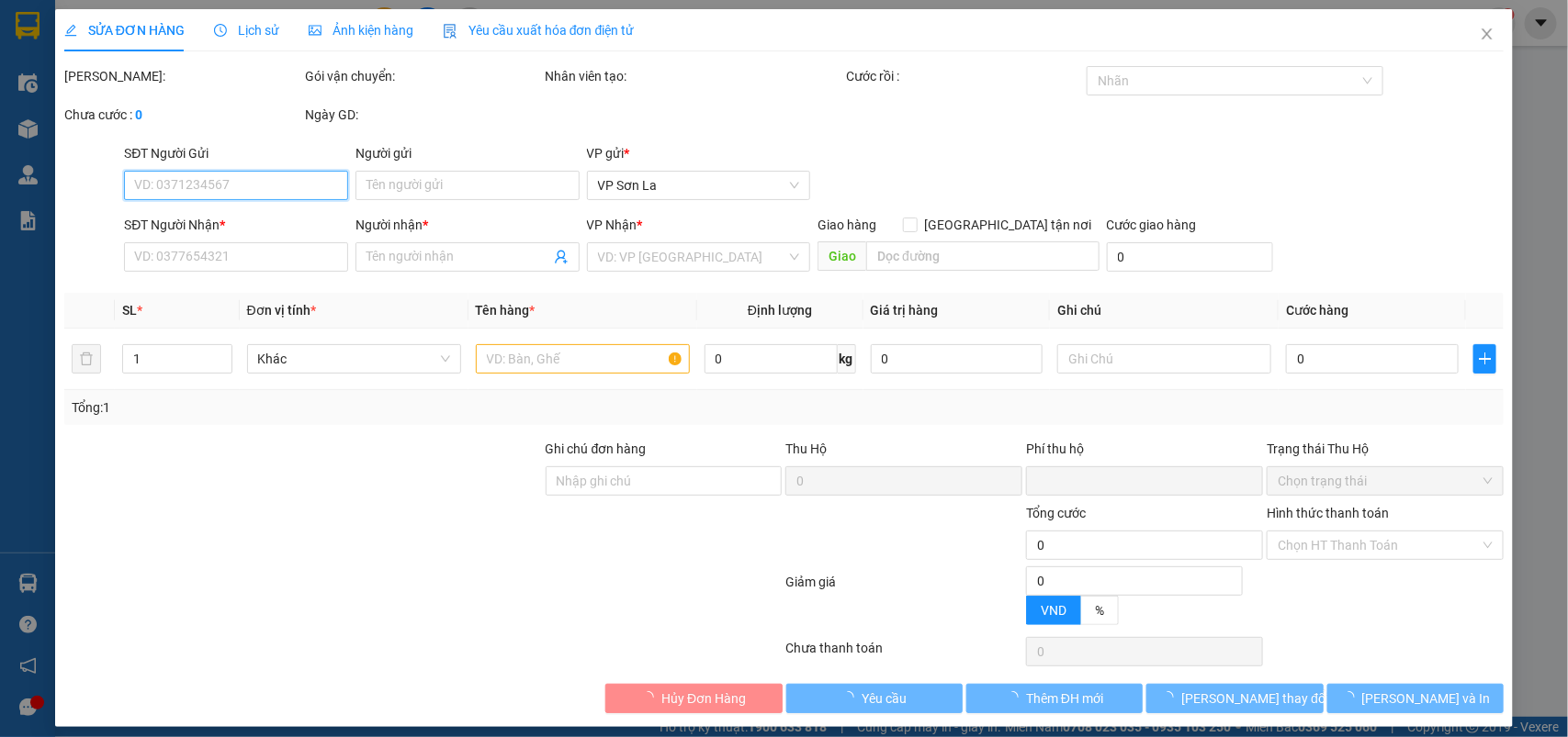
type input "0945674988"
type input "[PERSON_NAME]"
type input "0342684739"
type input "Tốt Loan"
type input "0"
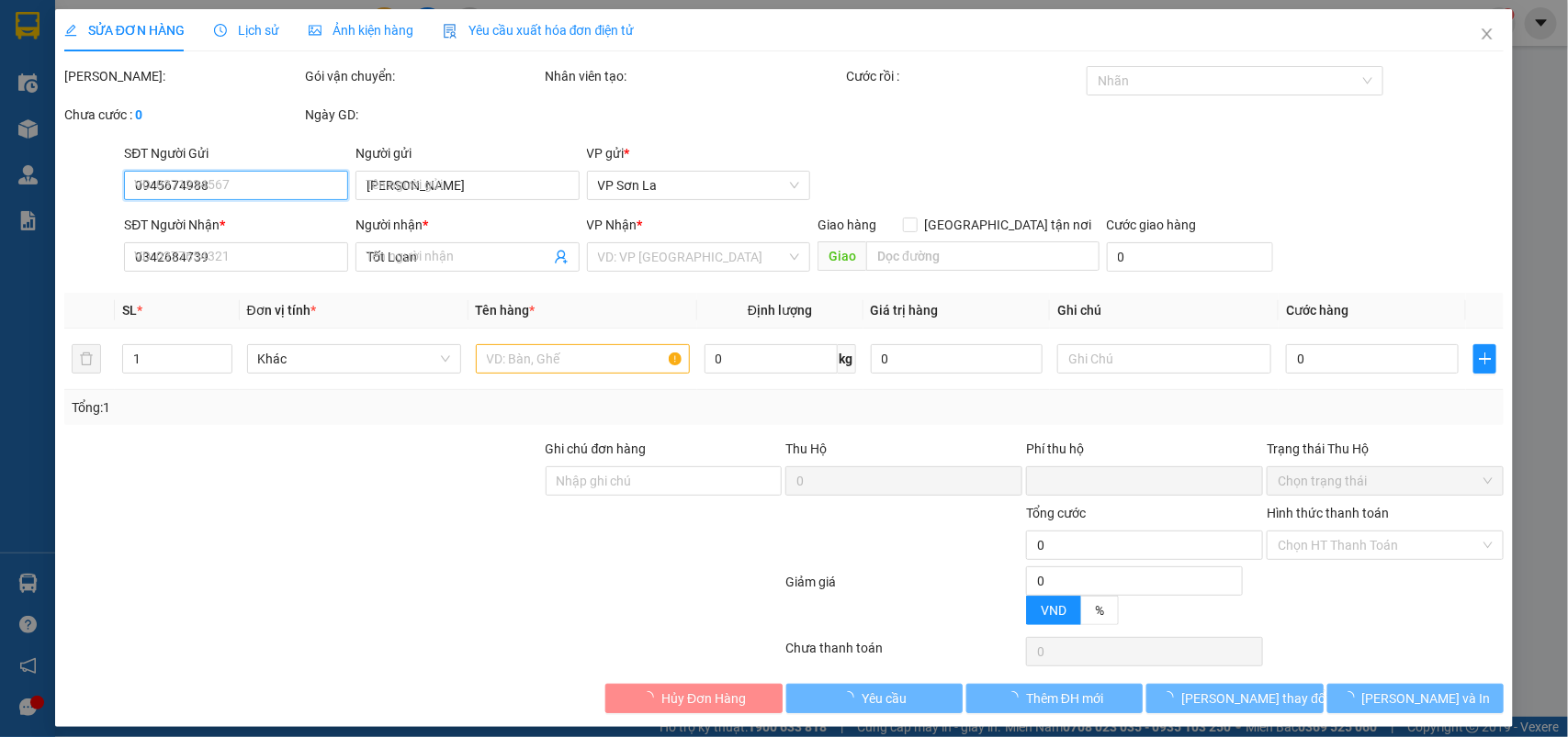
type input "50.000"
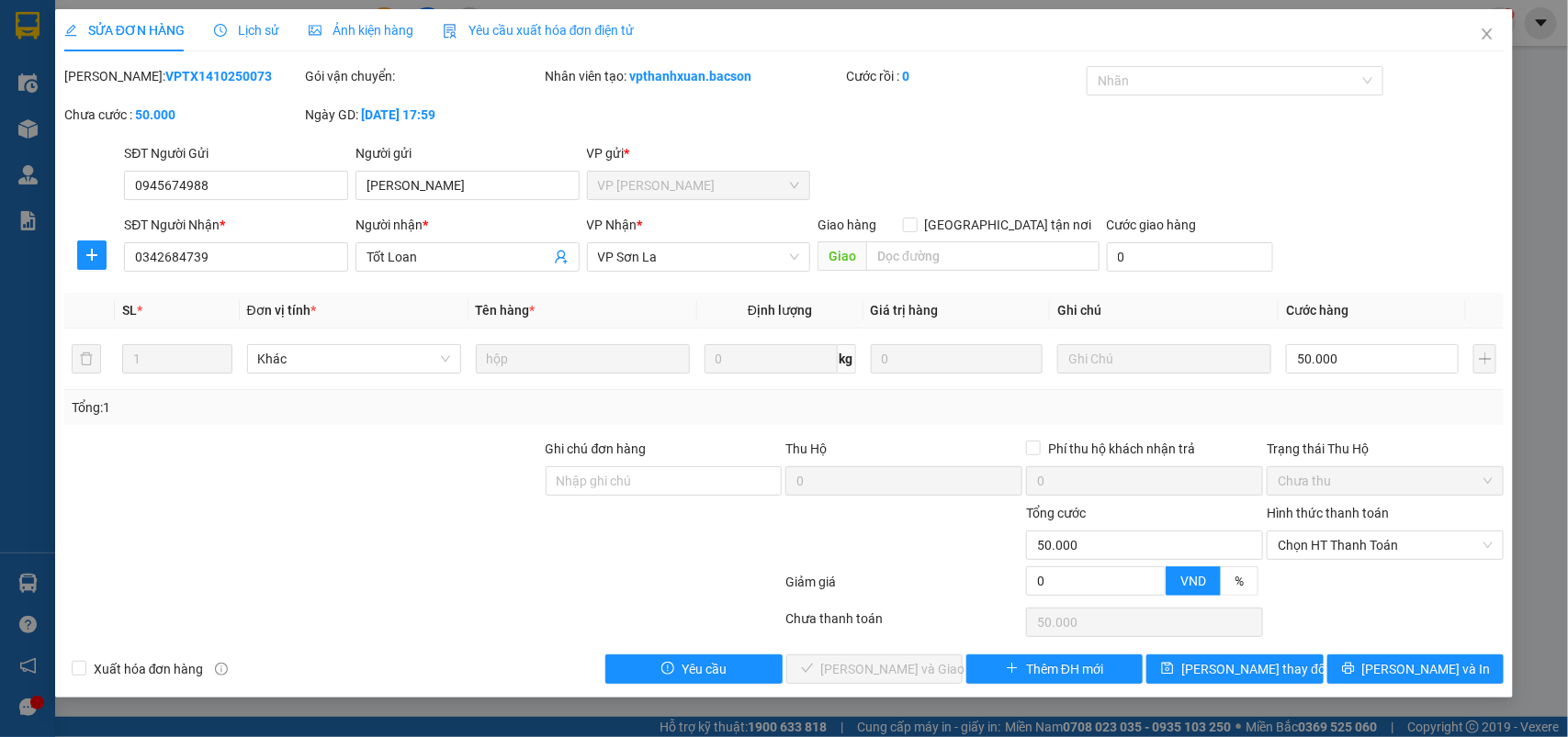
click at [1295, 562] on div "Hình thức thanh toán Chọn HT Thanh Toán" at bounding box center [1385, 536] width 237 height 65
click at [1330, 559] on span "Chọn HT Thanh Toán" at bounding box center [1385, 546] width 215 height 28
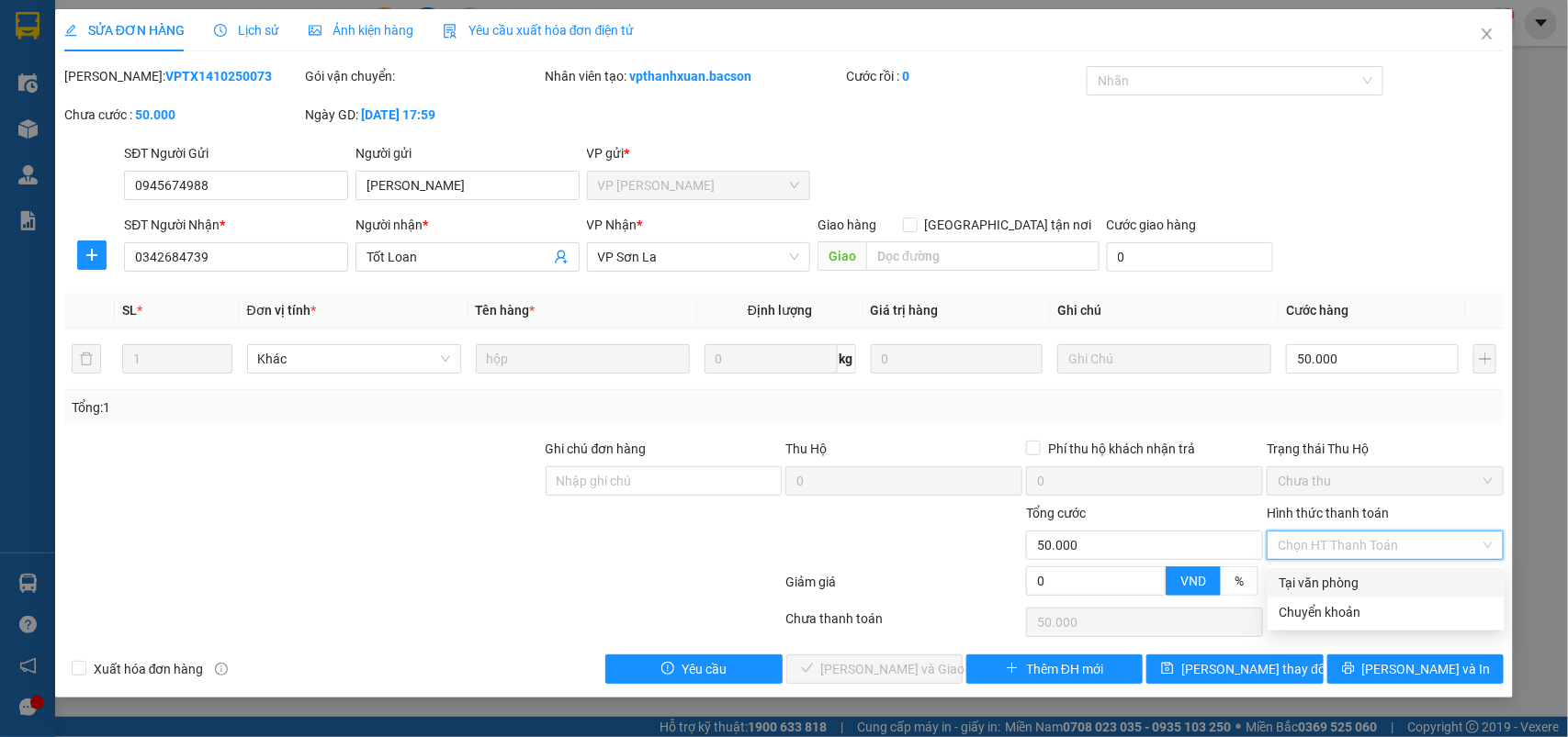
click at [1319, 586] on div "Tại văn phòng" at bounding box center [1386, 583] width 215 height 20
type input "0"
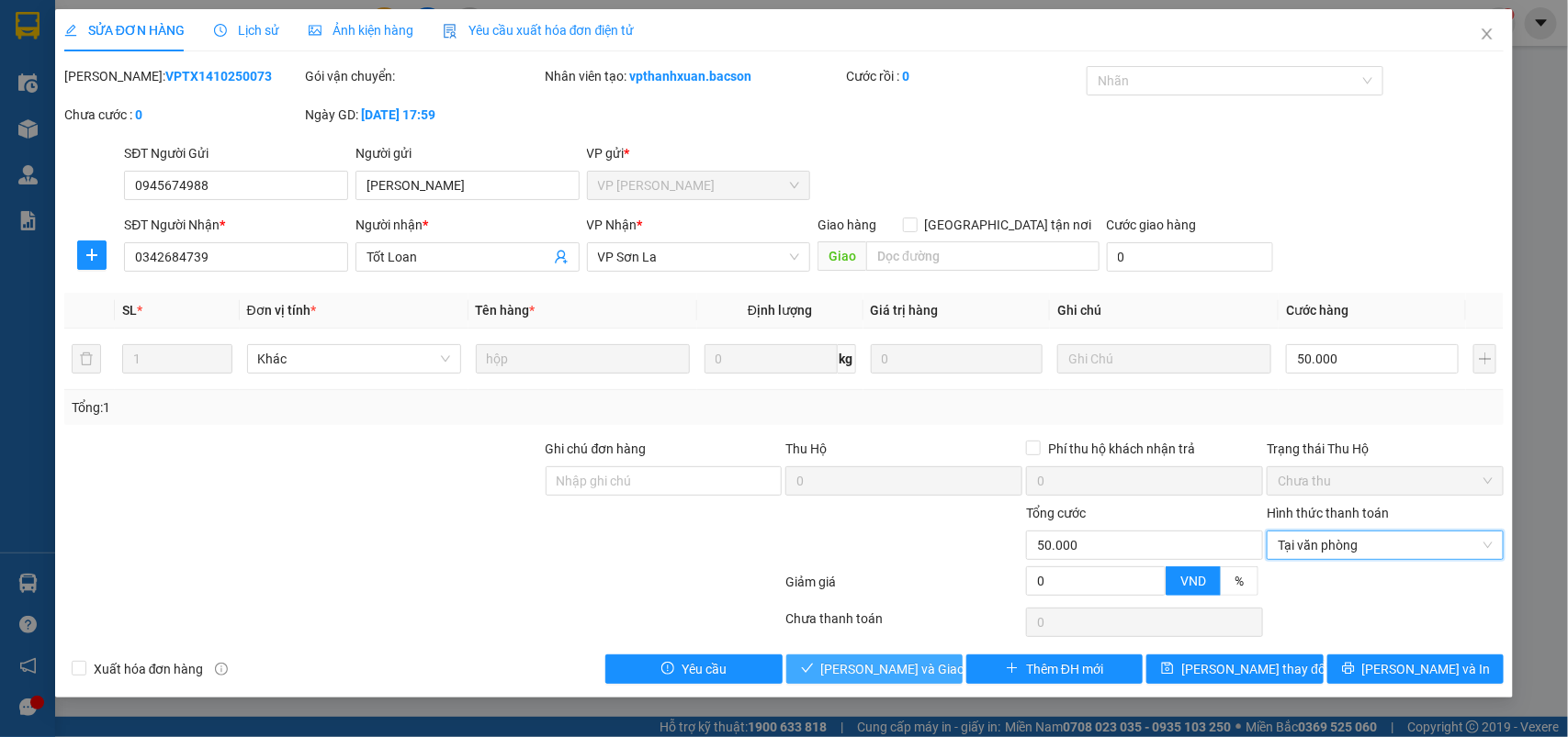
click at [892, 663] on span "[PERSON_NAME] và Giao hàng" at bounding box center [909, 670] width 176 height 20
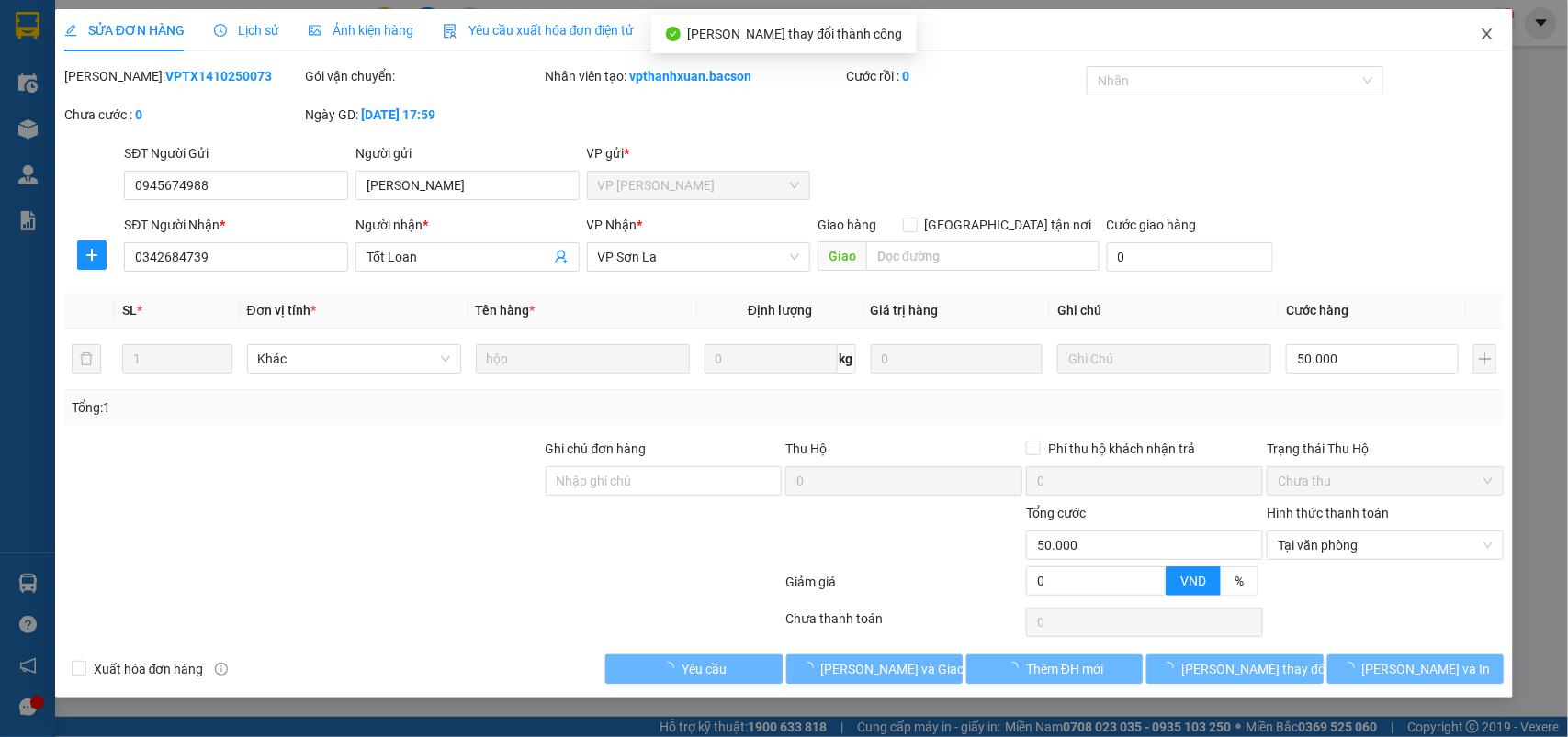
click at [1485, 34] on icon "close" at bounding box center [1488, 34] width 15 height 15
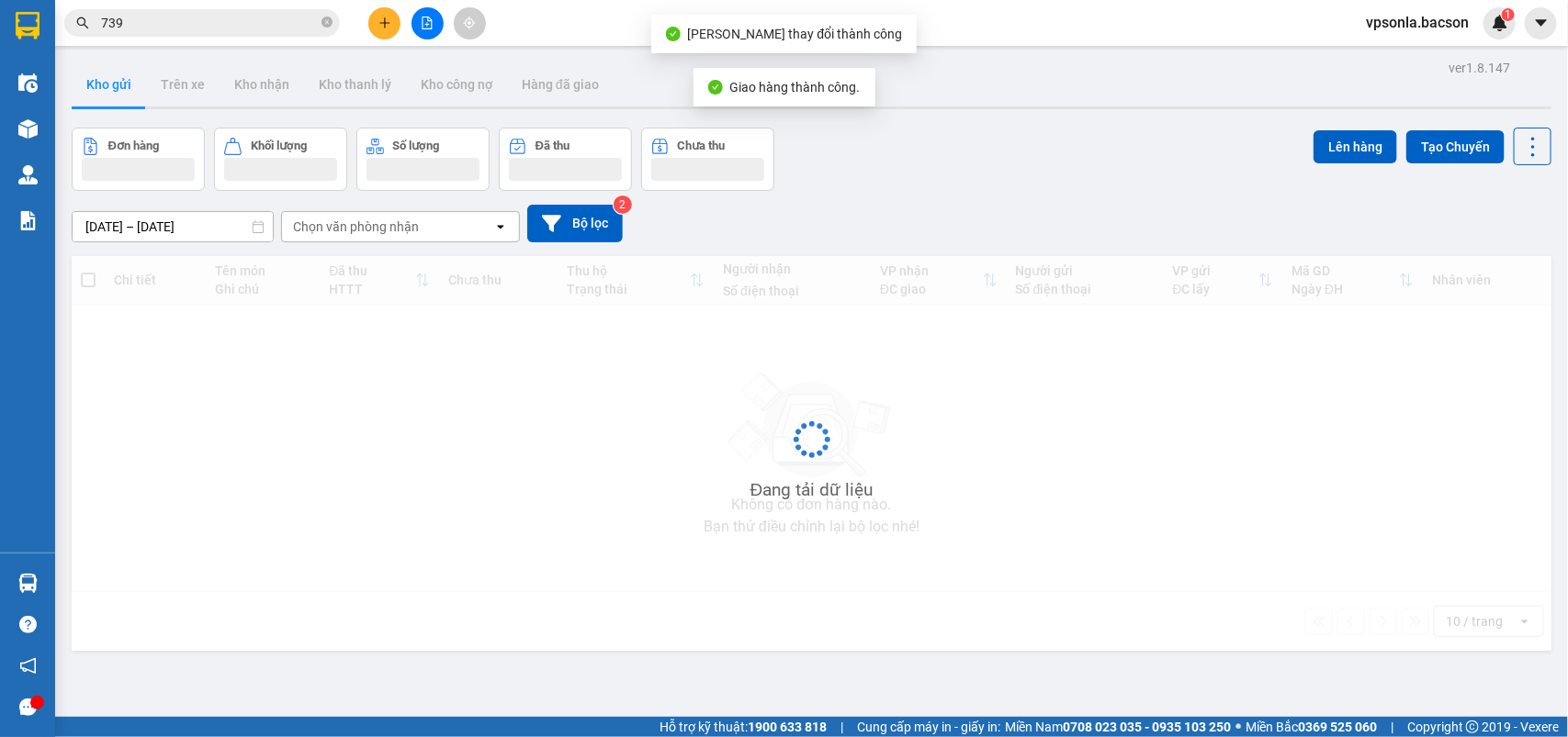
click at [1485, 34] on div "vpsonla.bacson 1" at bounding box center [1434, 23] width 164 height 32
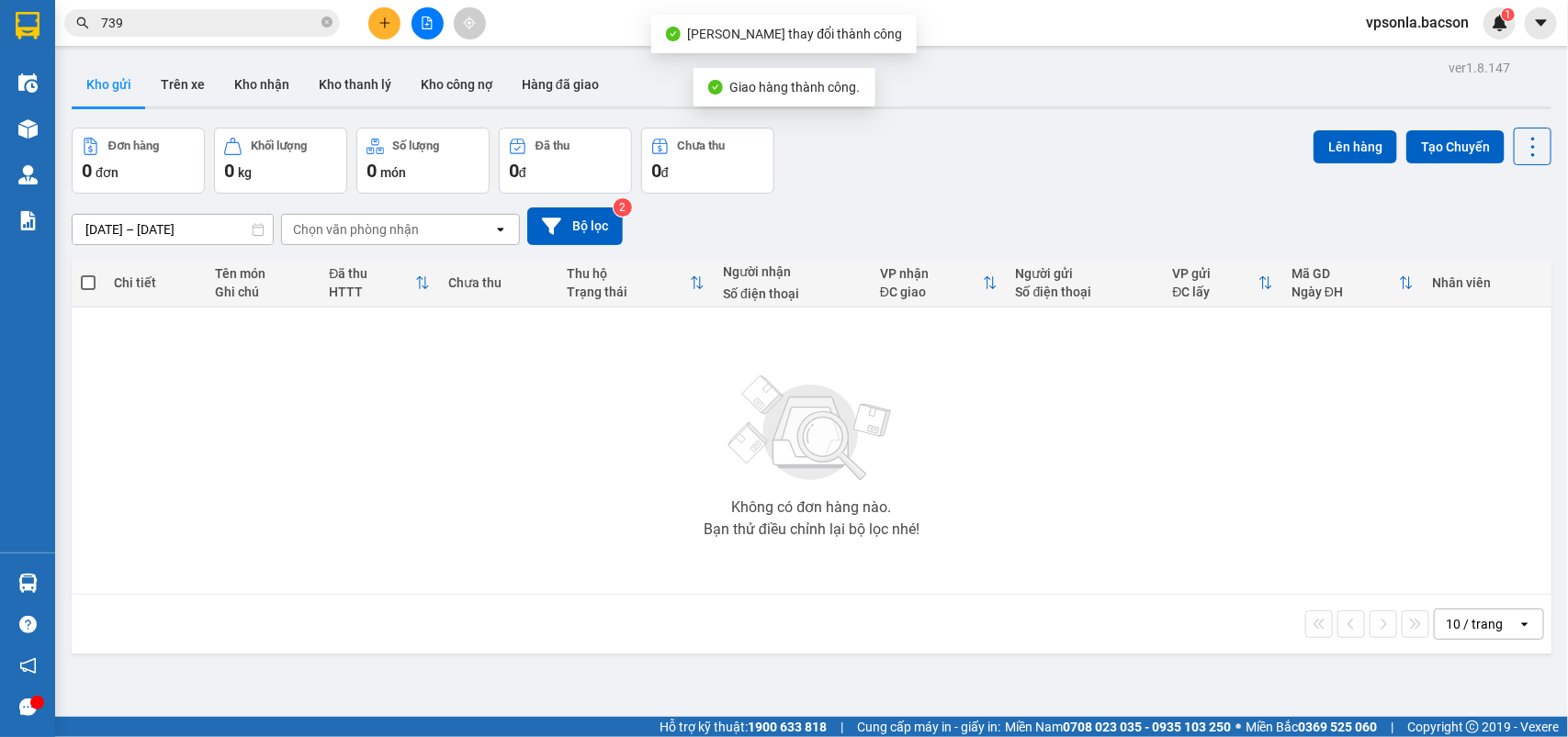
click at [214, 21] on input "739" at bounding box center [209, 23] width 217 height 20
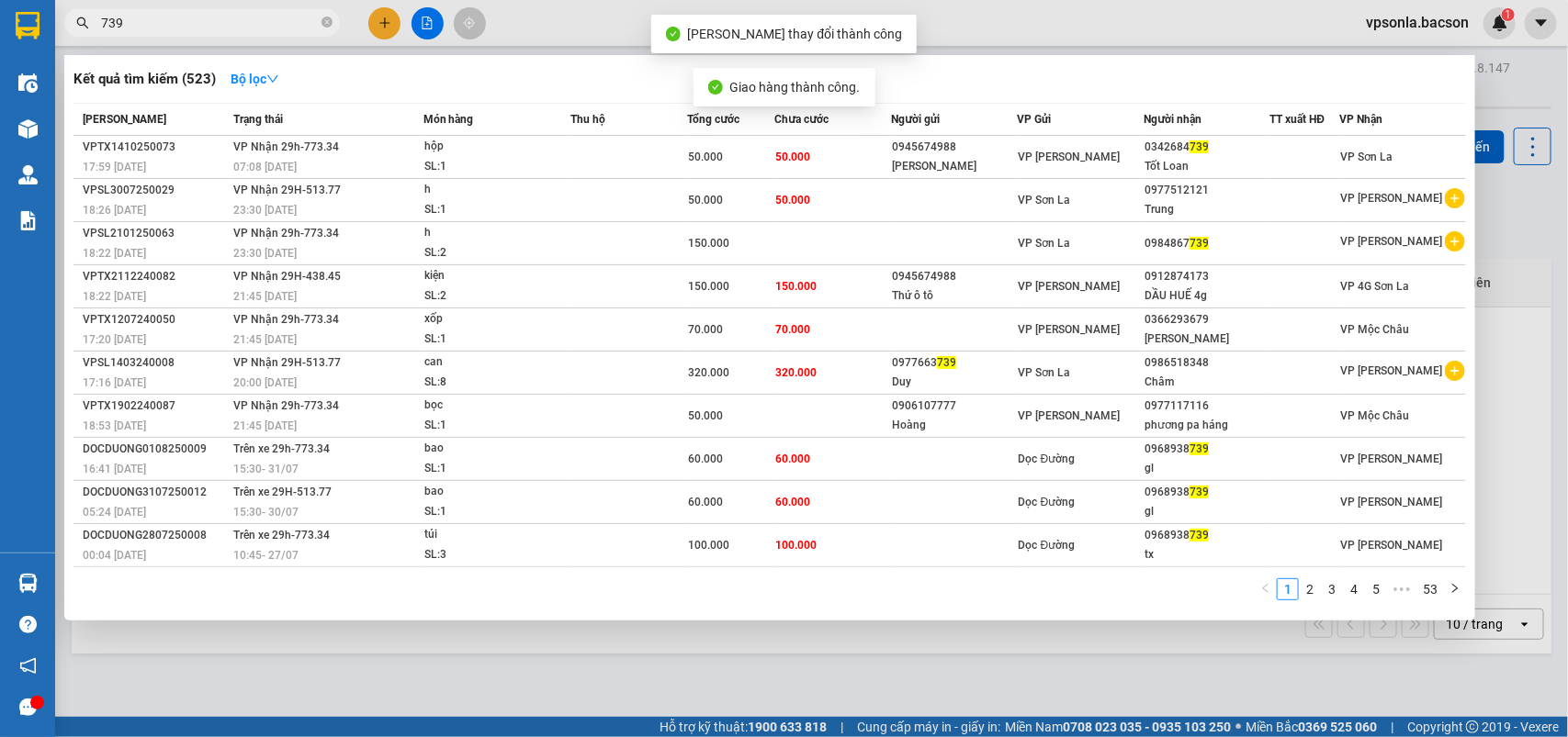
click at [214, 21] on input "739" at bounding box center [209, 23] width 217 height 20
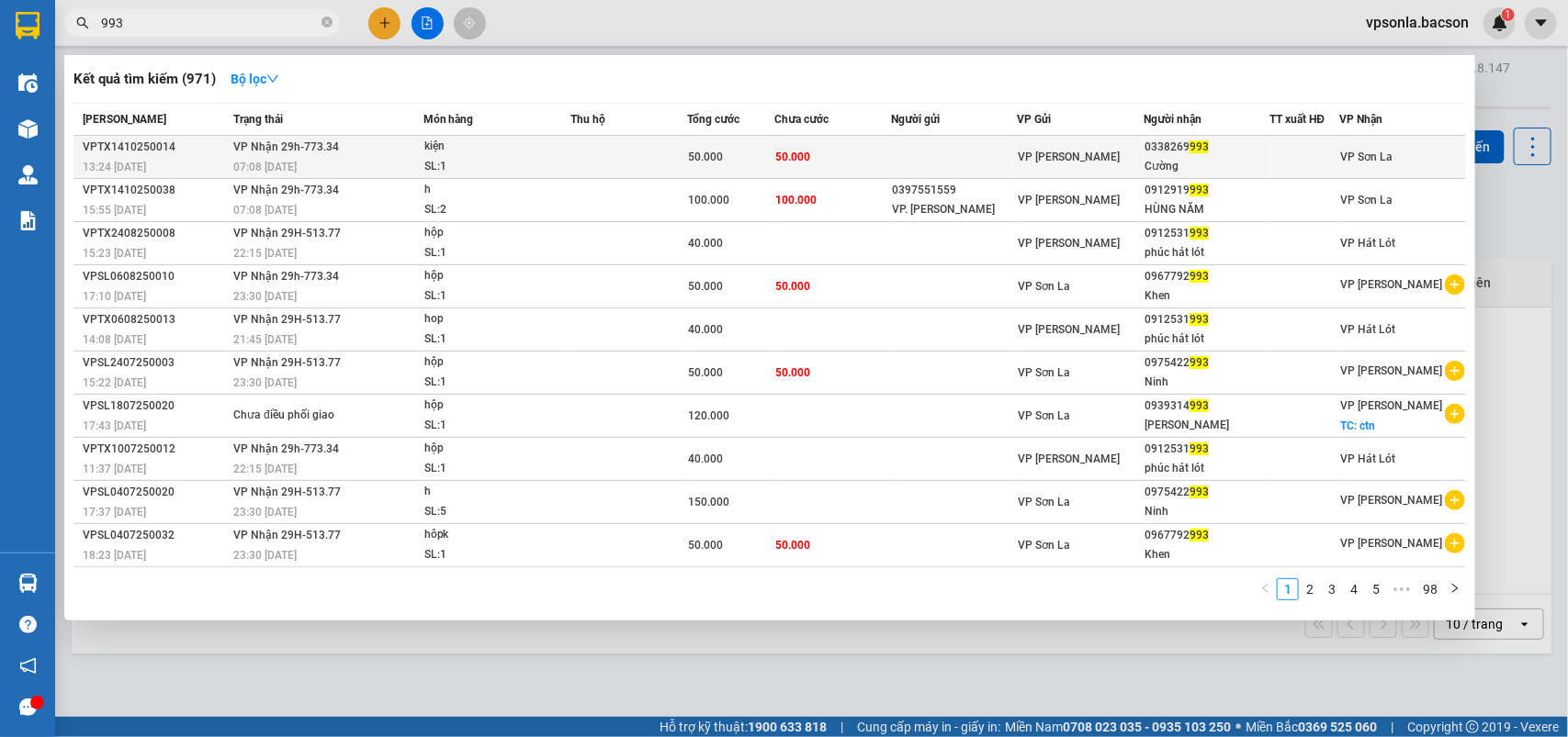
type input "993"
click at [1178, 140] on div "0338269 993" at bounding box center [1207, 147] width 124 height 19
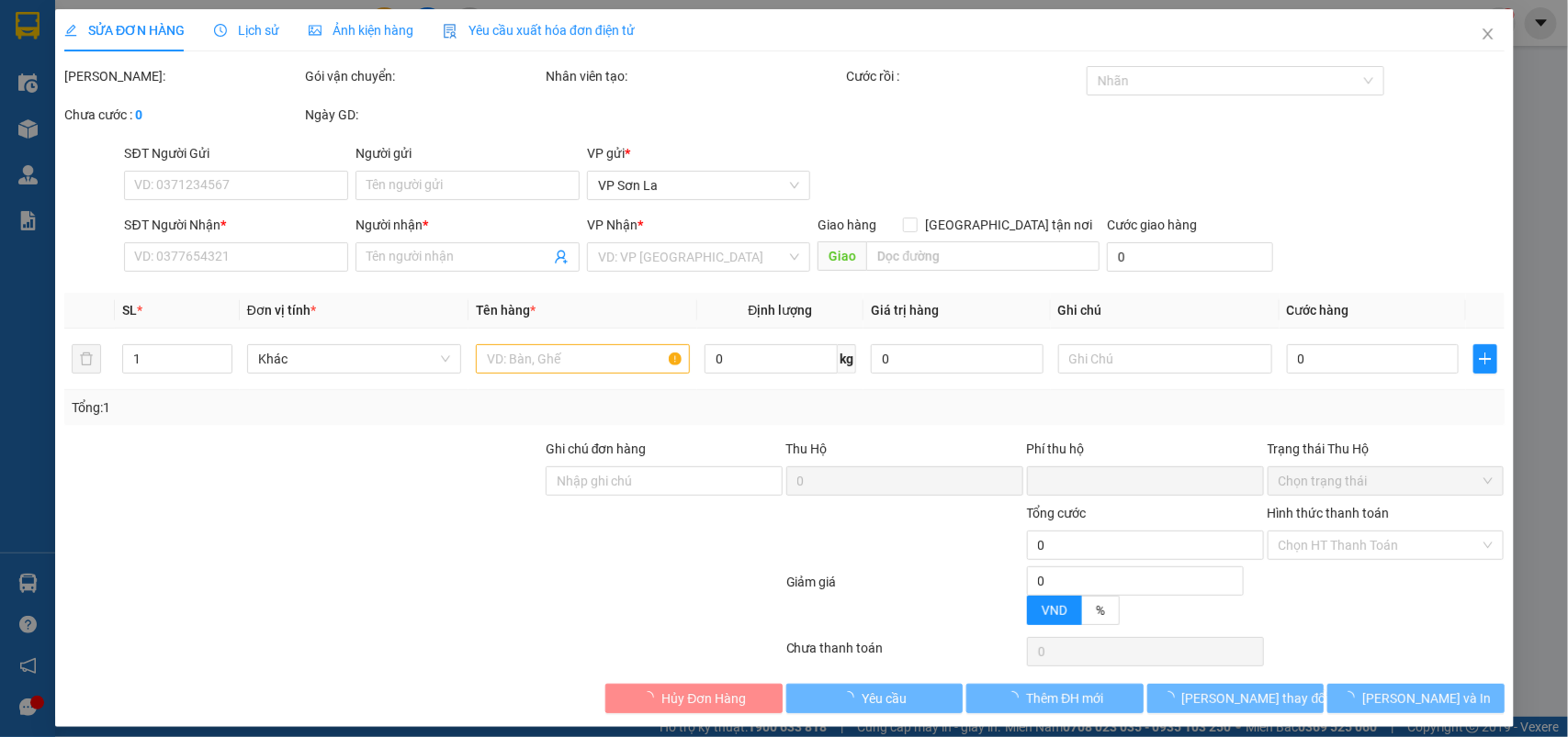
type input "0338269993"
type input "Cường"
type input "0"
type input "50.000"
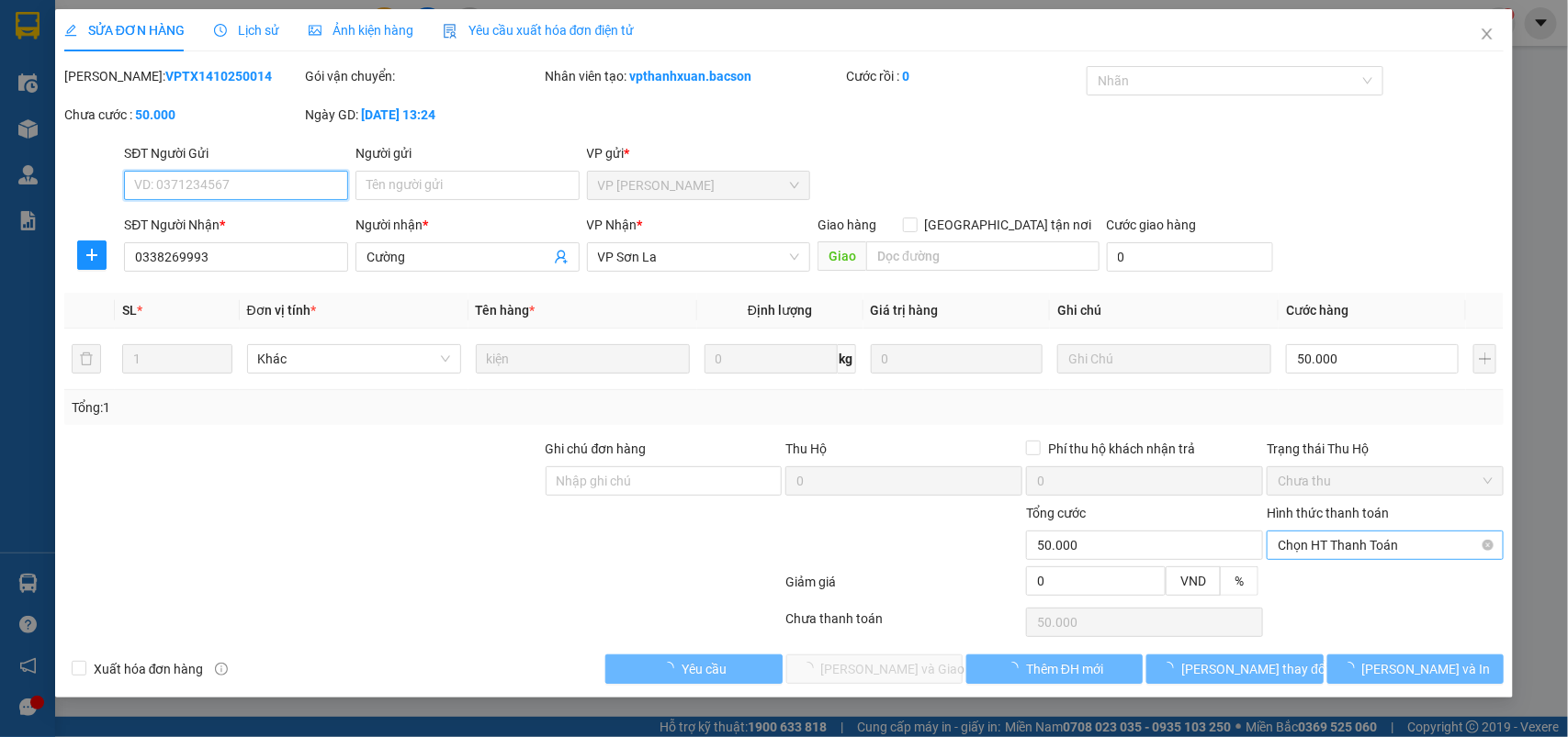
click at [1295, 554] on span "Chọn HT Thanh Toán" at bounding box center [1385, 546] width 215 height 28
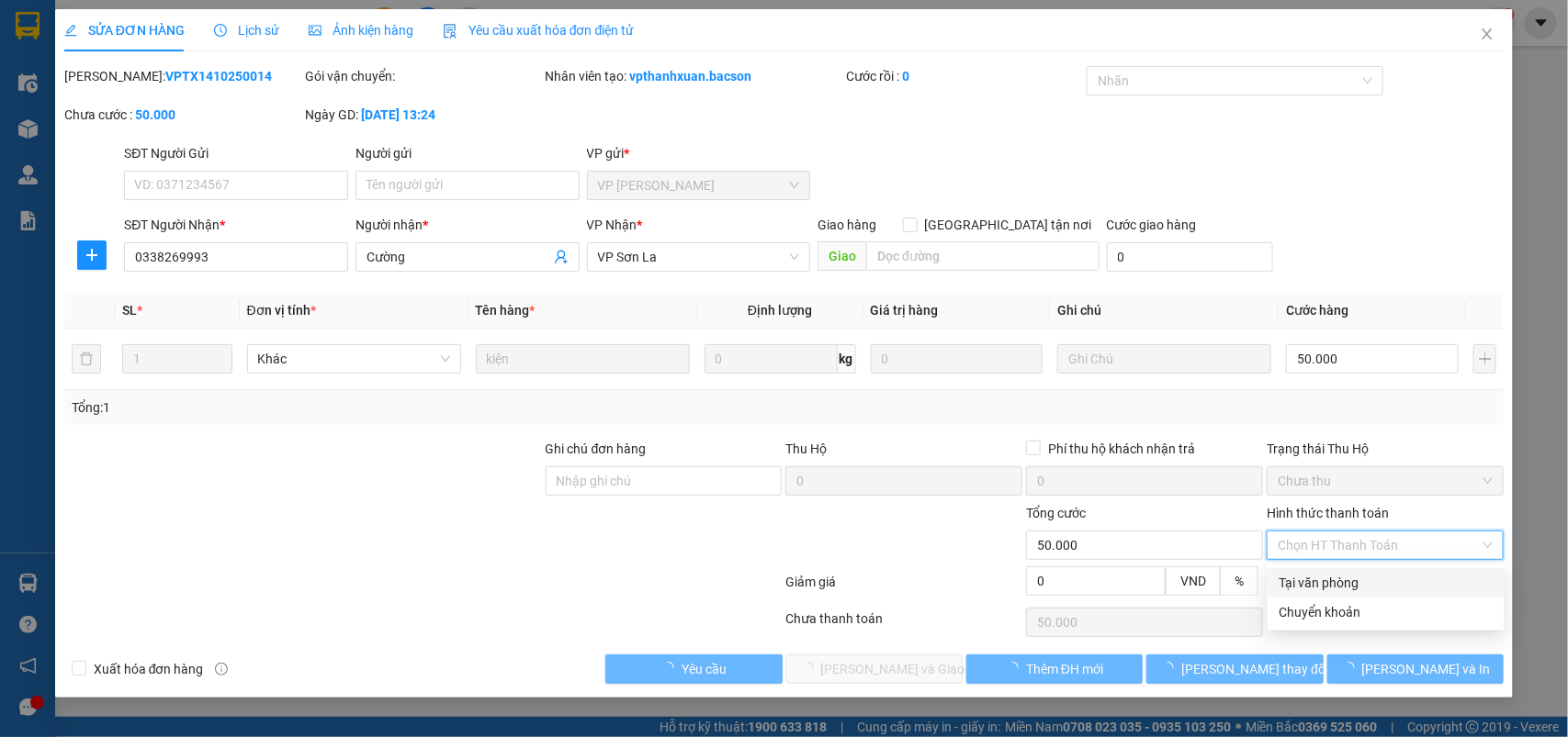
drag, startPoint x: 1300, startPoint y: 576, endPoint x: 1104, endPoint y: 647, distance: 208.5
click at [1300, 580] on div "Tại văn phòng" at bounding box center [1386, 583] width 215 height 20
type input "0"
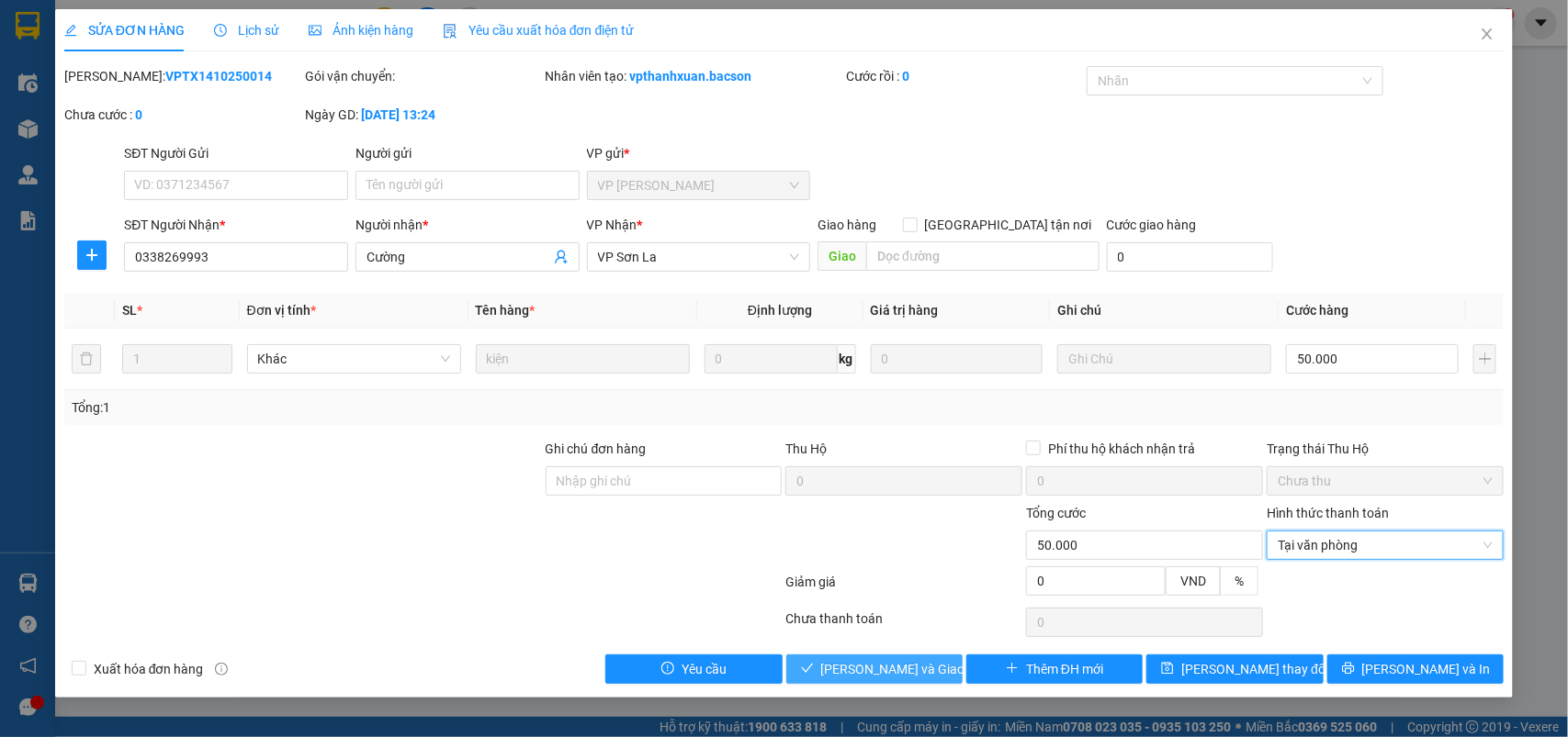
click at [889, 680] on span "[PERSON_NAME] và Giao hàng" at bounding box center [909, 670] width 176 height 20
